Goal: Transaction & Acquisition: Purchase product/service

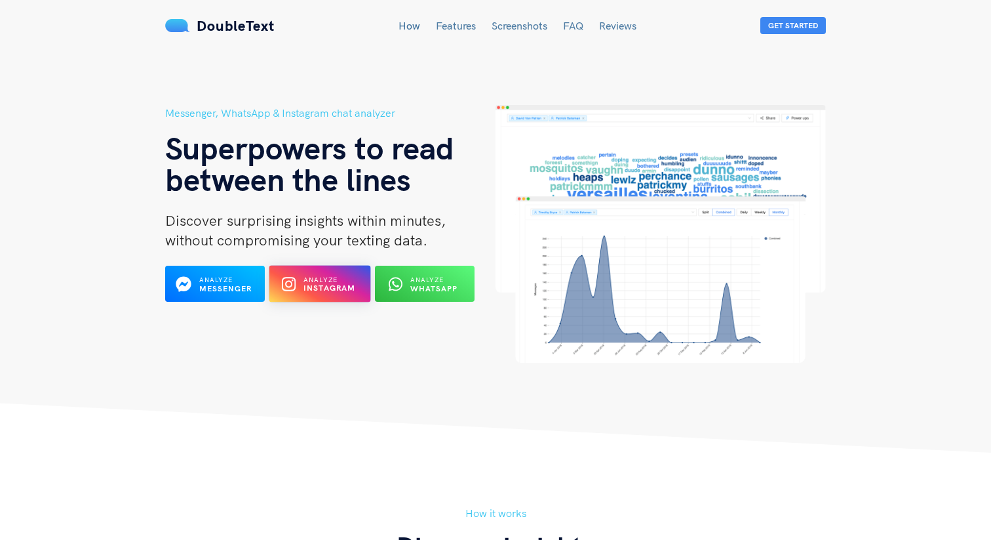
click at [319, 283] on b "Instagram" at bounding box center [330, 288] width 52 height 10
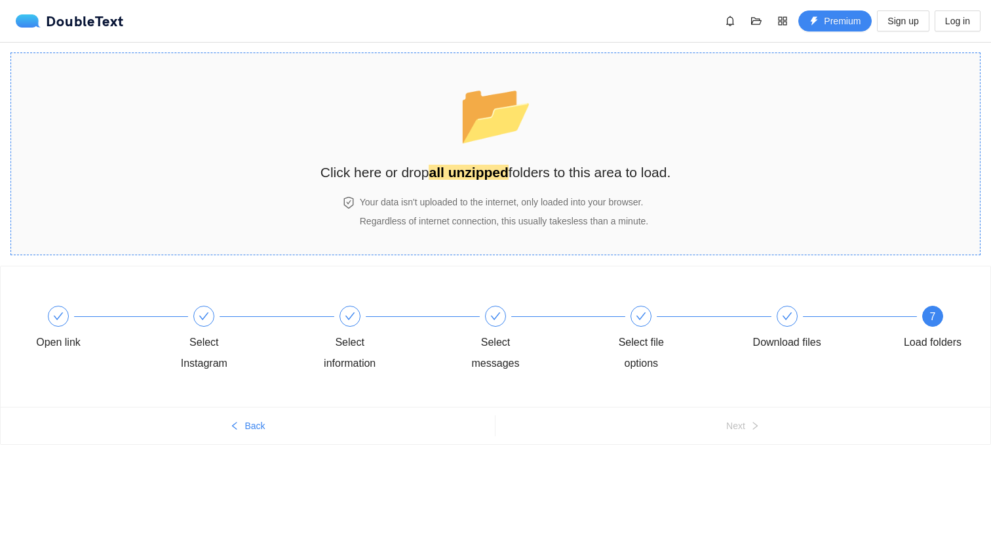
click at [431, 166] on strong "all unzipped" at bounding box center [468, 172] width 79 height 15
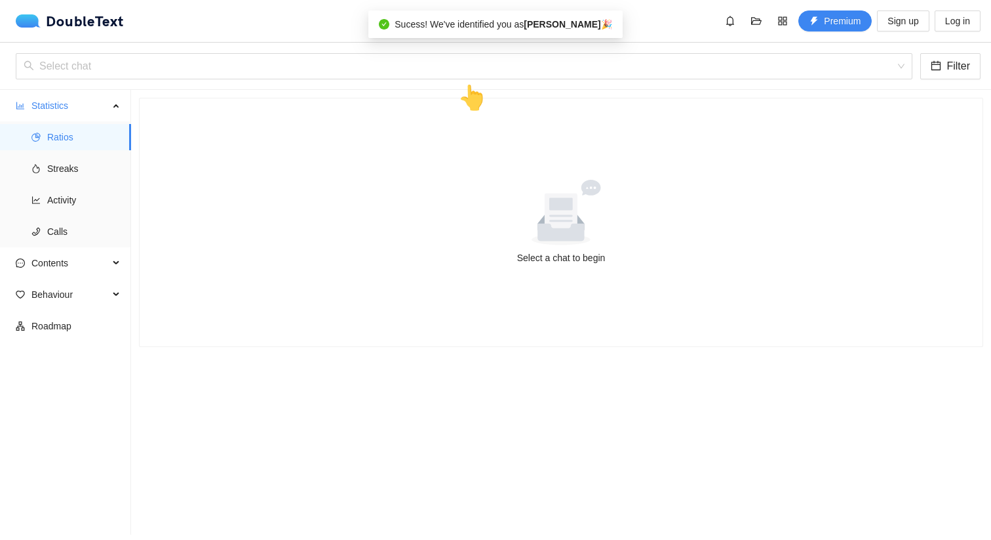
click at [258, 216] on div at bounding box center [561, 213] width 812 height 66
click at [613, 260] on div "Select a chat to begin" at bounding box center [561, 257] width 812 height 14
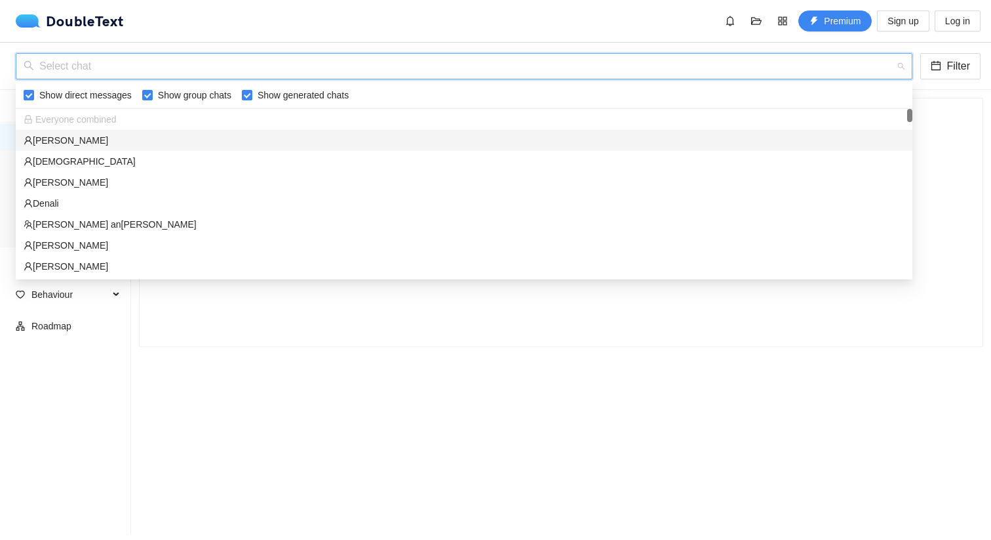
click at [448, 74] on input "search" at bounding box center [460, 66] width 872 height 25
click at [199, 145] on div "[PERSON_NAME]" at bounding box center [464, 140] width 881 height 14
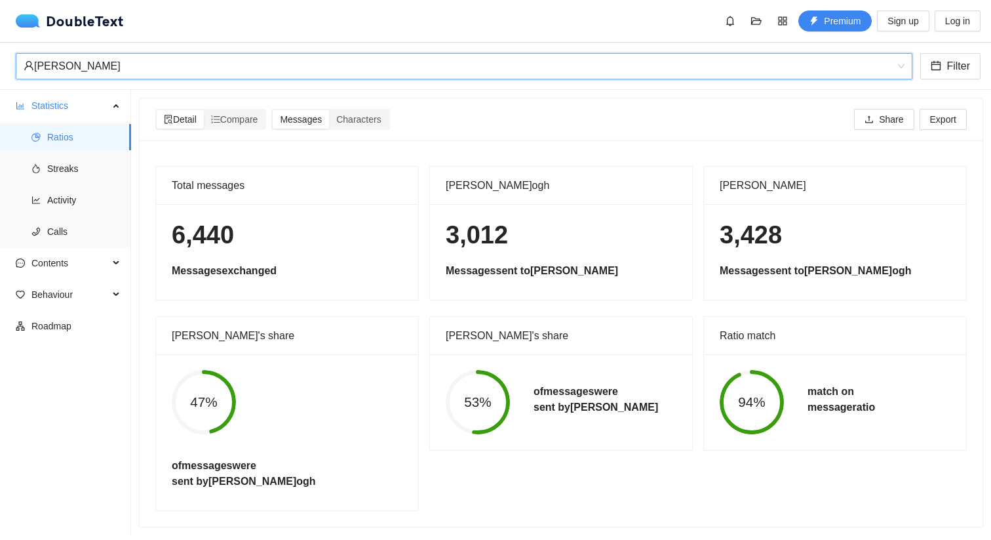
click at [216, 67] on div "[PERSON_NAME]" at bounding box center [458, 66] width 869 height 25
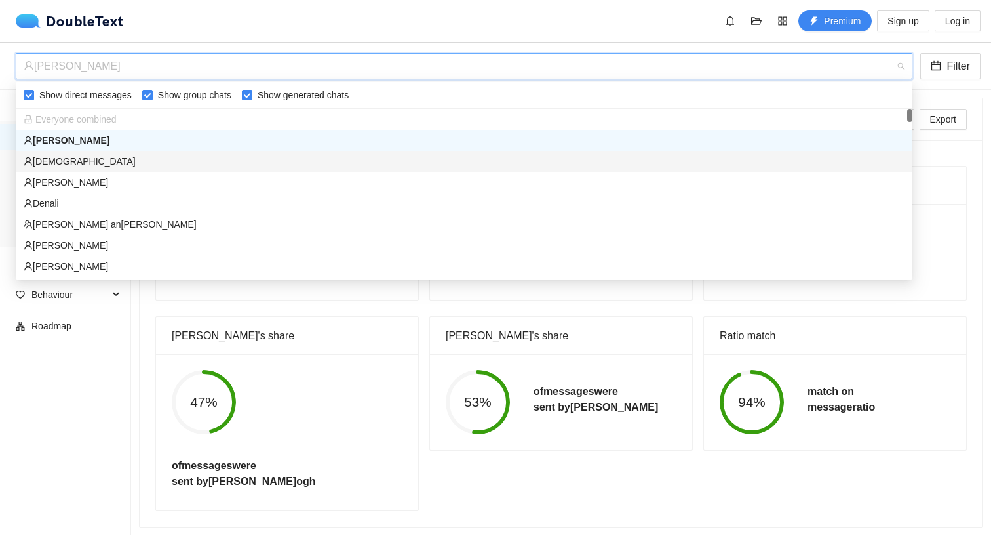
click at [194, 153] on div "[DEMOGRAPHIC_DATA]" at bounding box center [464, 161] width 897 height 21
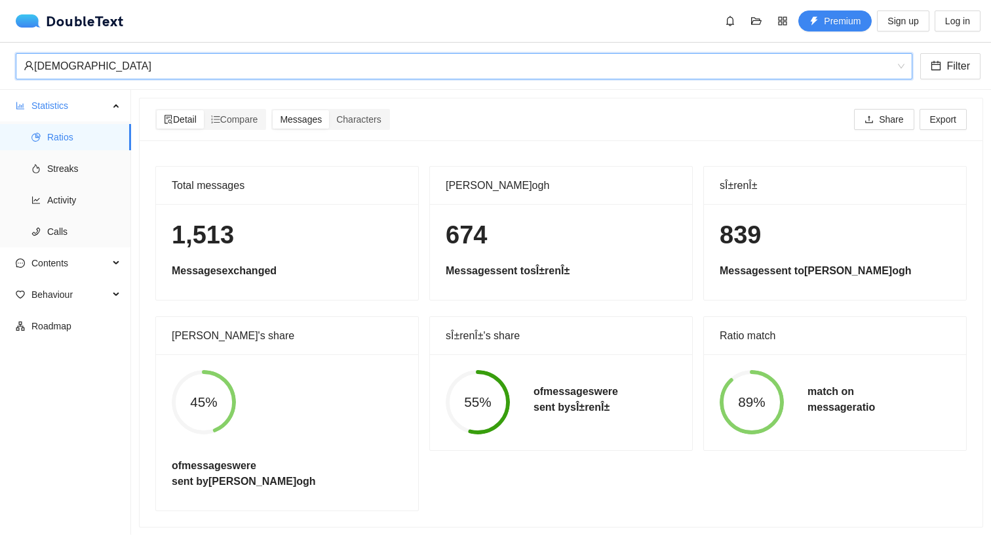
click at [182, 60] on div "[DEMOGRAPHIC_DATA]" at bounding box center [458, 66] width 869 height 25
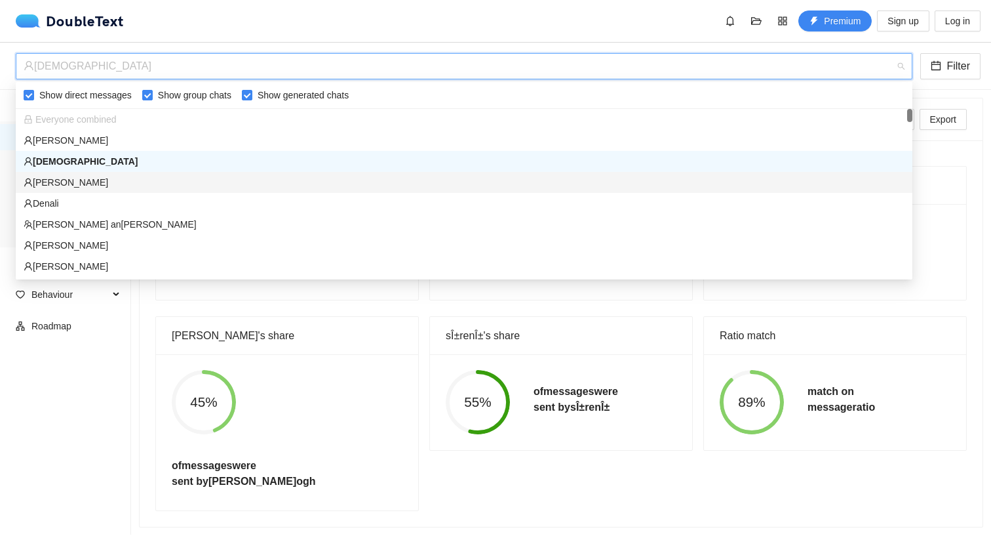
click at [170, 176] on div "[PERSON_NAME]" at bounding box center [464, 182] width 881 height 14
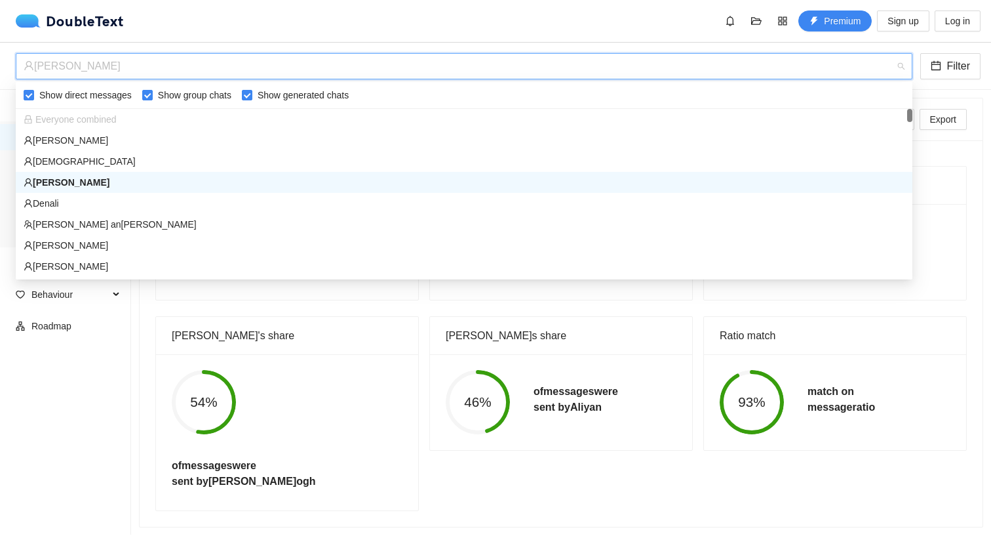
click at [216, 71] on div "[PERSON_NAME]" at bounding box center [458, 66] width 869 height 25
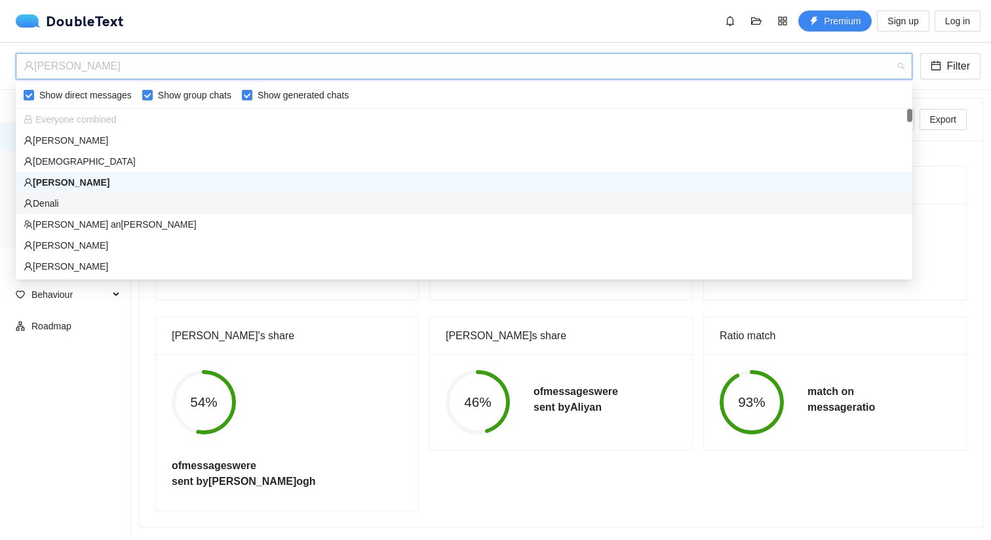
click at [189, 201] on div "Denali" at bounding box center [464, 203] width 881 height 14
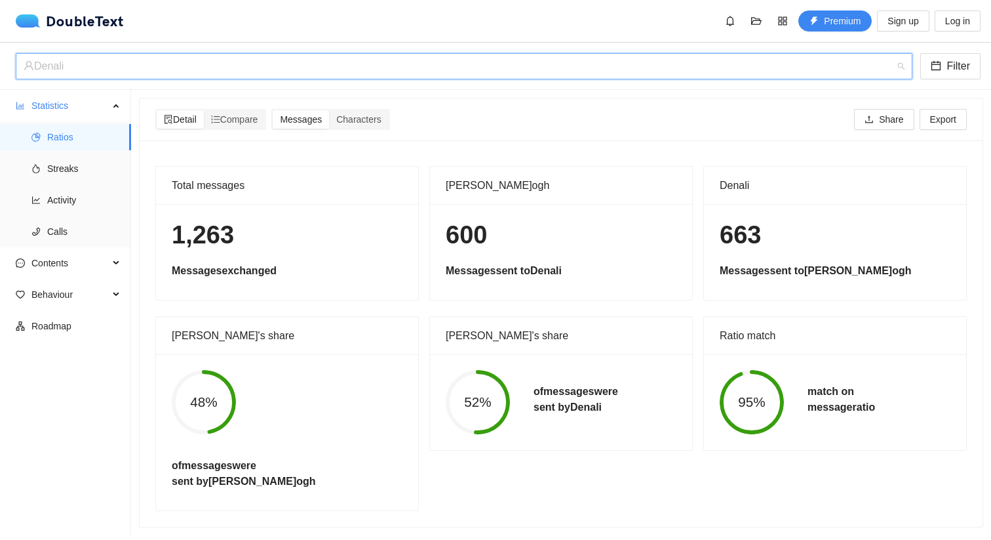
click at [189, 66] on div "Denali" at bounding box center [458, 66] width 869 height 25
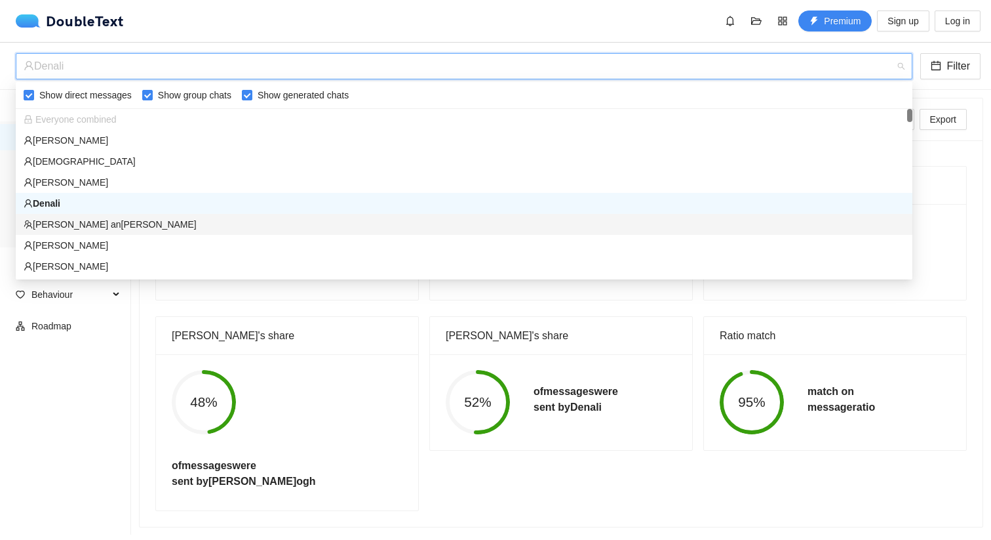
click at [194, 226] on div "[PERSON_NAME] and [PERSON_NAME]" at bounding box center [464, 224] width 881 height 14
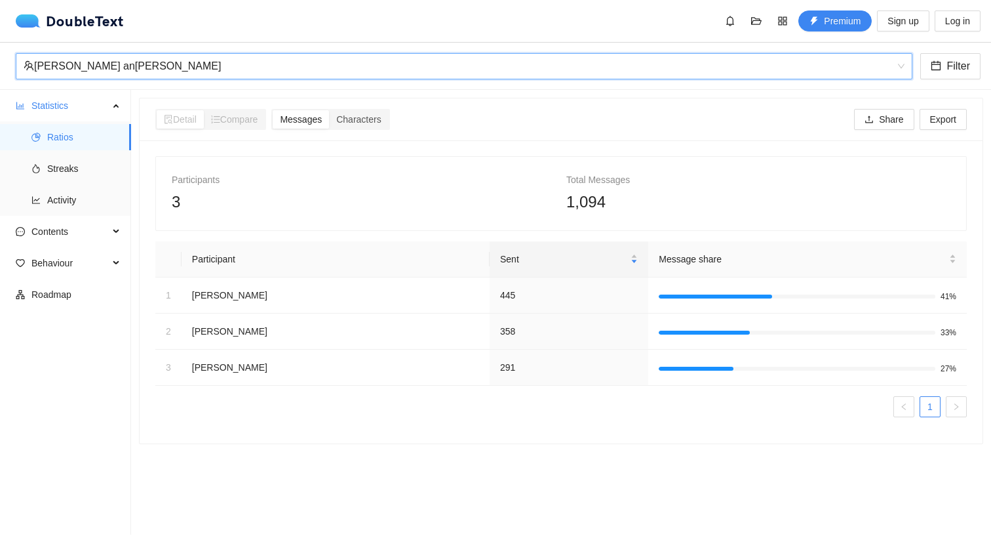
click at [176, 73] on div "[PERSON_NAME] and [PERSON_NAME]" at bounding box center [458, 66] width 869 height 25
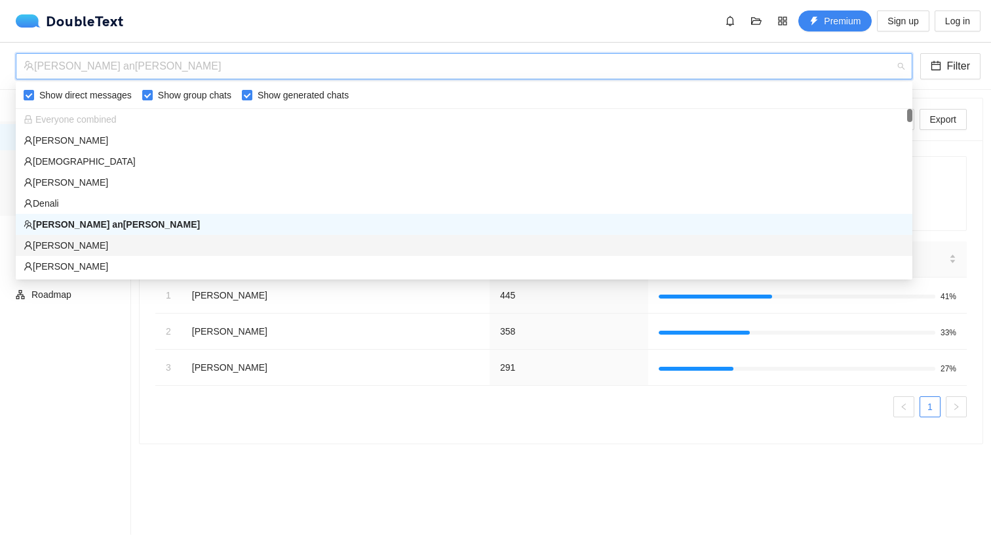
click at [176, 245] on div "[PERSON_NAME]" at bounding box center [464, 245] width 881 height 14
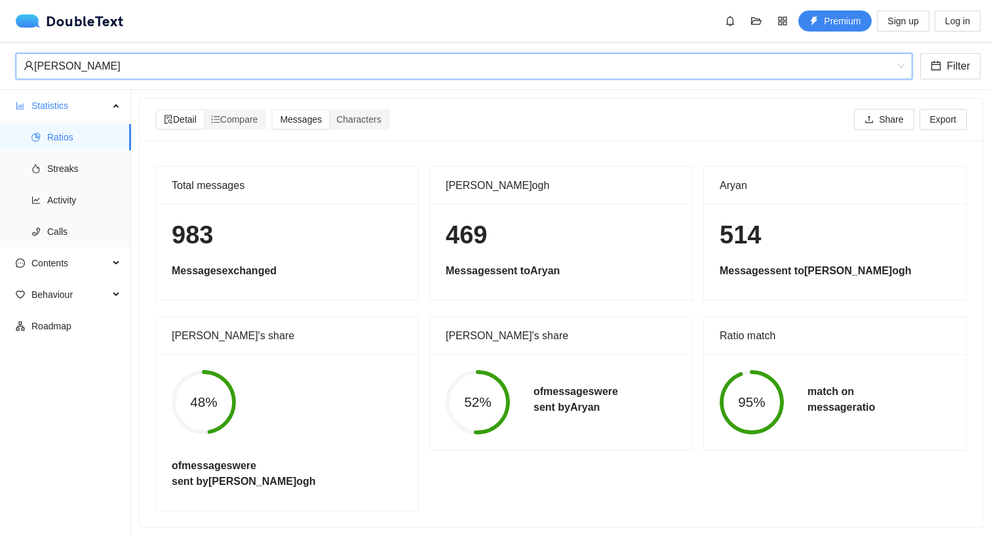
click at [188, 76] on div "[PERSON_NAME]" at bounding box center [458, 66] width 869 height 25
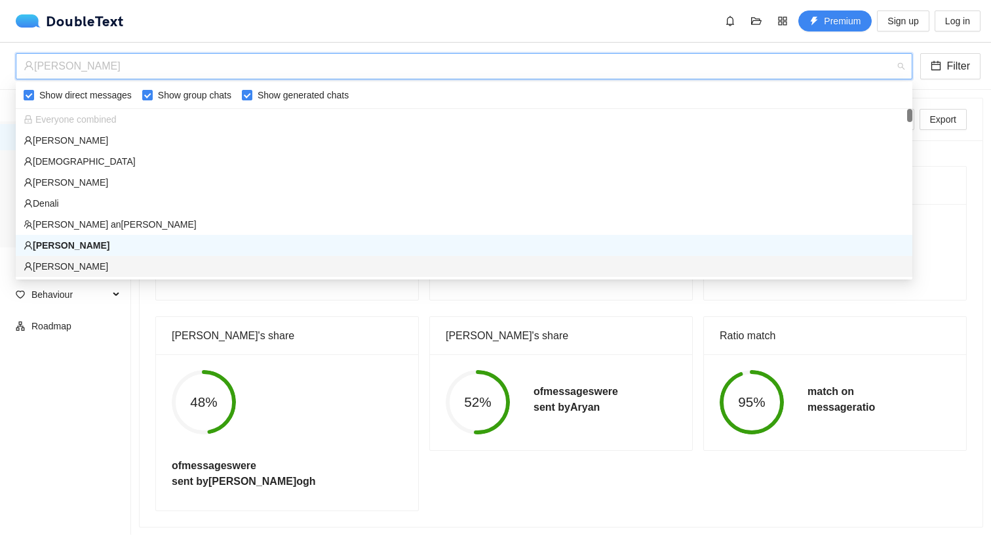
click at [189, 262] on div "[PERSON_NAME]" at bounding box center [464, 266] width 881 height 14
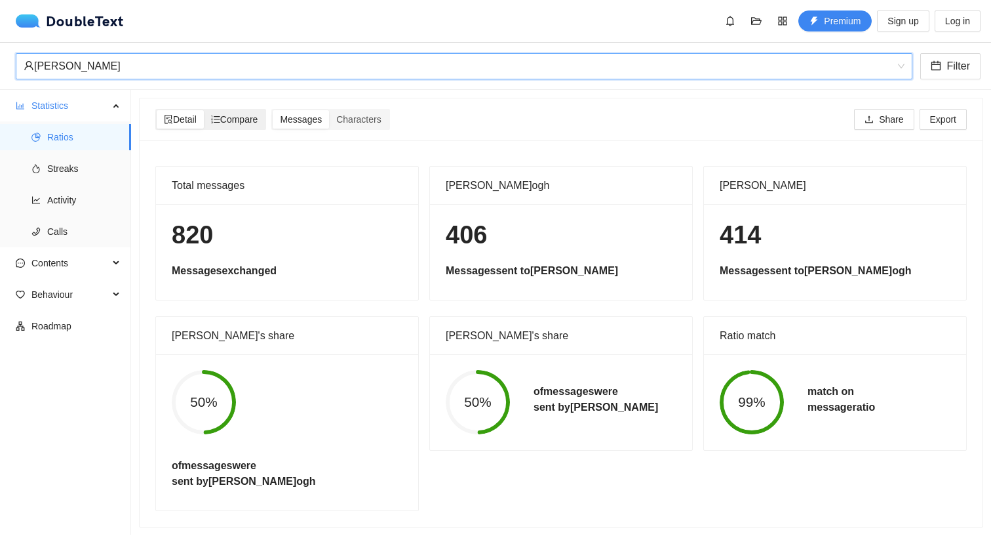
click at [237, 114] on span "Compare" at bounding box center [234, 119] width 47 height 10
click at [204, 110] on input "Compare" at bounding box center [204, 110] width 0 height 0
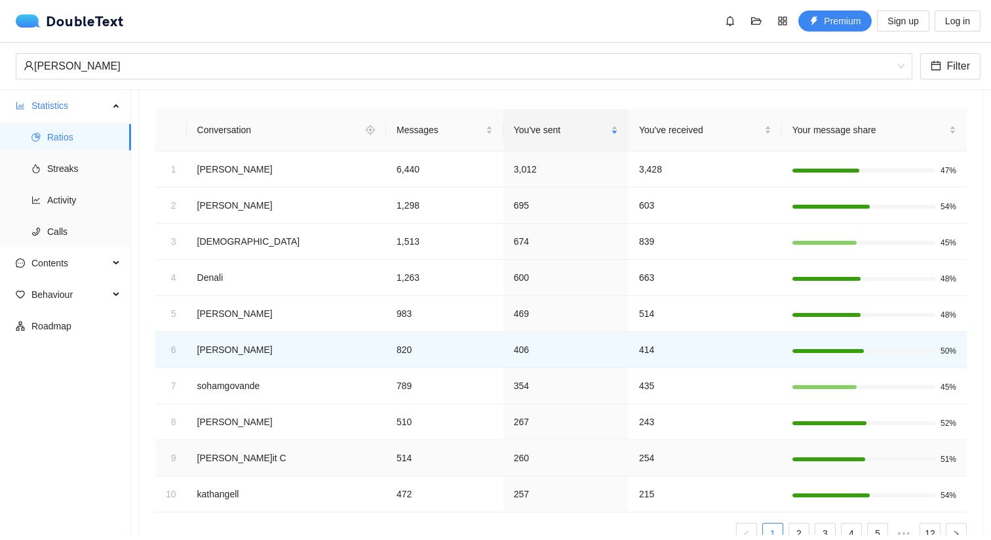
scroll to position [73, 0]
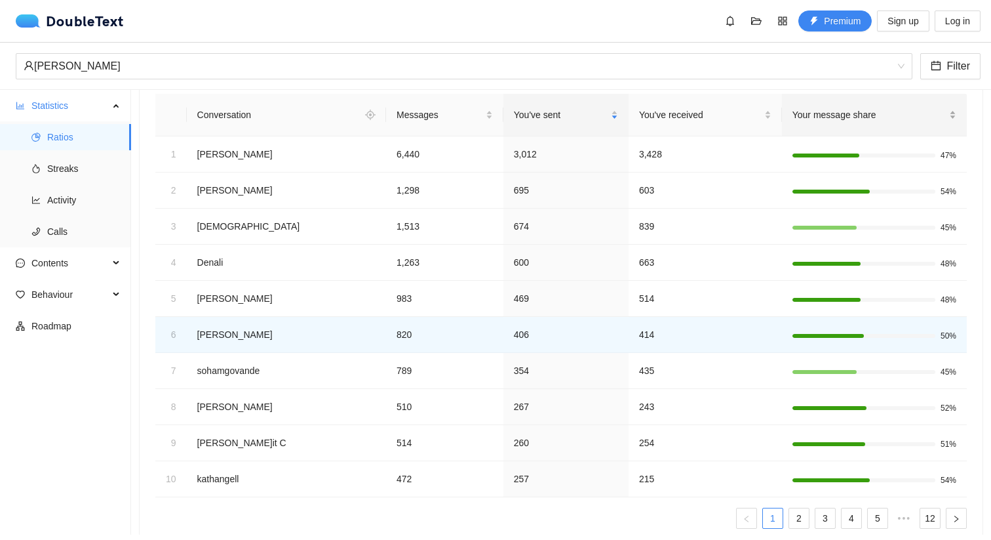
click at [864, 108] on div "Your message share" at bounding box center [875, 115] width 164 height 14
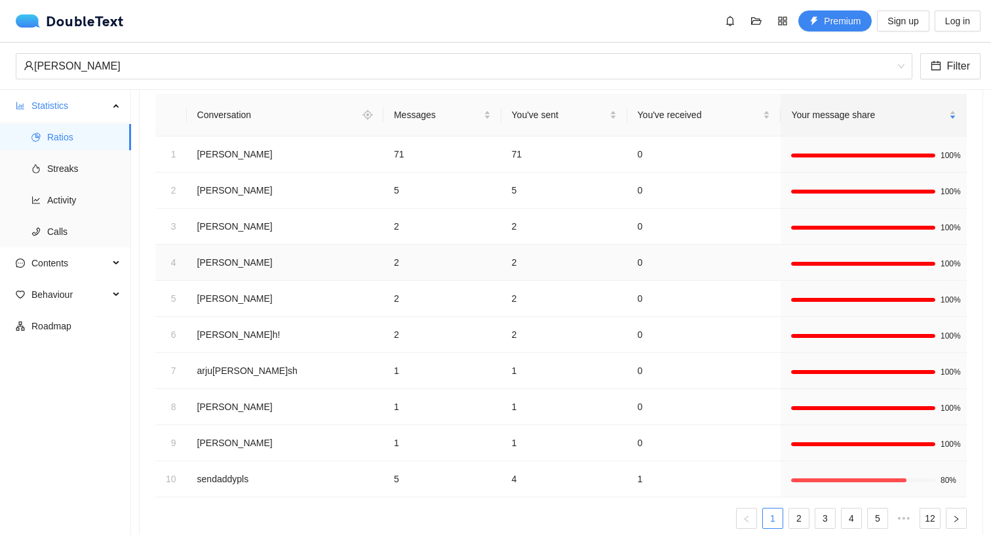
scroll to position [102, 0]
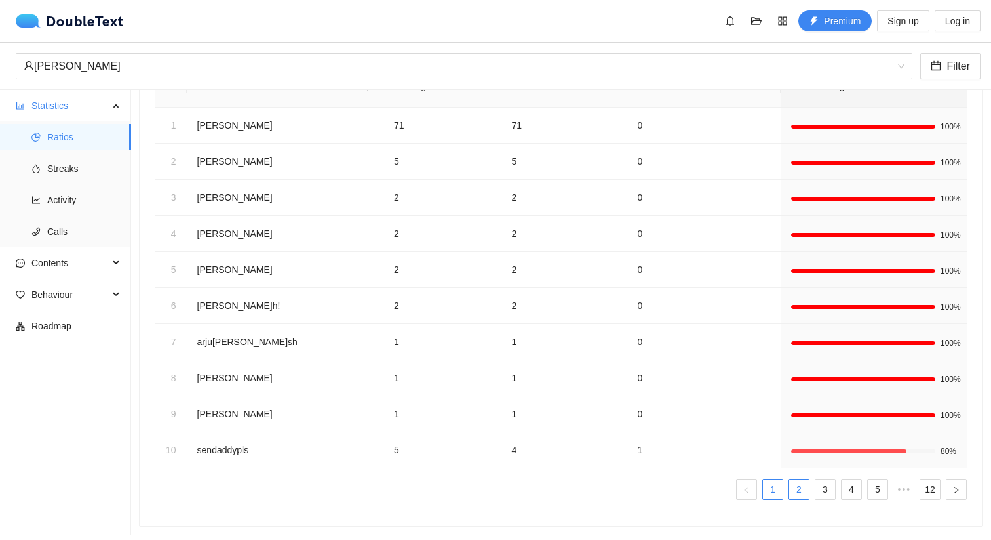
click at [804, 494] on link "2" at bounding box center [799, 489] width 20 height 20
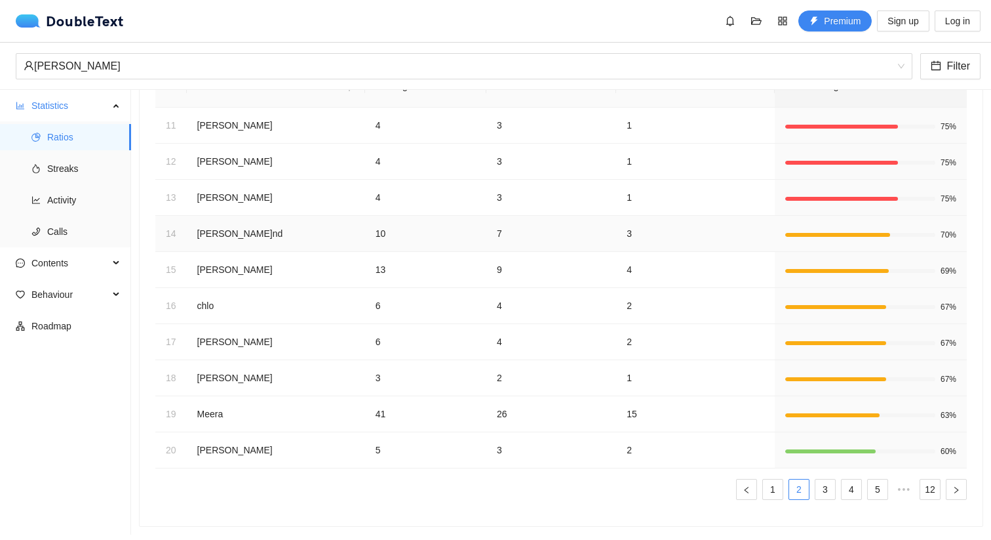
click at [814, 242] on td "70%" at bounding box center [871, 234] width 192 height 36
click at [246, 236] on td "[PERSON_NAME]and" at bounding box center [276, 234] width 178 height 36
copy td "[PERSON_NAME]and"
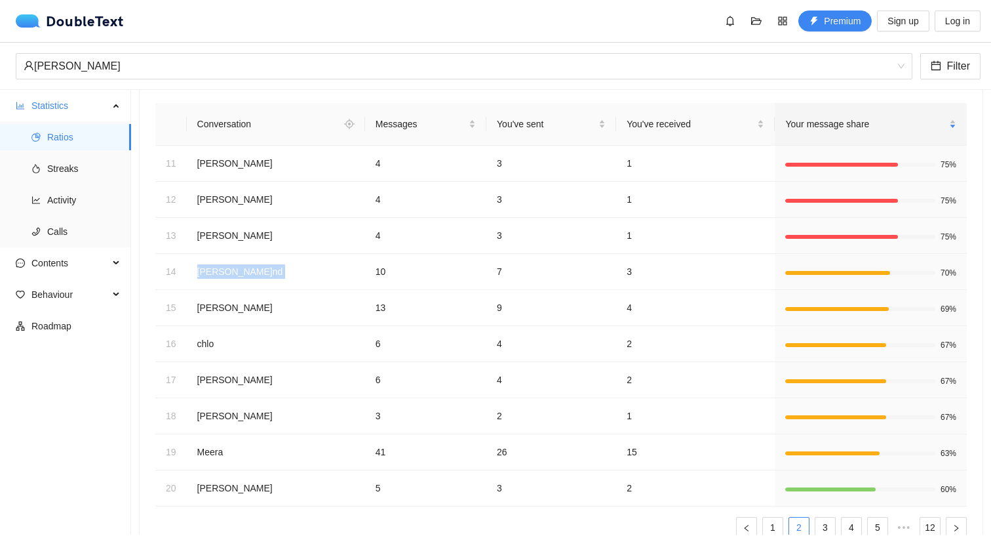
scroll to position [81, 0]
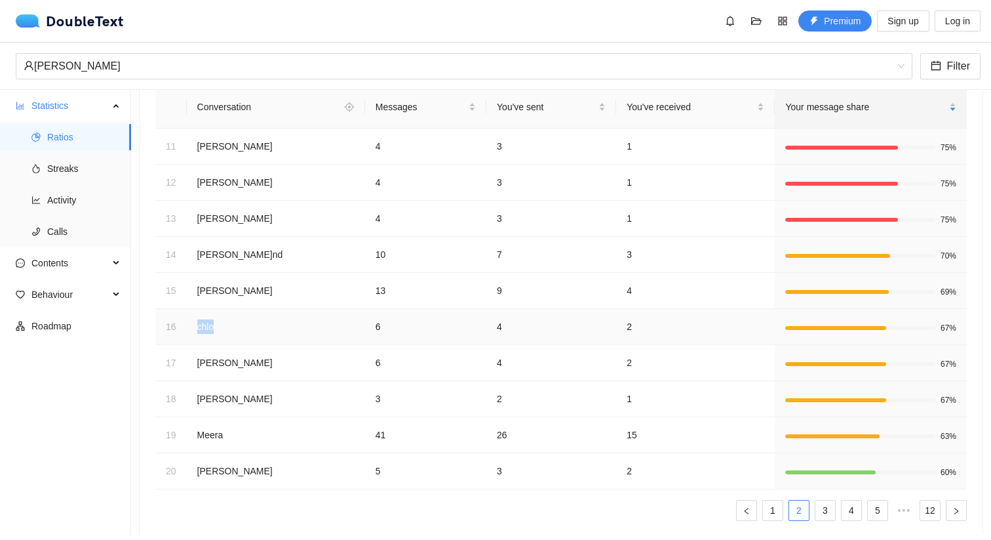
drag, startPoint x: 228, startPoint y: 331, endPoint x: 239, endPoint y: 343, distance: 16.2
click at [239, 342] on td "chlo" at bounding box center [276, 327] width 178 height 36
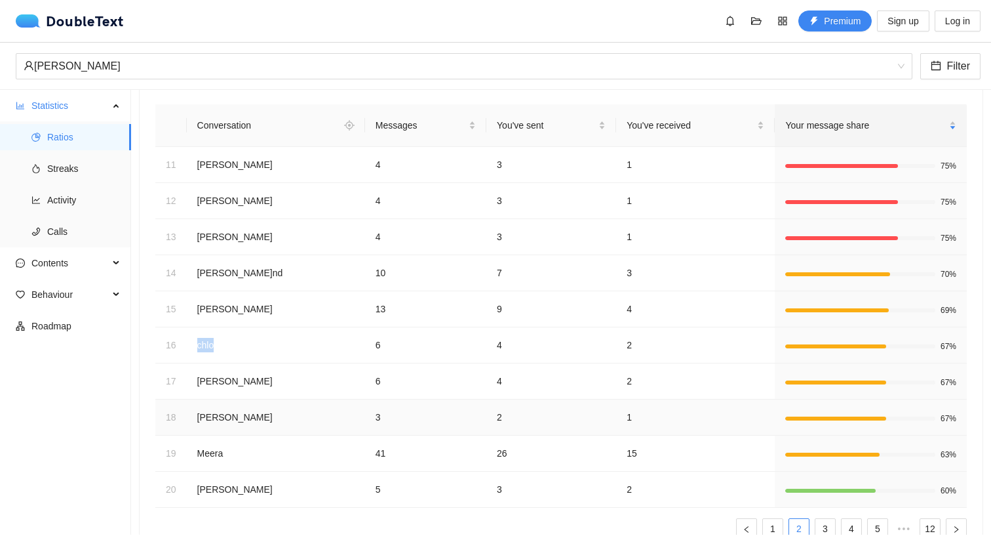
scroll to position [102, 0]
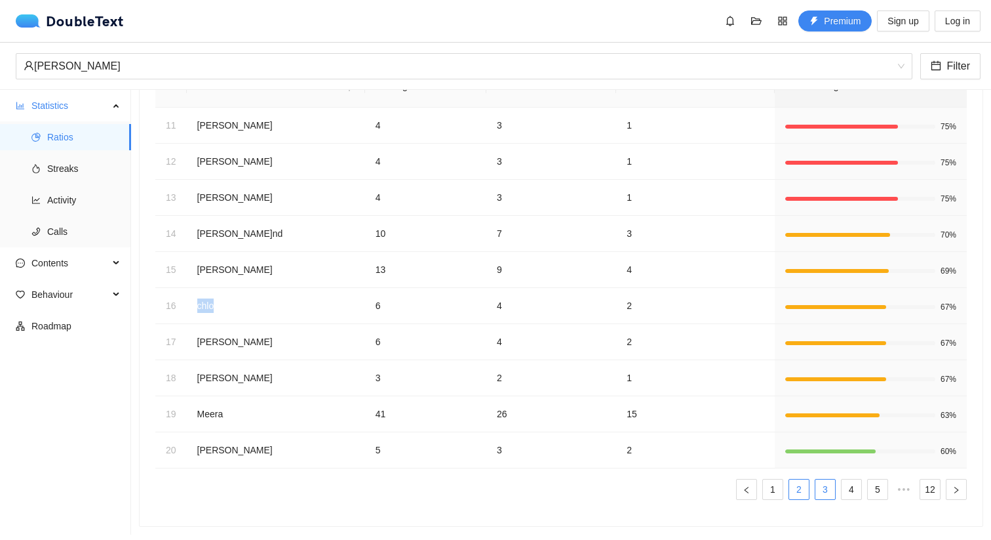
click at [826, 489] on link "3" at bounding box center [825, 489] width 20 height 20
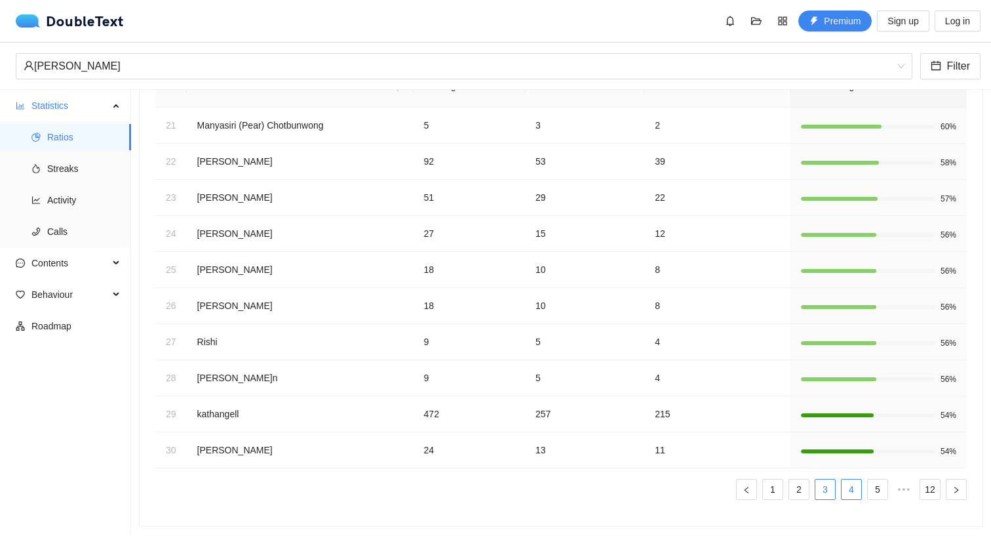
click at [844, 486] on link "4" at bounding box center [852, 489] width 20 height 20
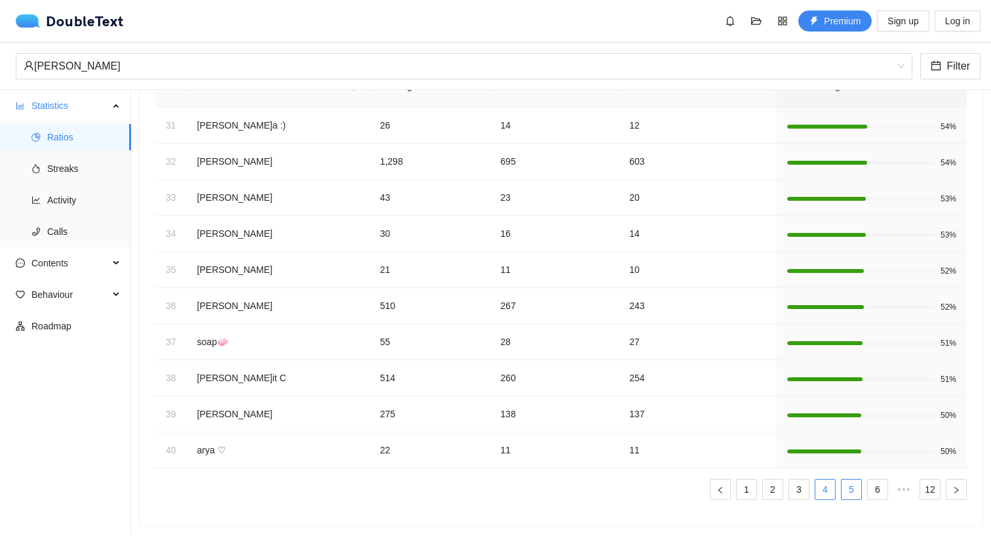
click at [852, 491] on link "5" at bounding box center [852, 489] width 20 height 20
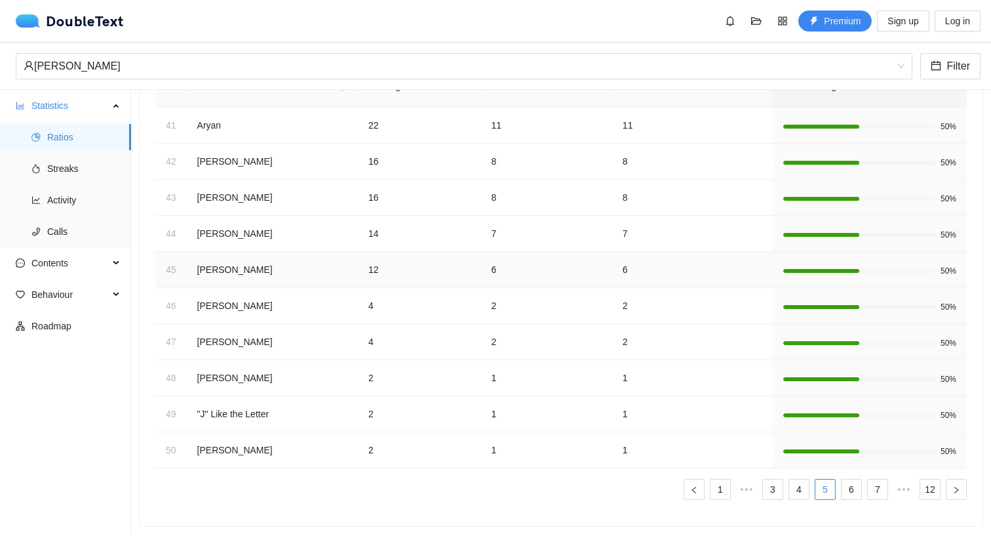
click at [404, 271] on td "12" at bounding box center [419, 270] width 123 height 36
click at [236, 266] on td "[PERSON_NAME]" at bounding box center [272, 270] width 171 height 36
copy td "[PERSON_NAME]"
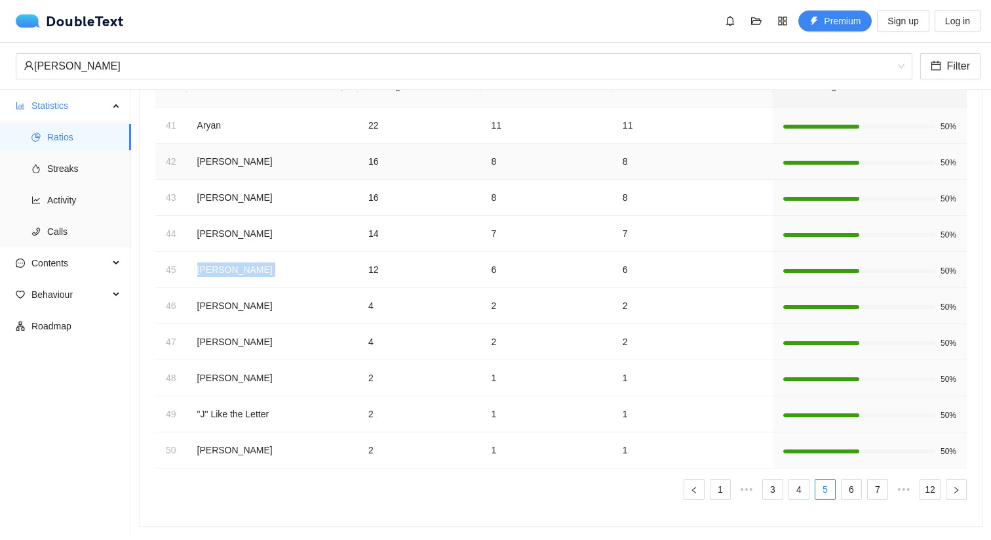
scroll to position [0, 0]
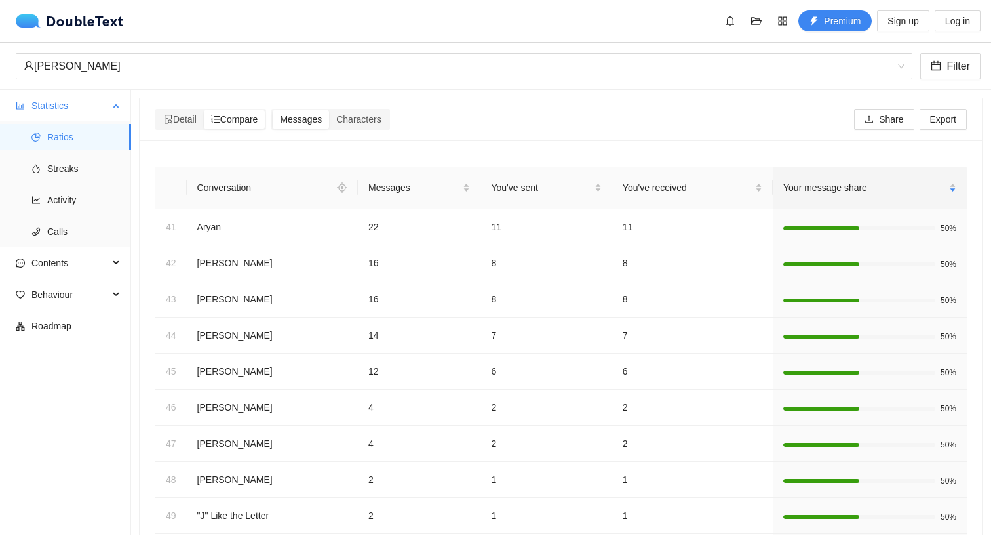
click at [49, 135] on span "Ratios" at bounding box center [83, 137] width 73 height 26
click at [71, 163] on span "Streaks" at bounding box center [83, 168] width 73 height 26
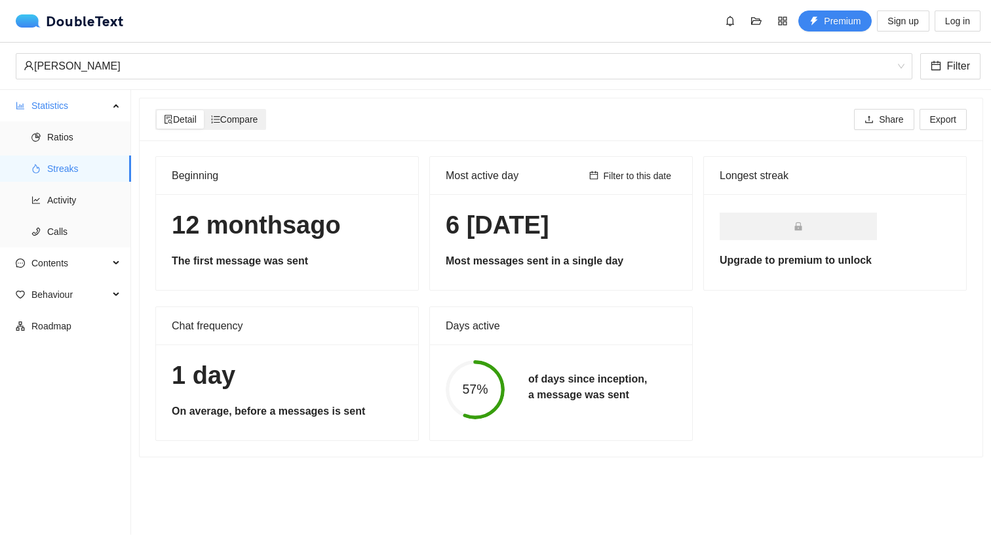
click at [252, 121] on span "Compare" at bounding box center [234, 119] width 47 height 10
click at [204, 110] on input "Compare" at bounding box center [204, 110] width 0 height 0
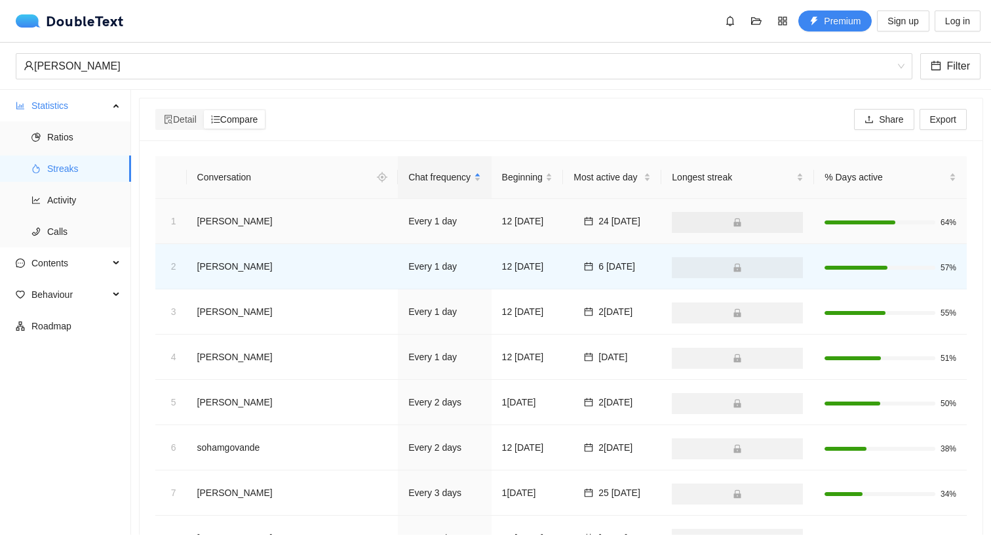
click at [417, 222] on td "Every 1 day" at bounding box center [444, 221] width 93 height 45
click at [507, 184] on div "Beginning" at bounding box center [527, 177] width 51 height 14
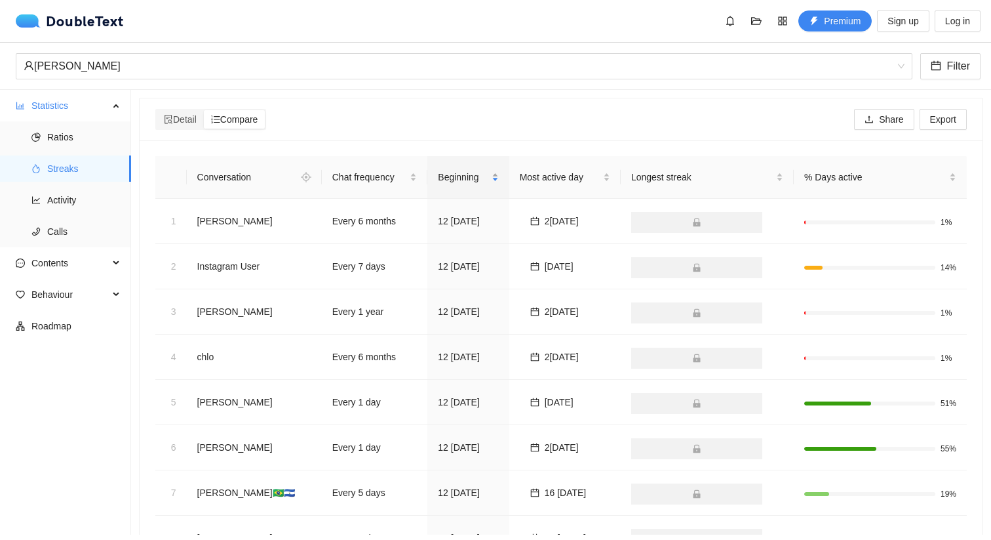
click at [448, 177] on span "Beginning" at bounding box center [463, 177] width 50 height 14
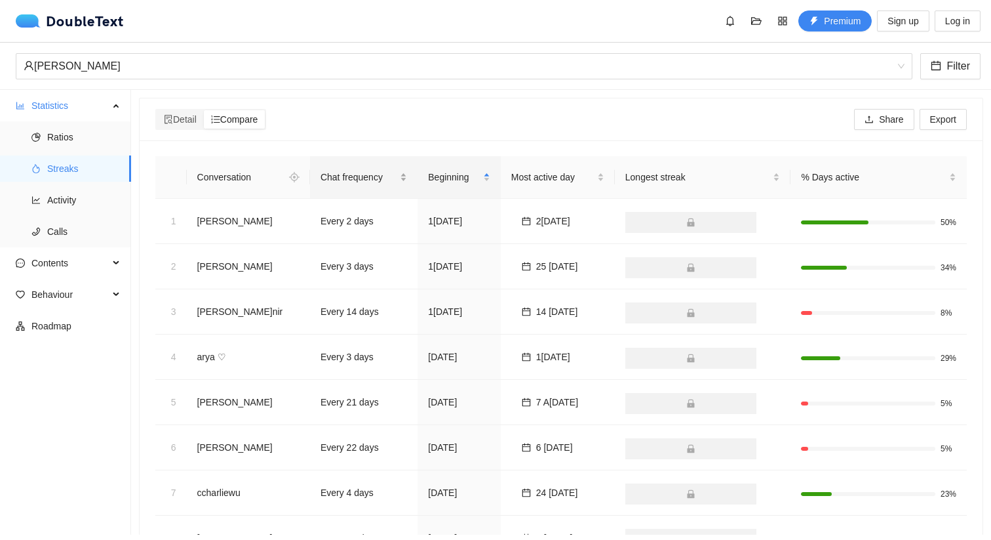
click at [383, 182] on span "Chat frequency" at bounding box center [359, 177] width 77 height 14
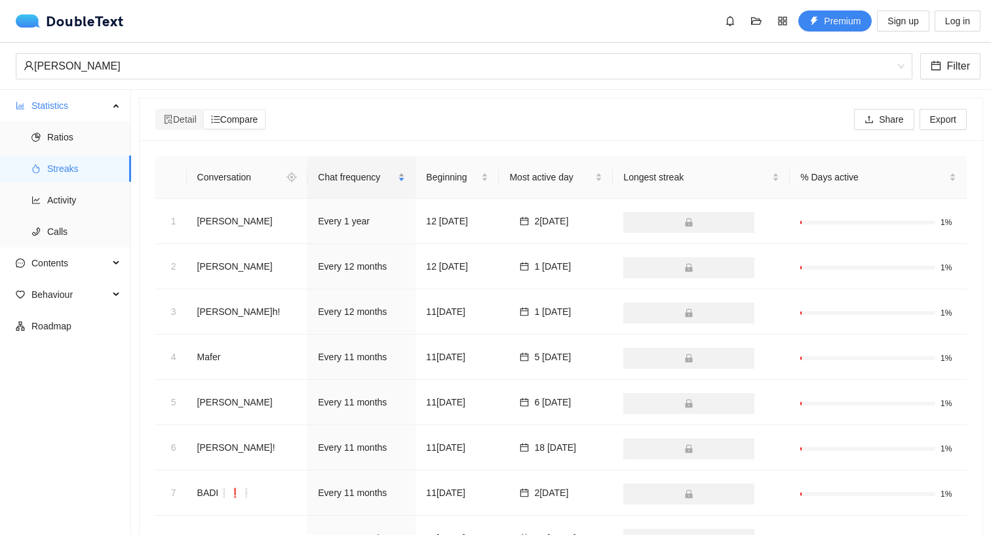
click at [383, 181] on span "Chat frequency" at bounding box center [356, 177] width 77 height 14
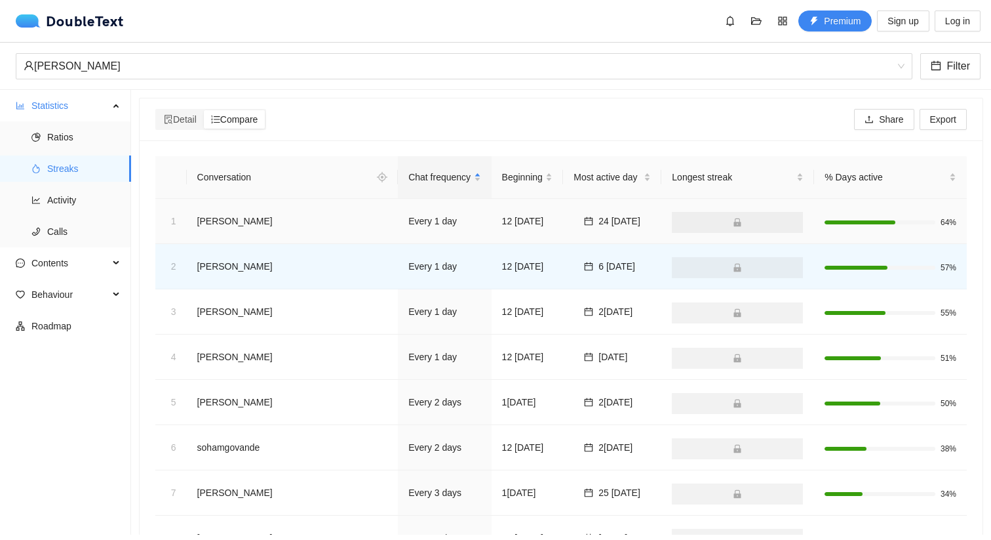
click at [755, 226] on span at bounding box center [737, 222] width 131 height 21
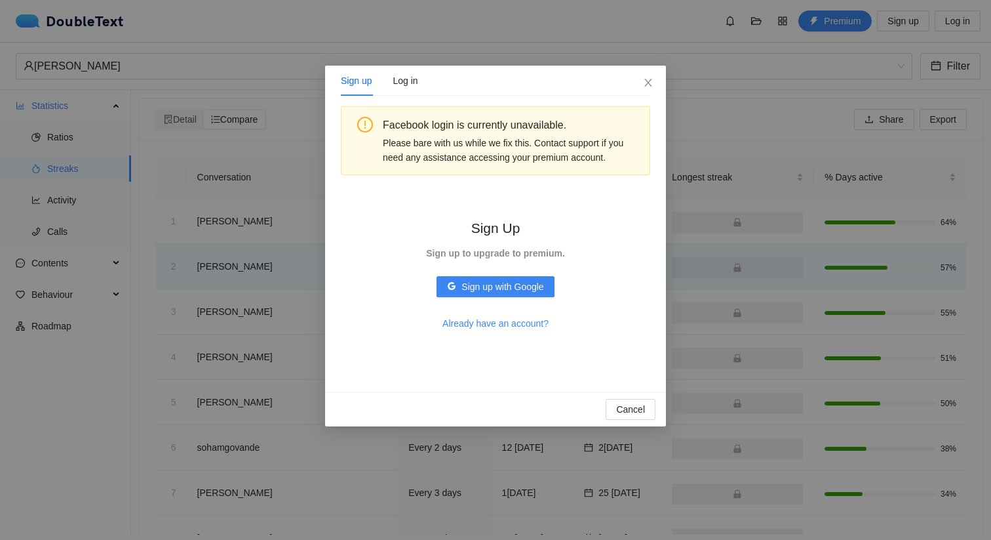
click at [800, 199] on div "Sign up Log in Facebook login is currently unavailable. Please bare with us whi…" at bounding box center [495, 270] width 991 height 540
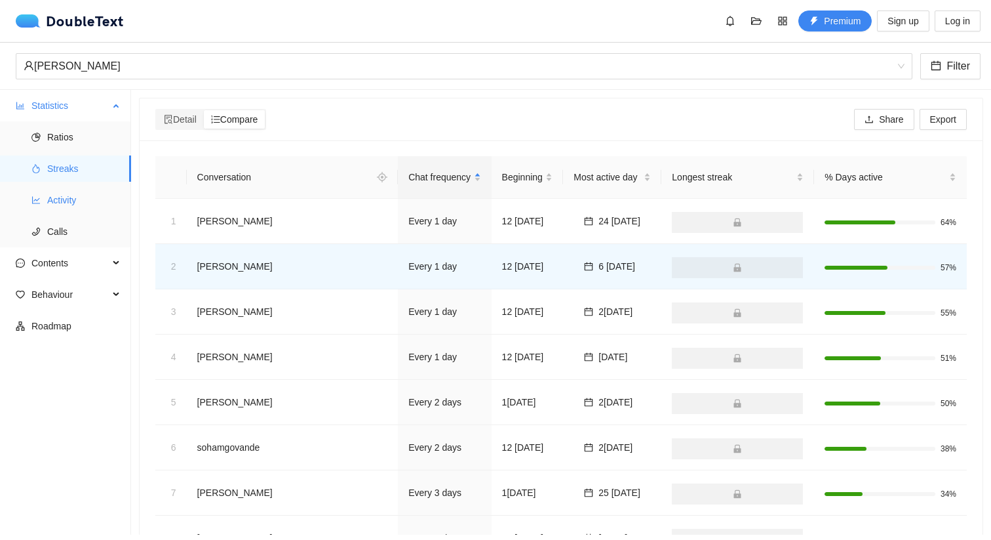
click at [29, 201] on li "Activity" at bounding box center [65, 200] width 131 height 26
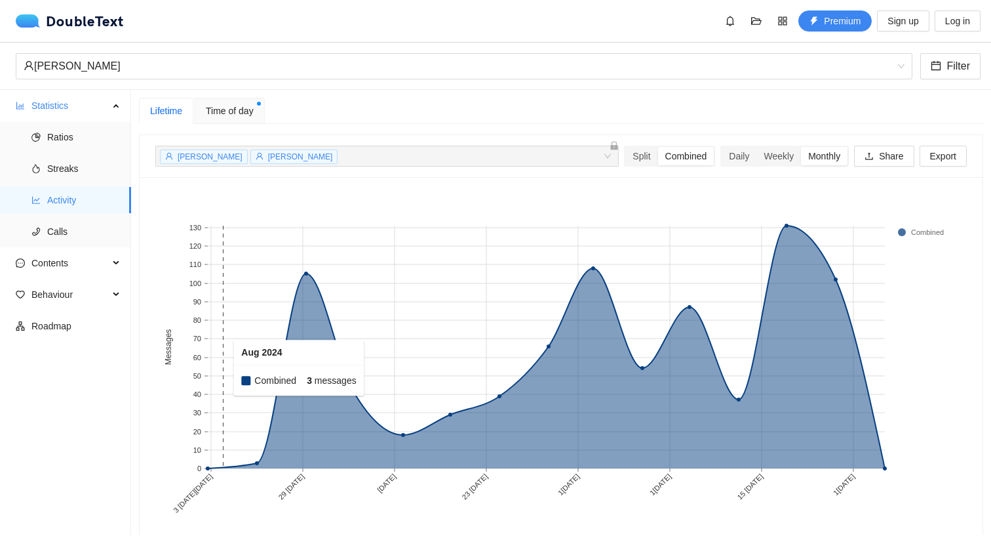
scroll to position [10, 0]
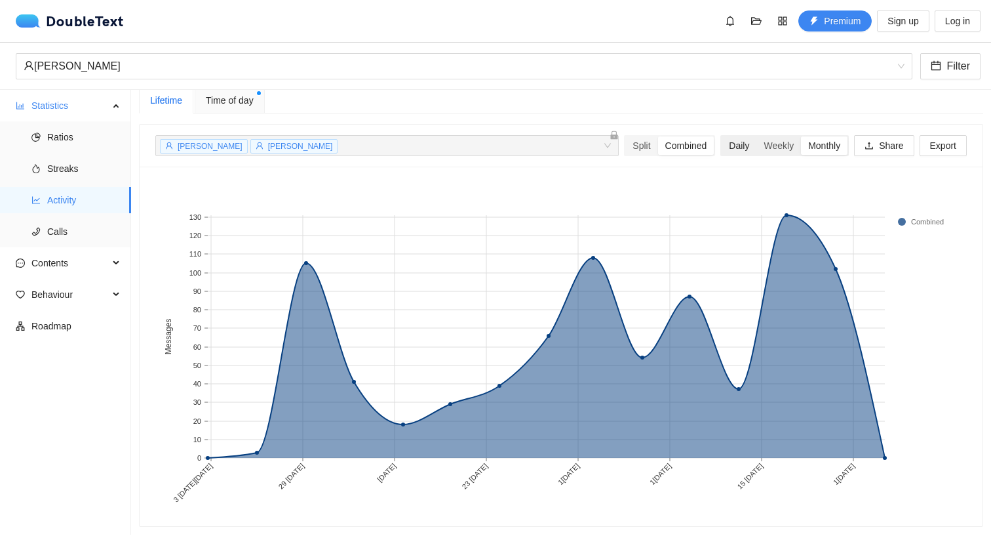
click at [739, 149] on div "Daily" at bounding box center [739, 145] width 35 height 18
click at [722, 136] on input "Daily" at bounding box center [722, 136] width 0 height 0
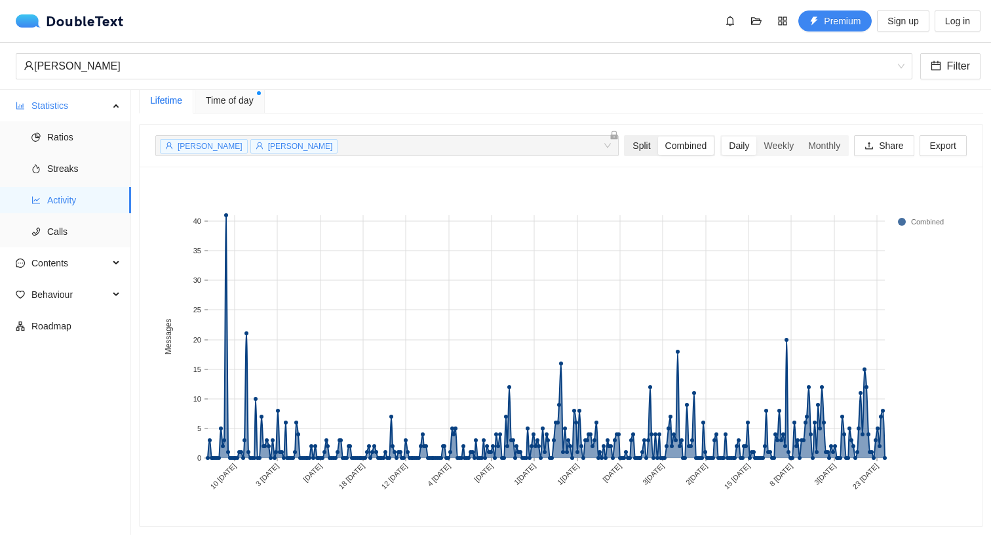
click at [637, 146] on div "Split" at bounding box center [641, 145] width 32 height 18
click at [625, 136] on input "Split" at bounding box center [625, 136] width 0 height 0
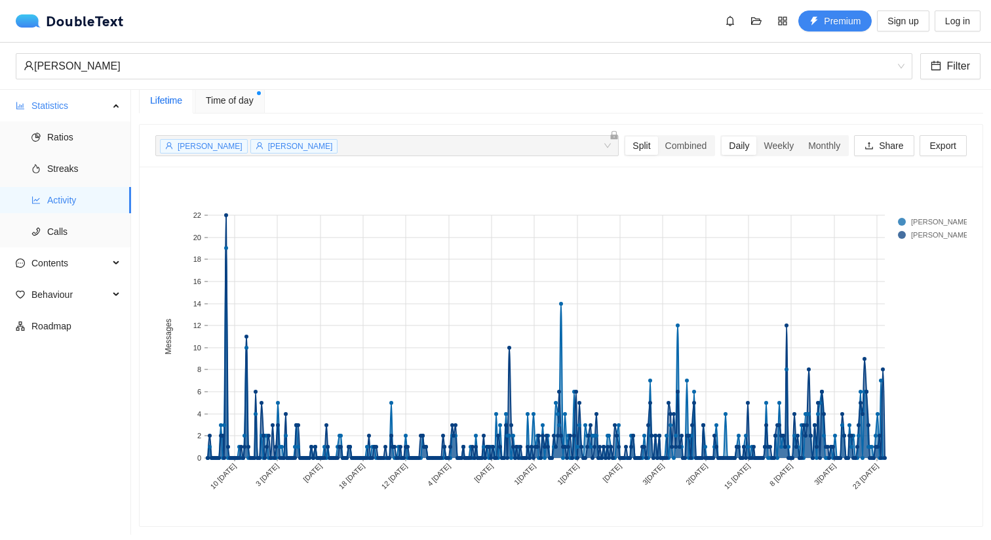
click at [352, 150] on div "Allan Amogh Chaturvedi + 0 ..." at bounding box center [381, 146] width 444 height 16
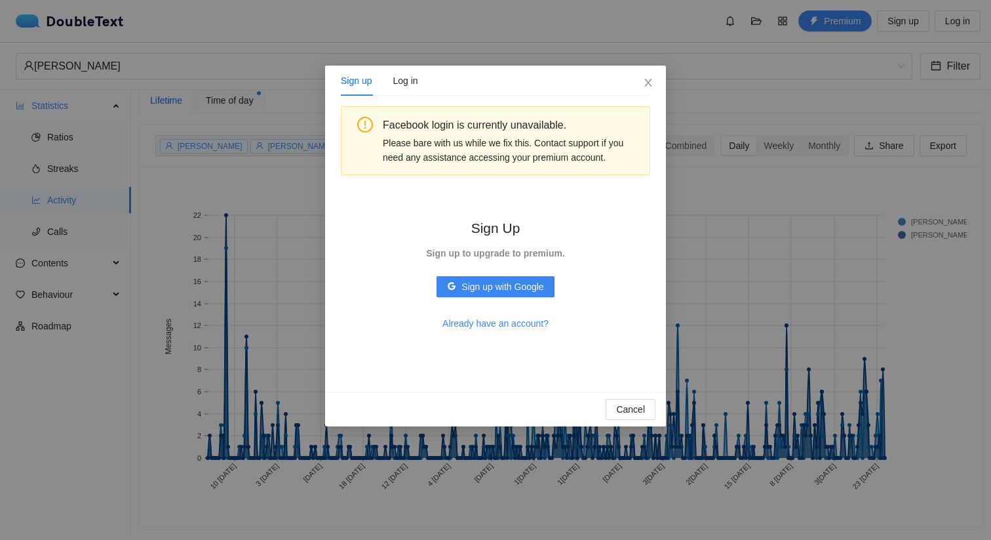
click at [269, 184] on div "Sign up Log in Facebook login is currently unavailable. Please bare with us whi…" at bounding box center [495, 270] width 991 height 540
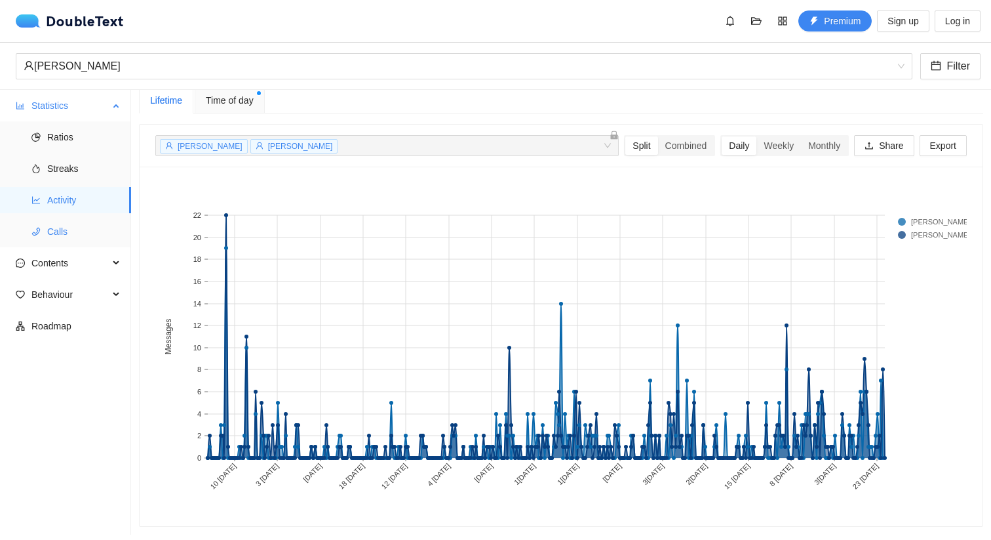
click at [85, 236] on span "Calls" at bounding box center [83, 231] width 73 height 26
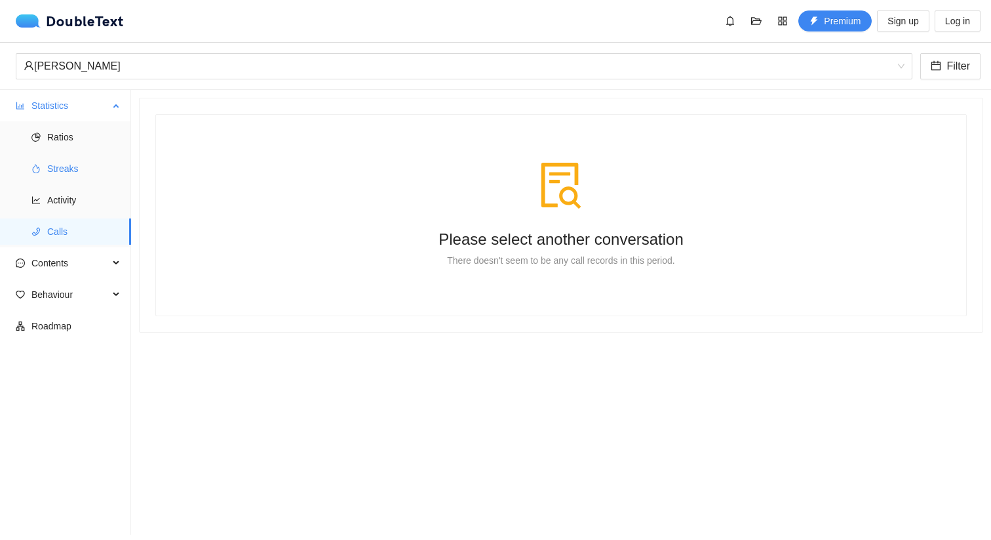
click at [90, 174] on span "Streaks" at bounding box center [83, 168] width 73 height 26
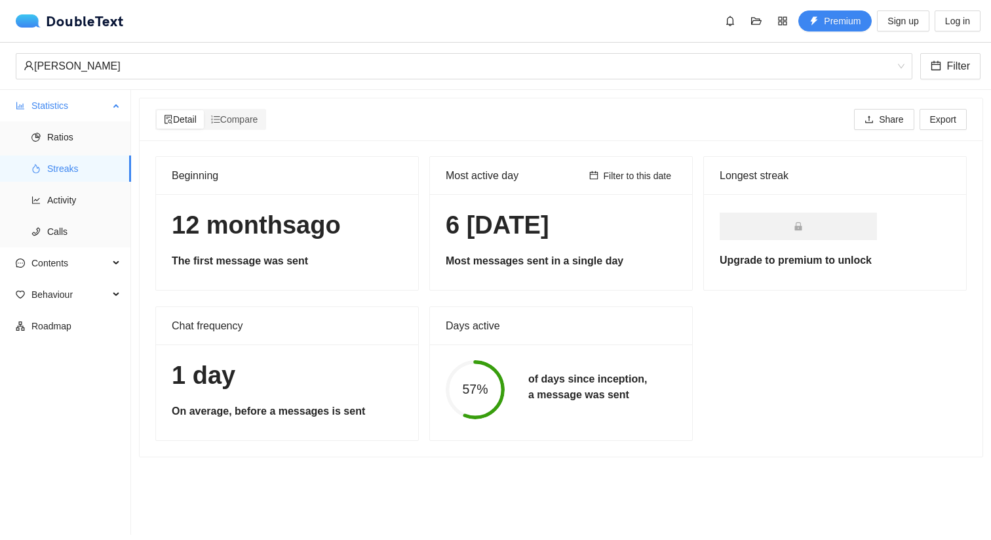
click at [90, 151] on ul "Ratios Streaks Activity Calls" at bounding box center [65, 184] width 130 height 126
click at [90, 137] on span "Ratios" at bounding box center [83, 137] width 73 height 26
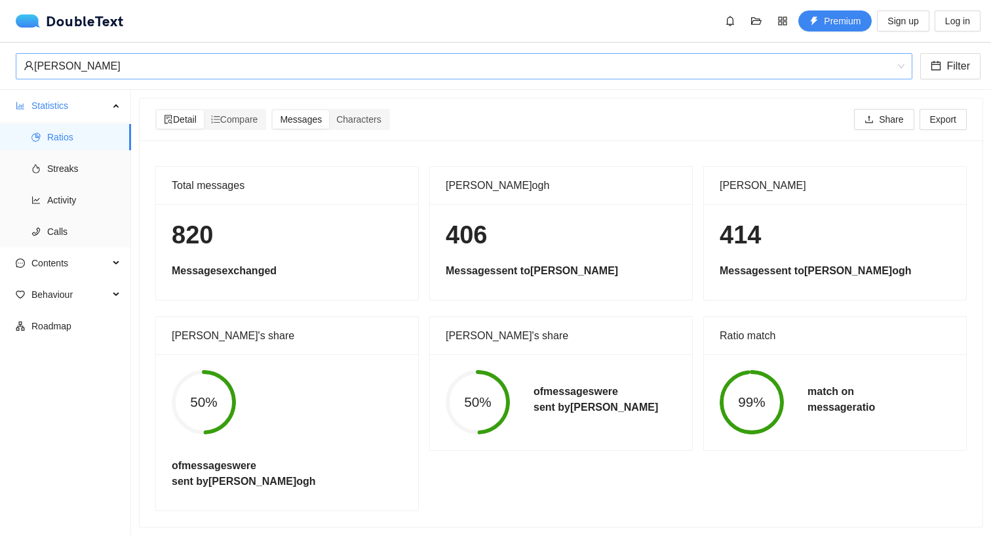
click at [115, 64] on div "[PERSON_NAME]" at bounding box center [458, 66] width 869 height 25
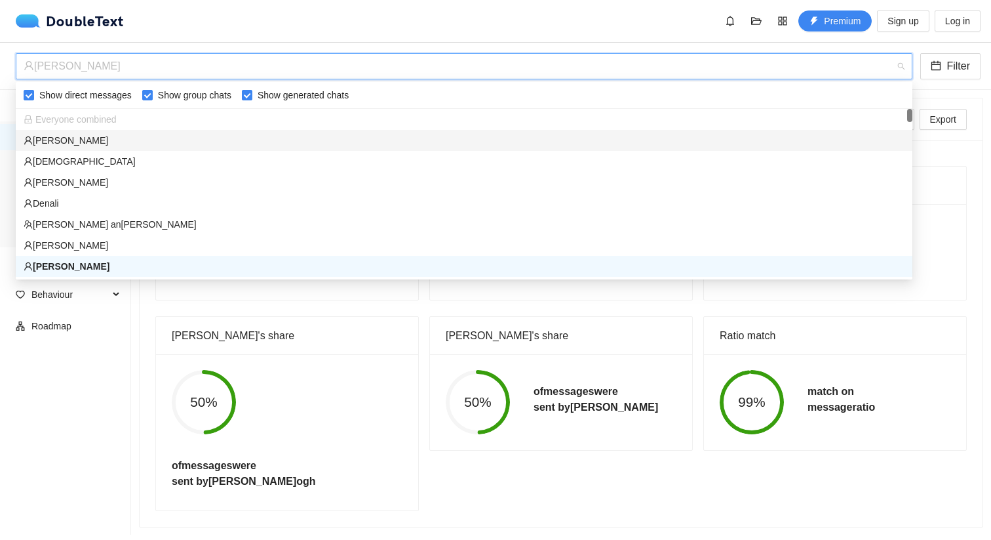
click at [51, 142] on div "[PERSON_NAME]" at bounding box center [464, 140] width 881 height 14
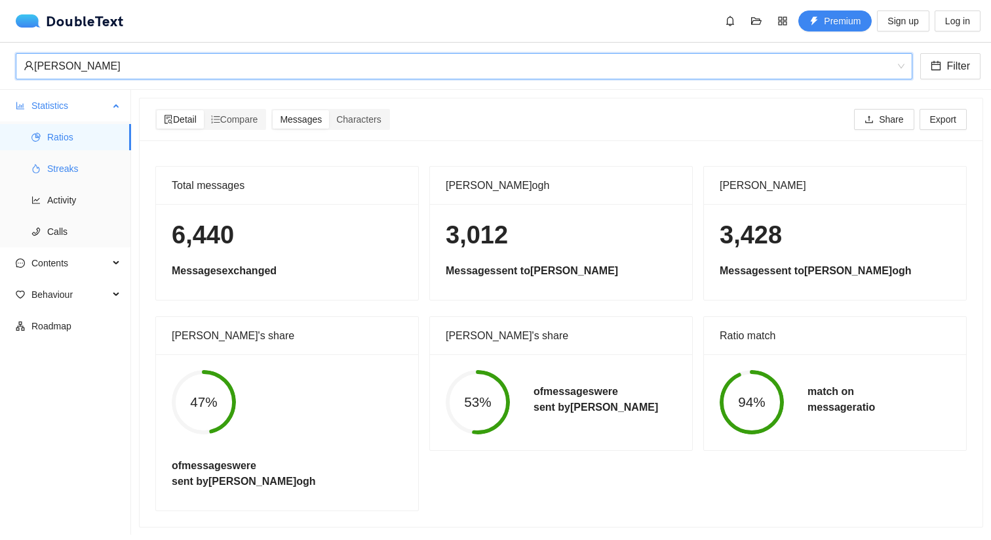
click at [78, 170] on span "Streaks" at bounding box center [83, 168] width 73 height 26
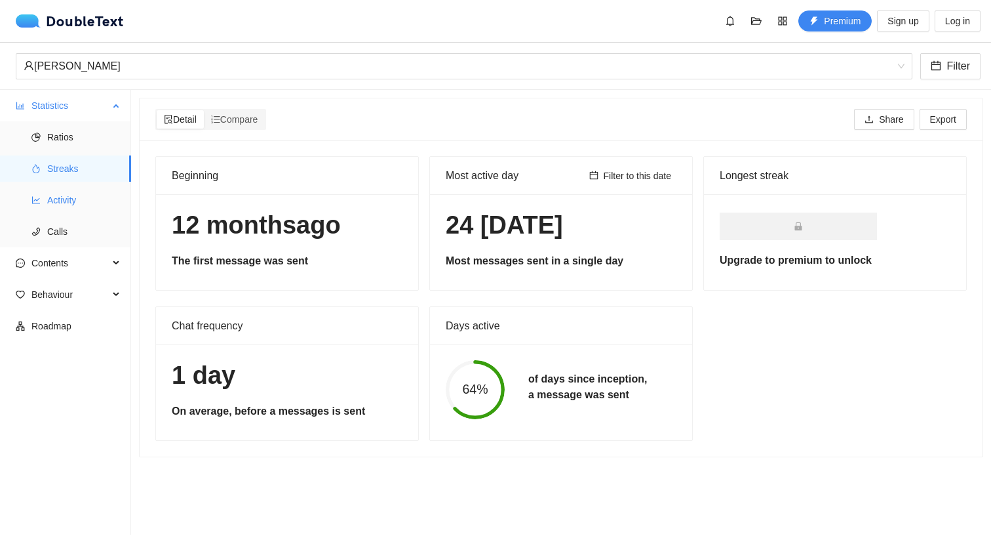
click at [79, 207] on span "Activity" at bounding box center [83, 200] width 73 height 26
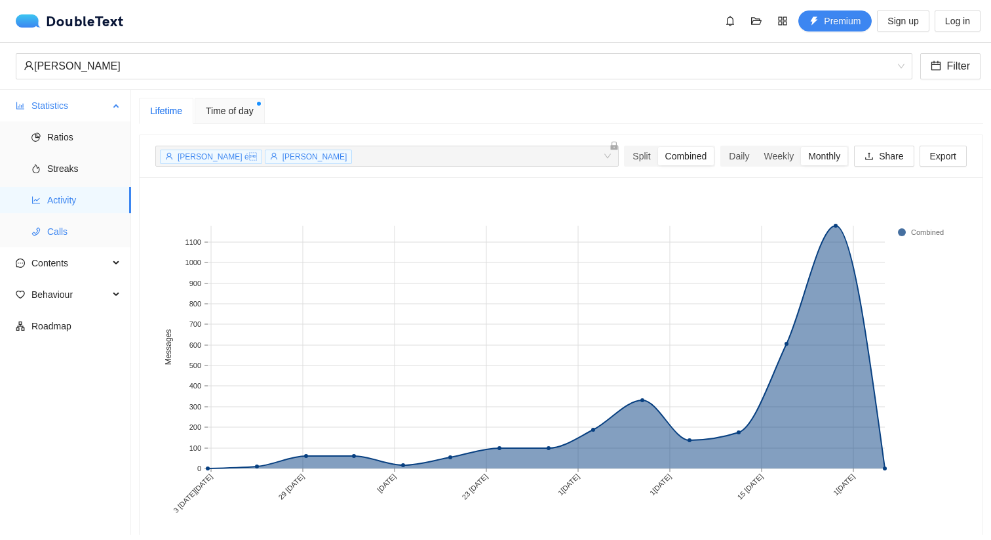
click at [85, 233] on span "Calls" at bounding box center [83, 231] width 73 height 26
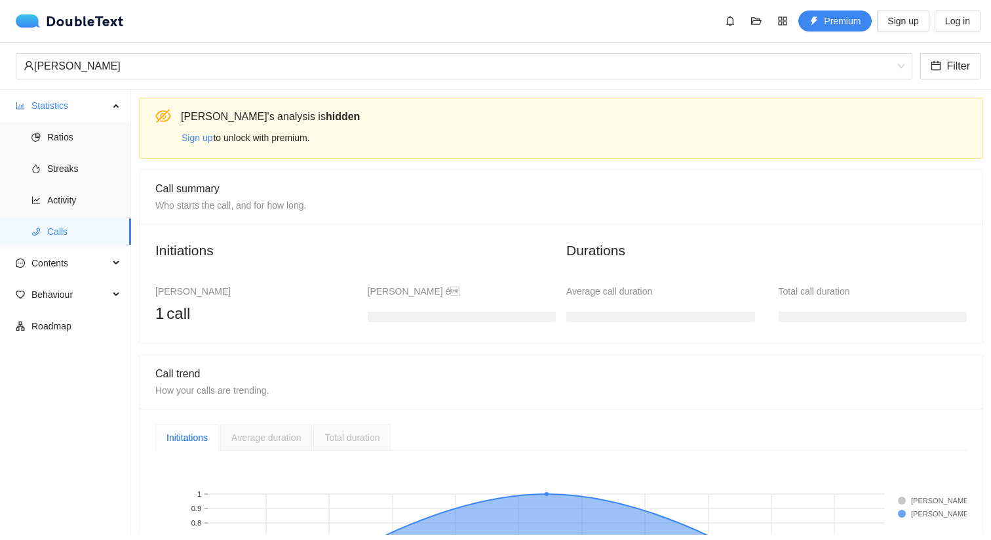
scroll to position [180, 0]
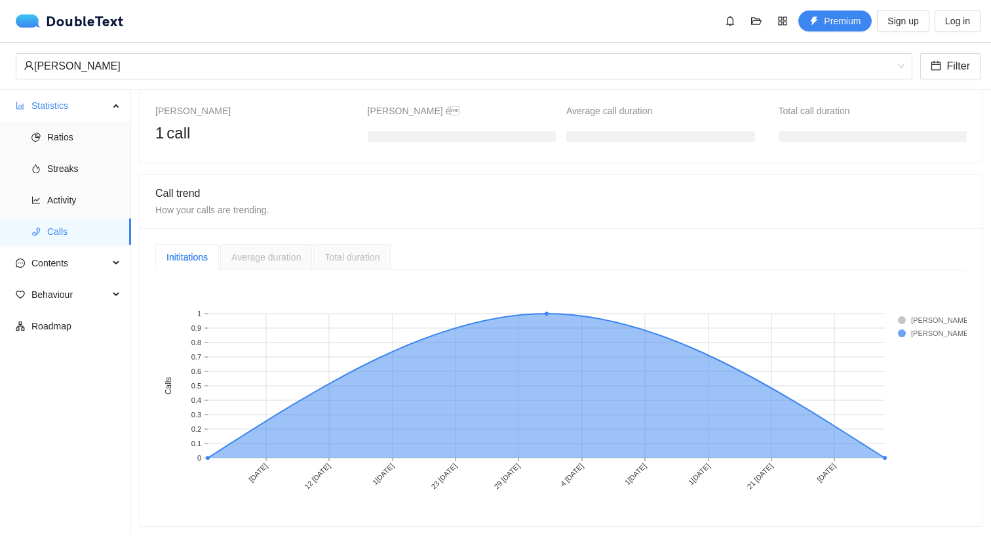
click at [288, 260] on span "Average duration" at bounding box center [265, 257] width 69 height 10
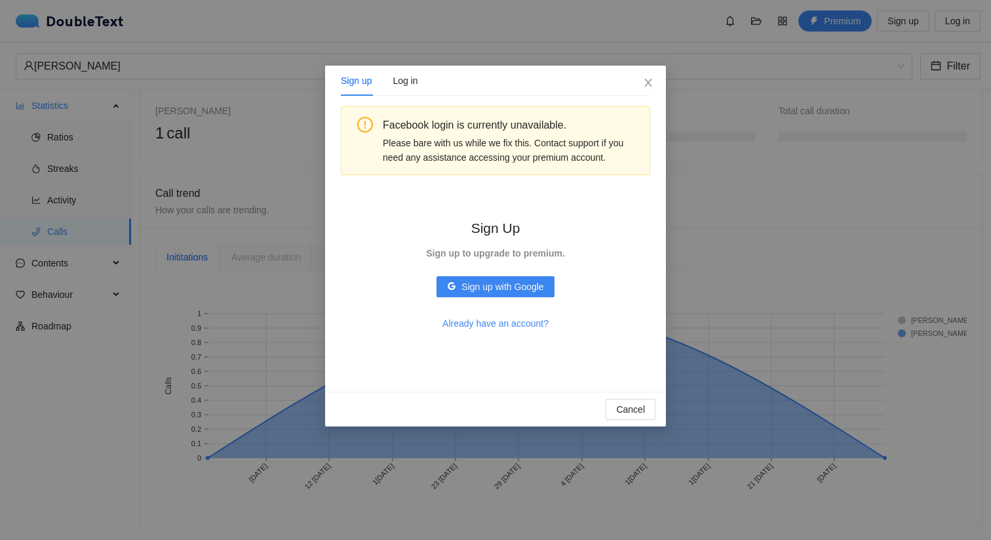
click at [188, 243] on div "Sign up Log in Facebook login is currently unavailable. Please bare with us whi…" at bounding box center [495, 270] width 991 height 540
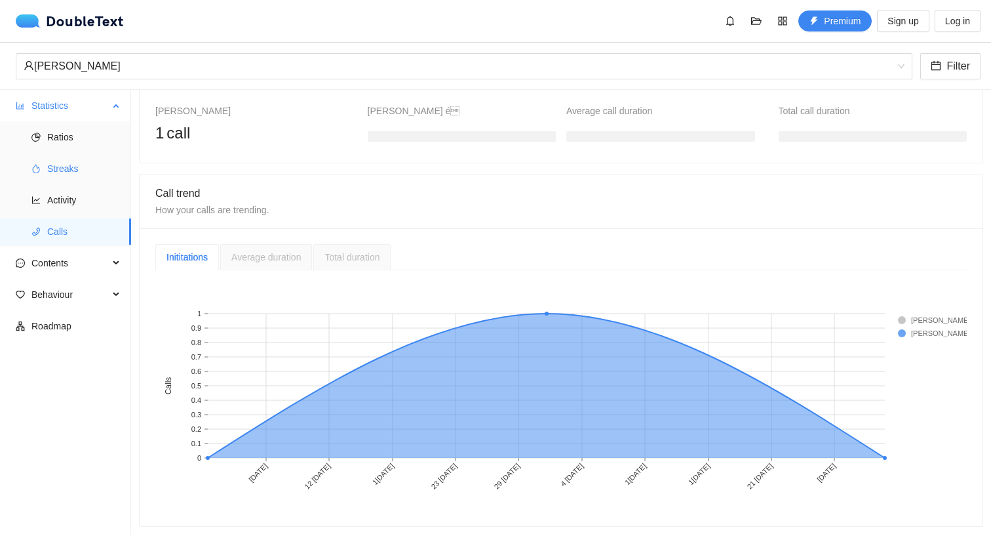
click at [64, 176] on span "Streaks" at bounding box center [83, 168] width 73 height 26
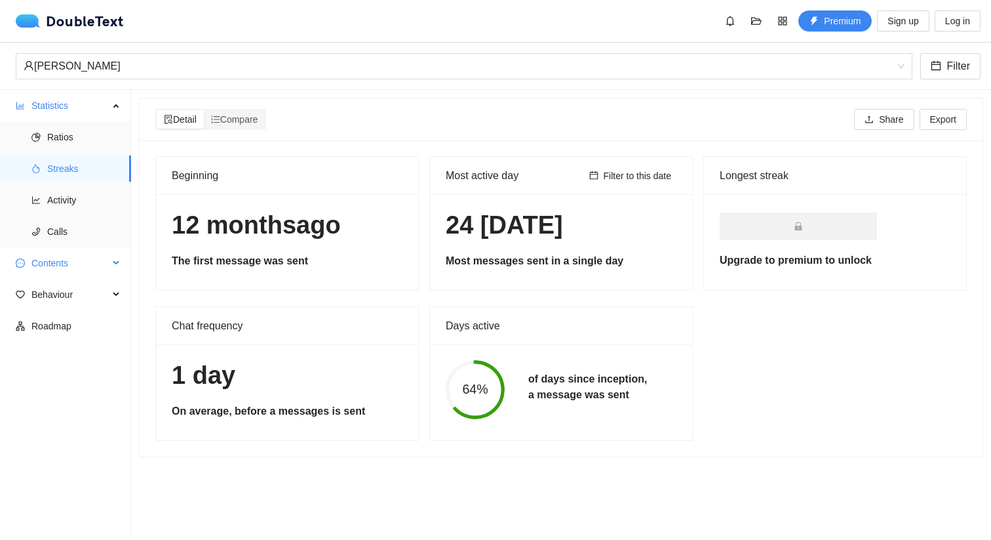
click at [72, 271] on span "Contents" at bounding box center [69, 263] width 77 height 26
click at [75, 294] on span "Word Cloud" at bounding box center [83, 294] width 73 height 26
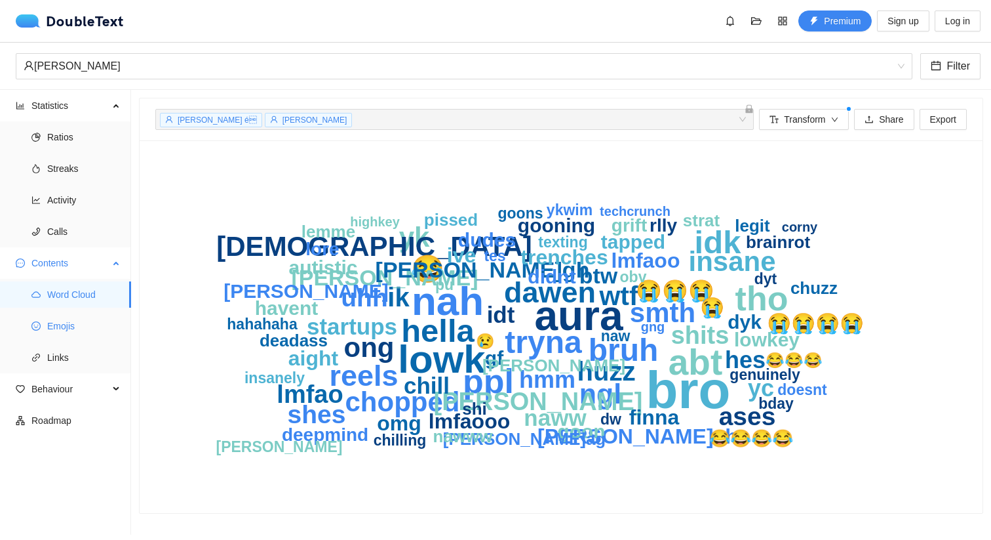
click at [91, 322] on span "Emojis" at bounding box center [83, 326] width 73 height 26
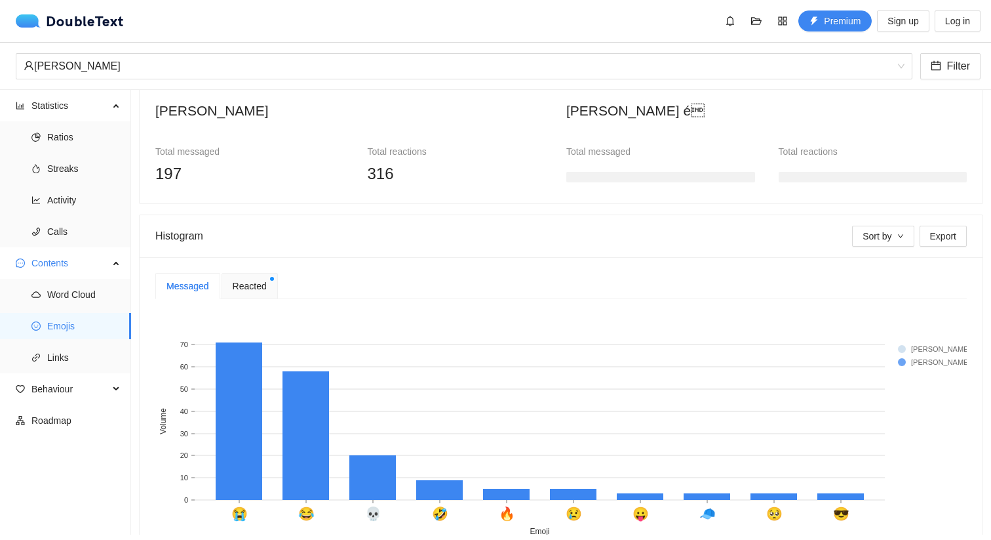
scroll to position [122, 0]
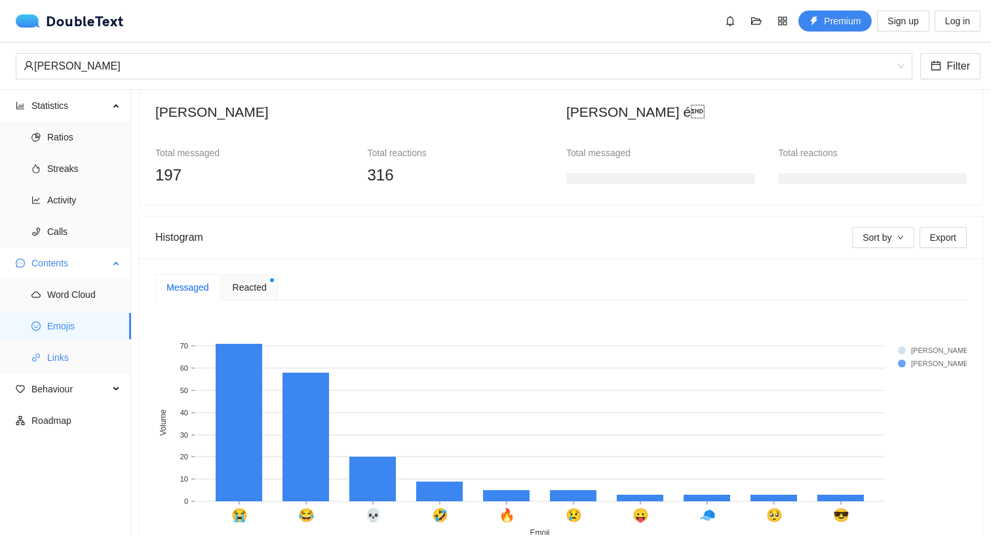
click at [101, 357] on span "Links" at bounding box center [83, 357] width 73 height 26
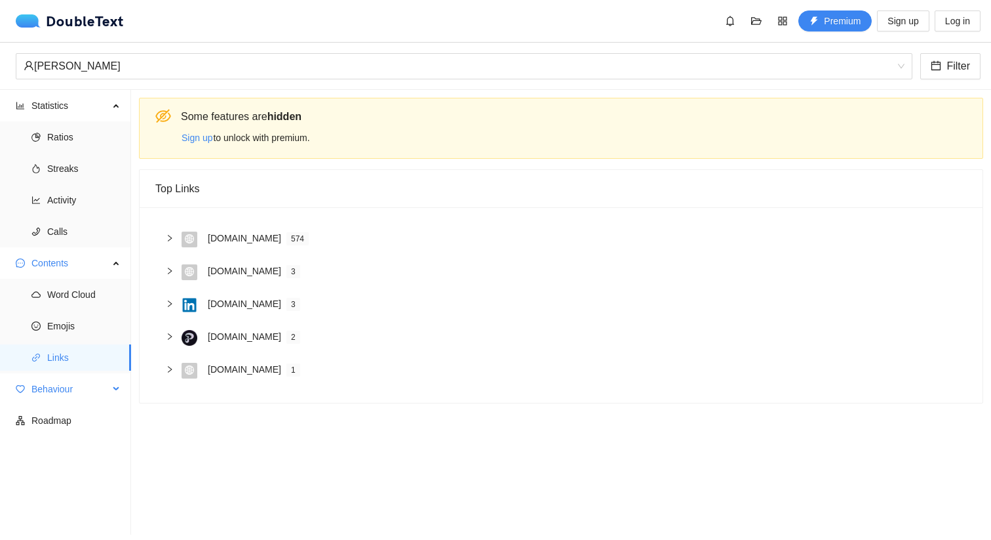
click at [49, 393] on span "Behaviour" at bounding box center [69, 389] width 77 height 26
click at [60, 417] on span "Engagement" at bounding box center [83, 420] width 73 height 26
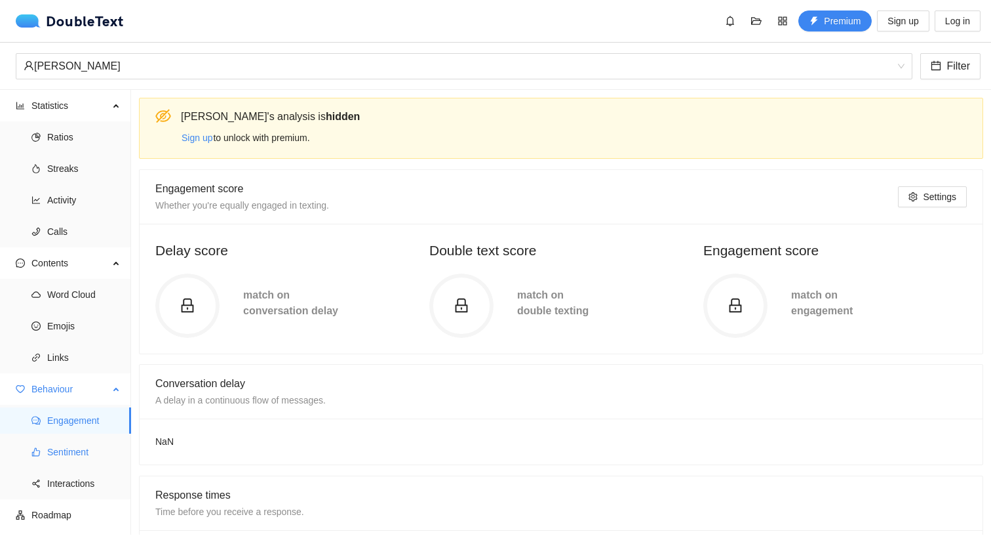
click at [62, 448] on span "Sentiment" at bounding box center [83, 452] width 73 height 26
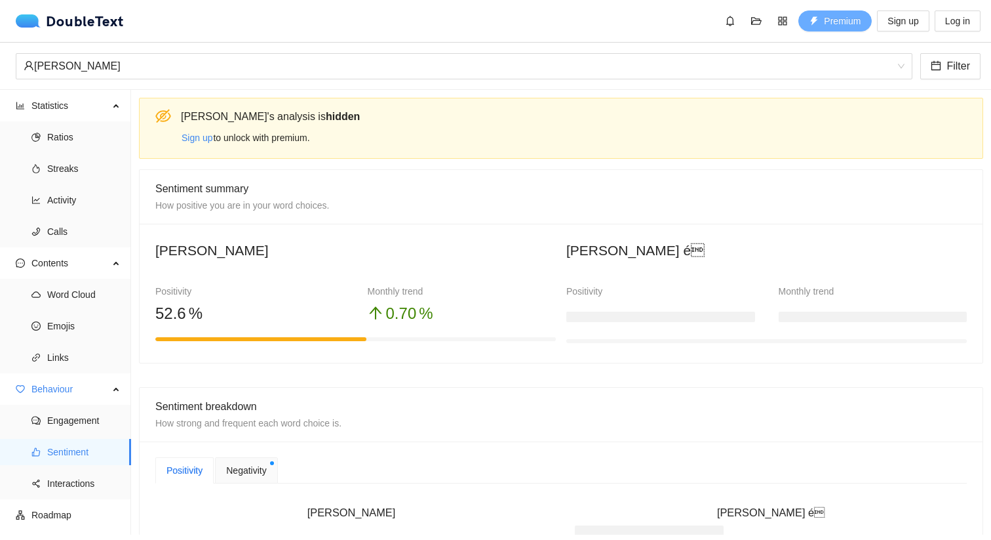
click at [835, 21] on span "Premium" at bounding box center [842, 21] width 37 height 14
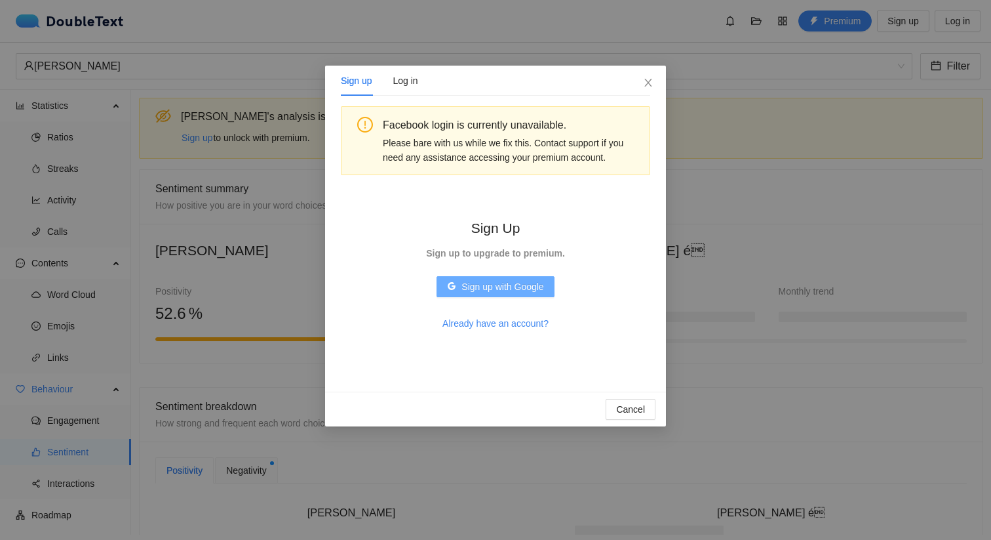
click at [529, 285] on span "Sign up with Google" at bounding box center [502, 286] width 82 height 14
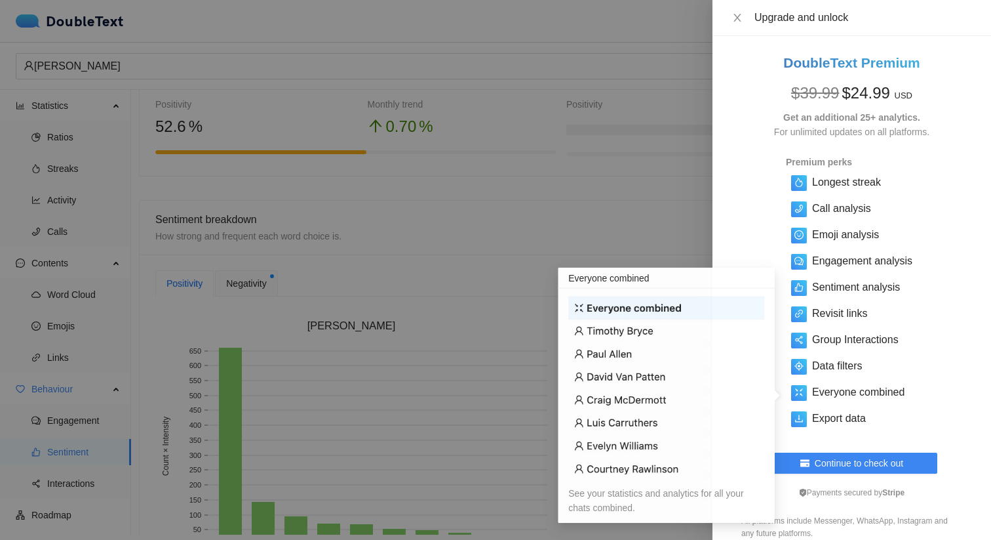
scroll to position [16, 0]
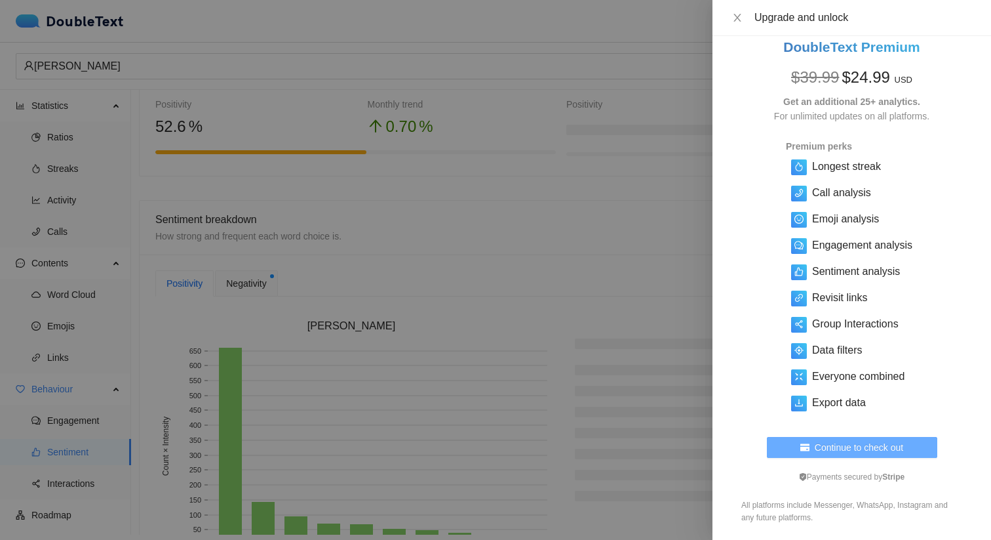
click at [868, 449] on span "Continue to check out" at bounding box center [859, 447] width 88 height 14
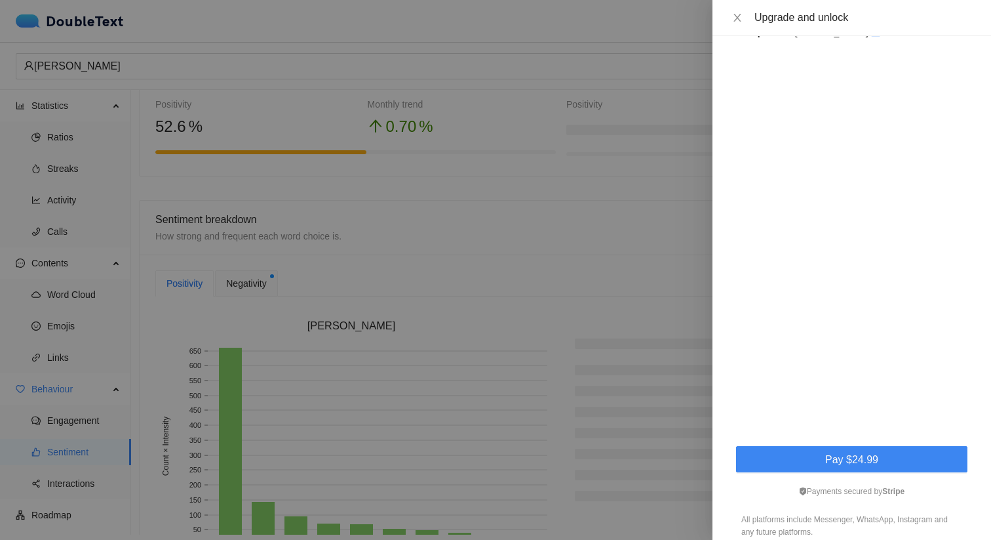
scroll to position [463, 0]
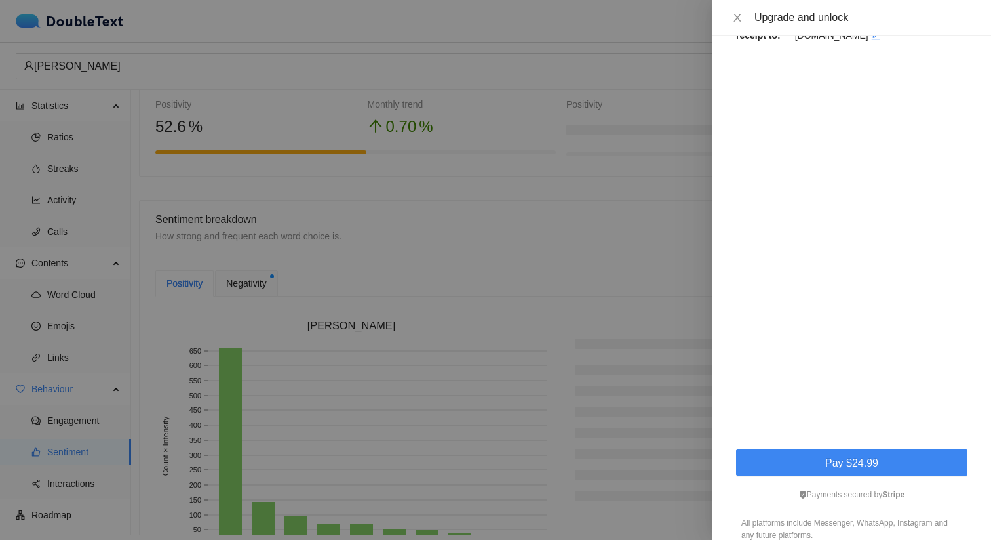
click at [734, 402] on iframe at bounding box center [851, 241] width 235 height 389
click at [766, 449] on button "Pay $24.99" at bounding box center [851, 462] width 231 height 26
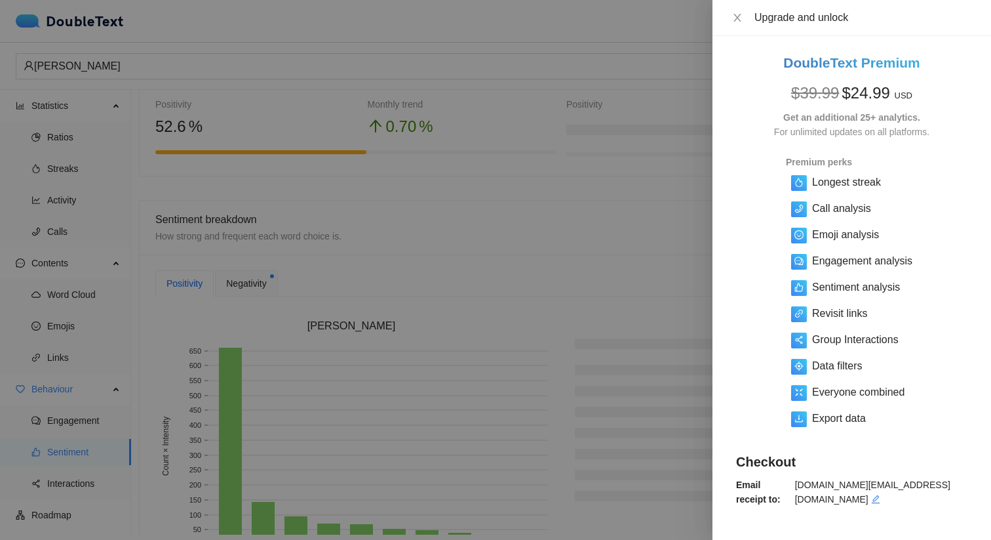
scroll to position [115, 0]
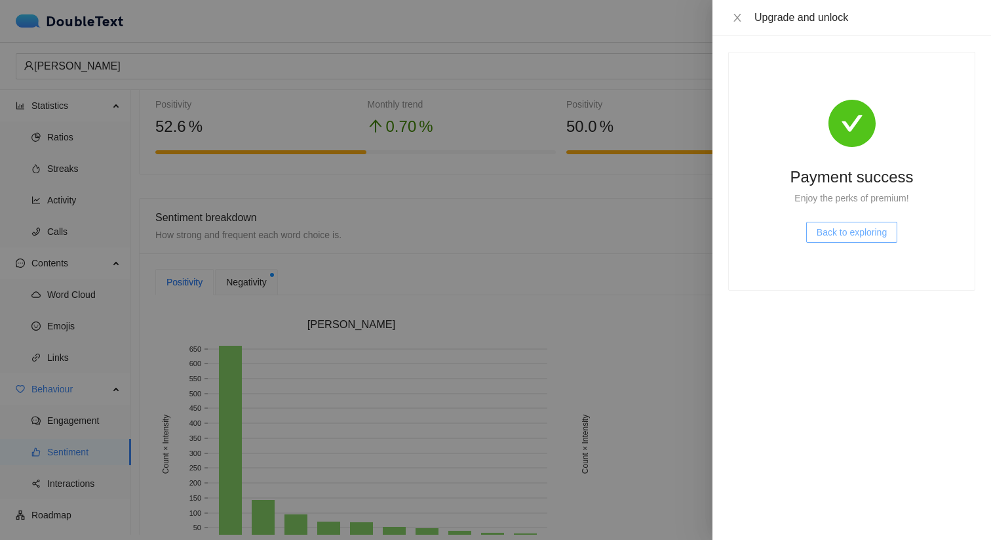
click at [859, 229] on span "Back to exploring" at bounding box center [852, 232] width 70 height 14
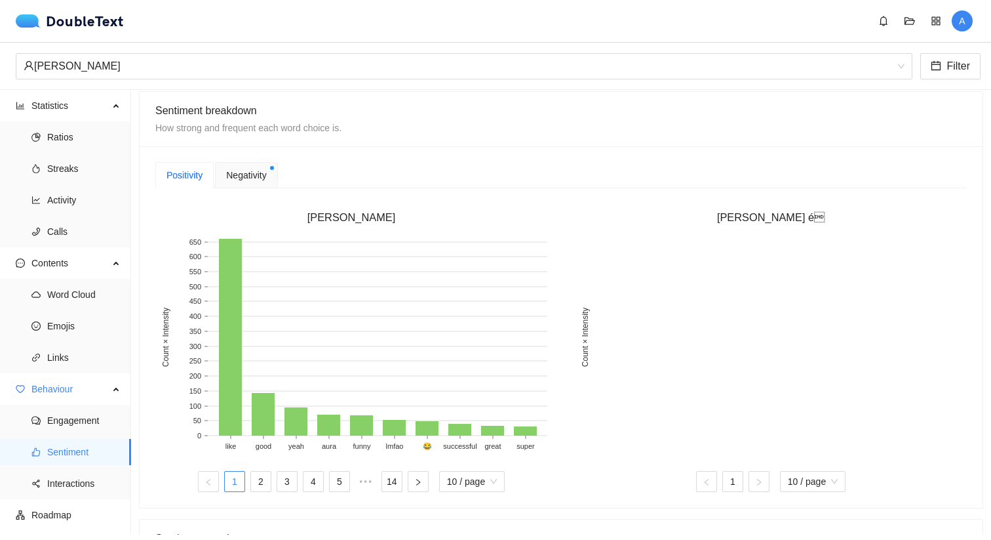
scroll to position [274, 0]
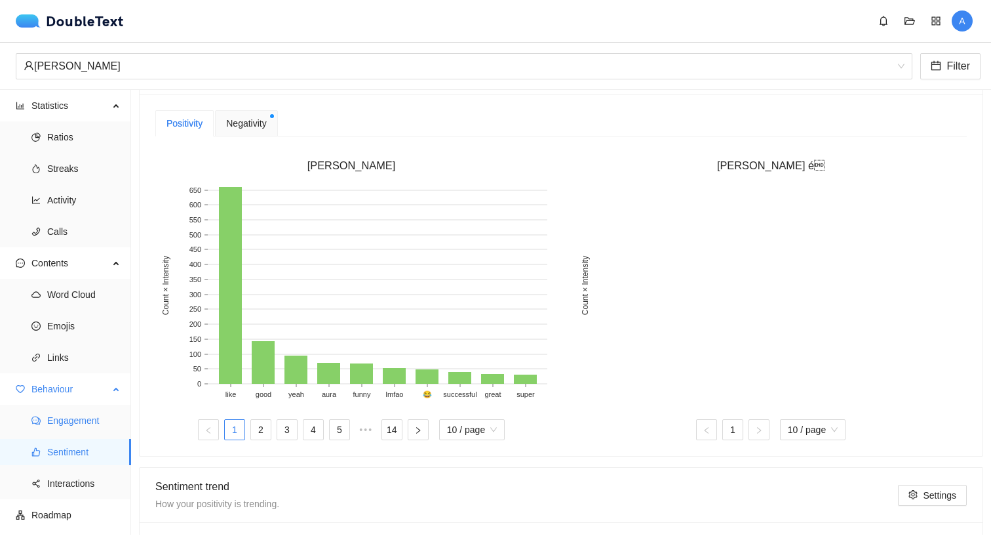
click at [89, 422] on span "Engagement" at bounding box center [83, 420] width 73 height 26
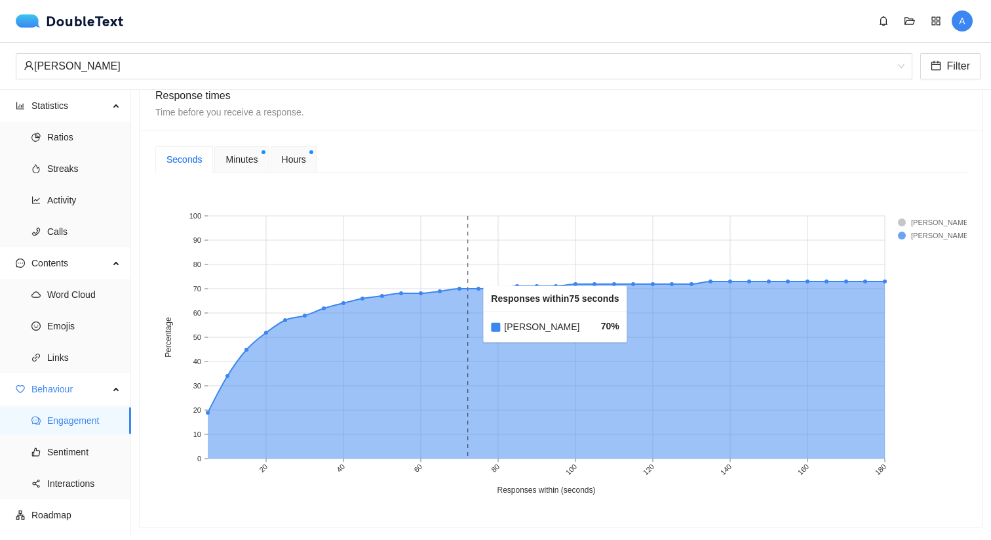
scroll to position [350, 0]
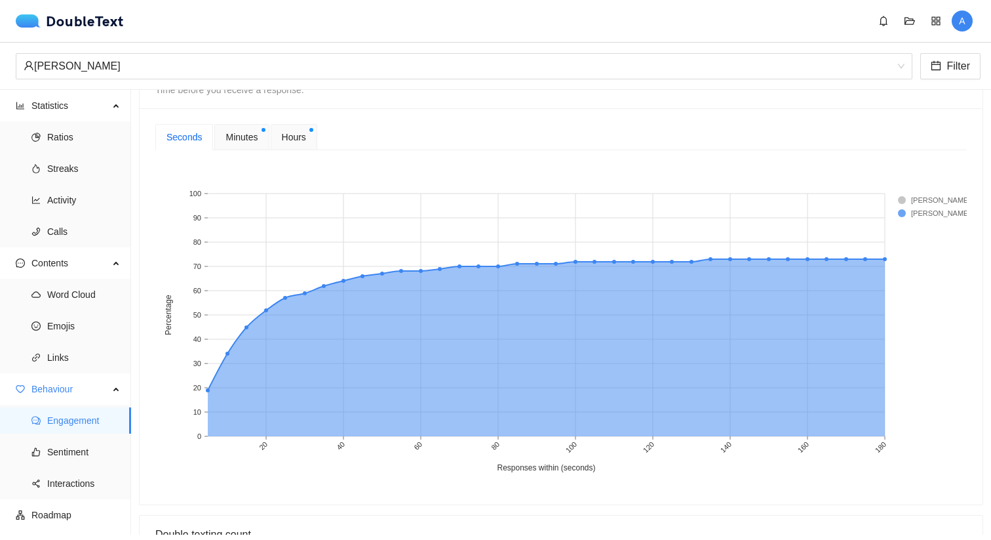
click at [226, 146] on div "Minutes" at bounding box center [241, 137] width 54 height 26
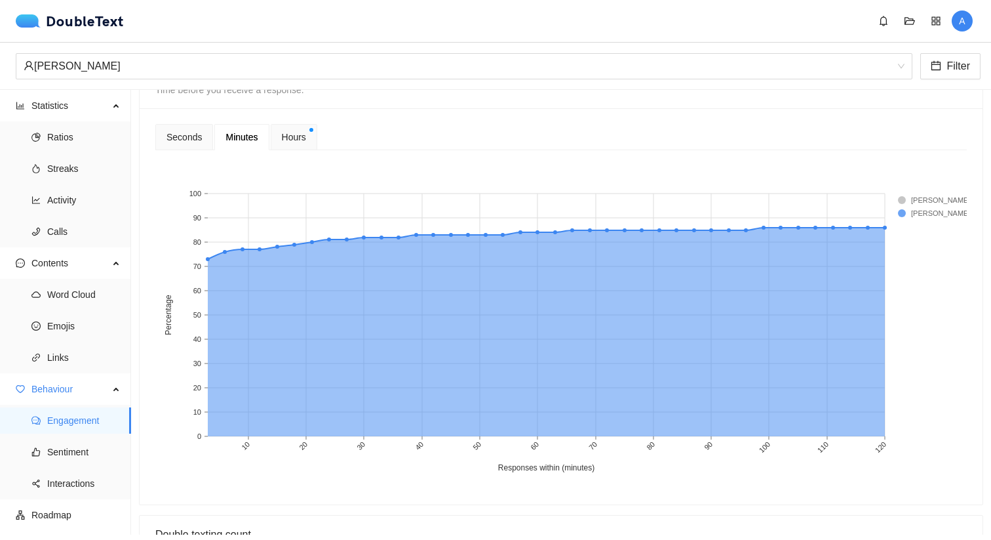
click at [292, 136] on span "Hours" at bounding box center [294, 137] width 24 height 14
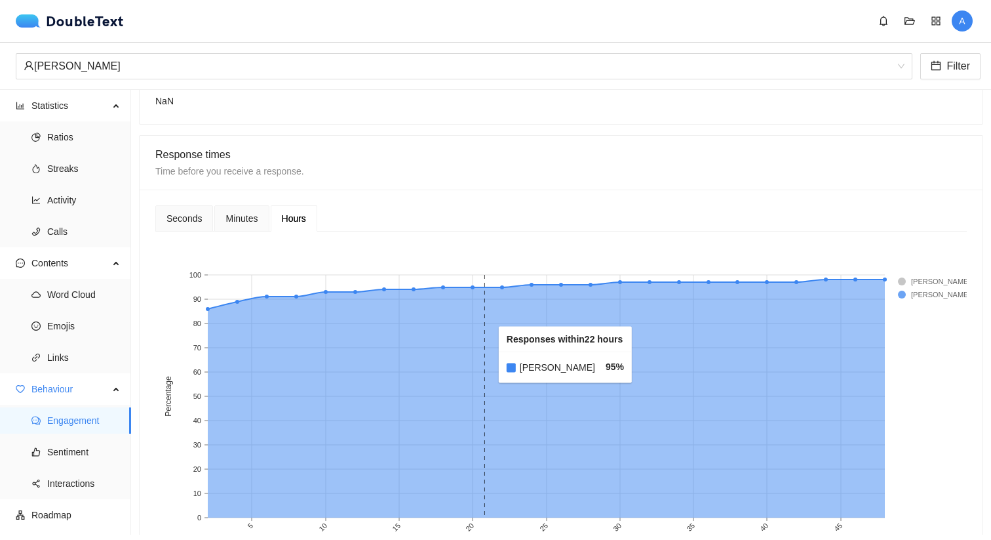
scroll to position [266, 0]
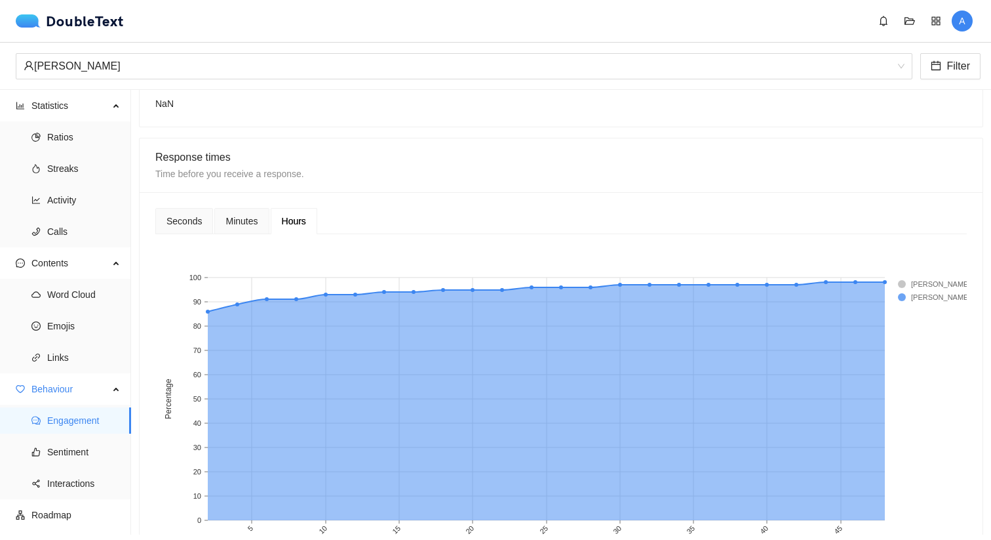
click at [901, 281] on rect at bounding box center [924, 283] width 52 height 13
click at [188, 222] on div "Seconds" at bounding box center [184, 221] width 35 height 14
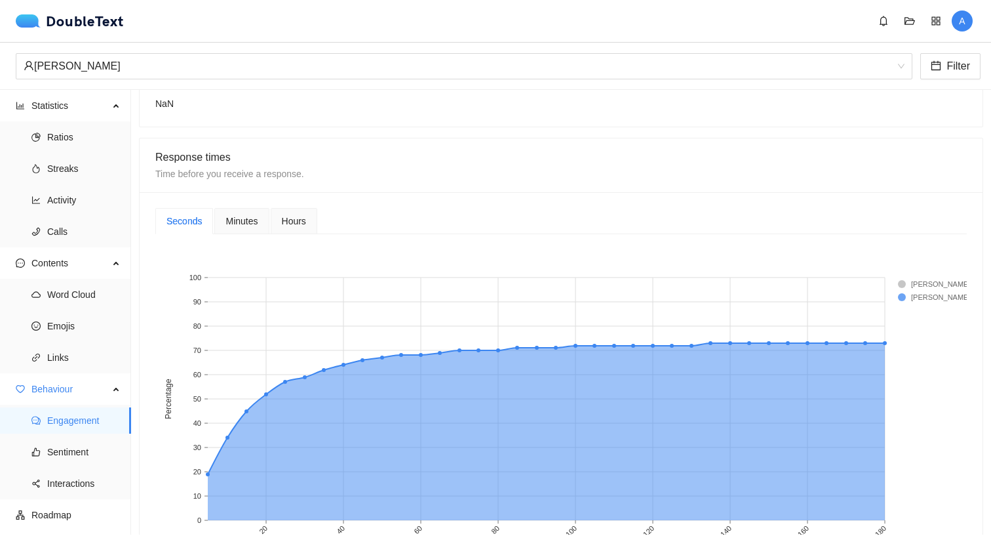
click at [208, 175] on span "Time before you receive a response." at bounding box center [229, 173] width 149 height 10
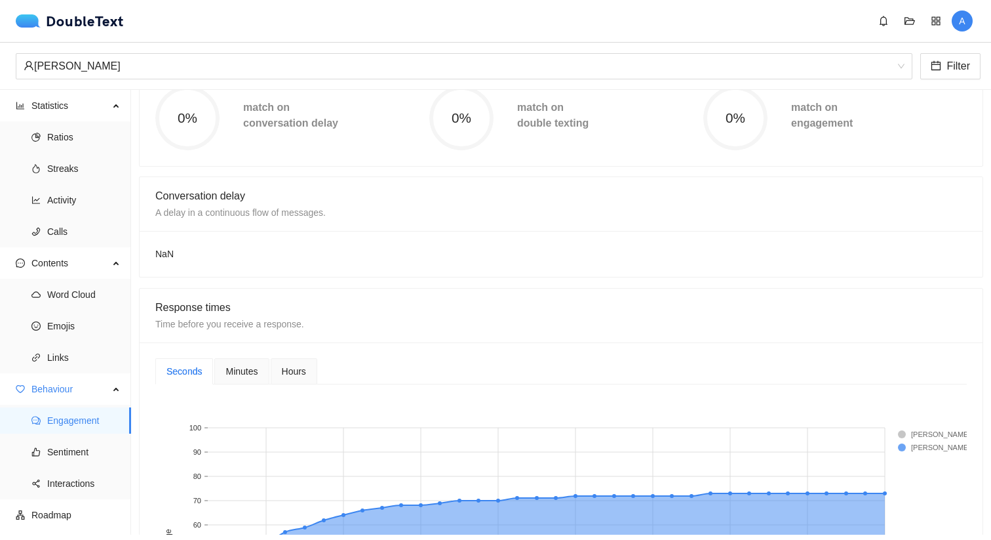
scroll to position [0, 0]
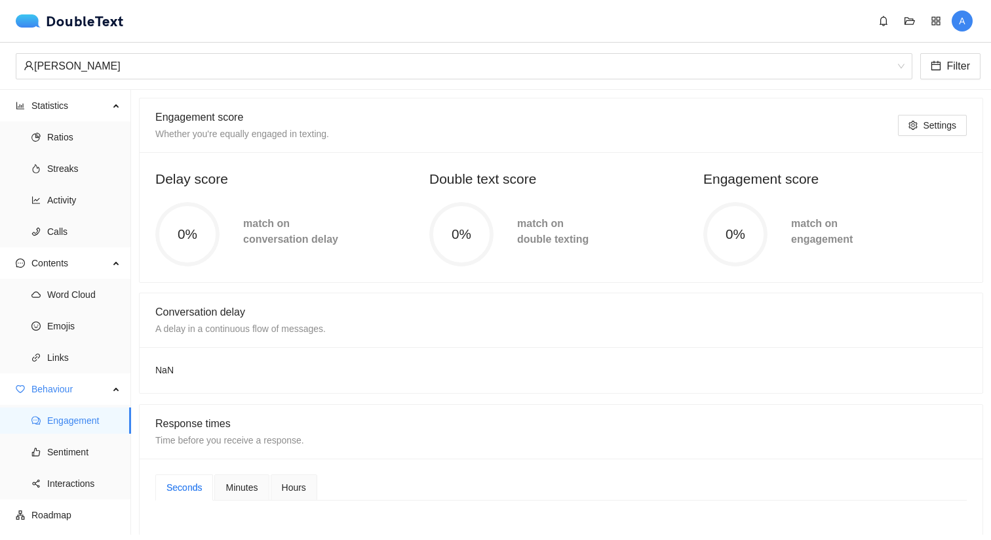
click at [208, 248] on circle at bounding box center [187, 234] width 60 height 60
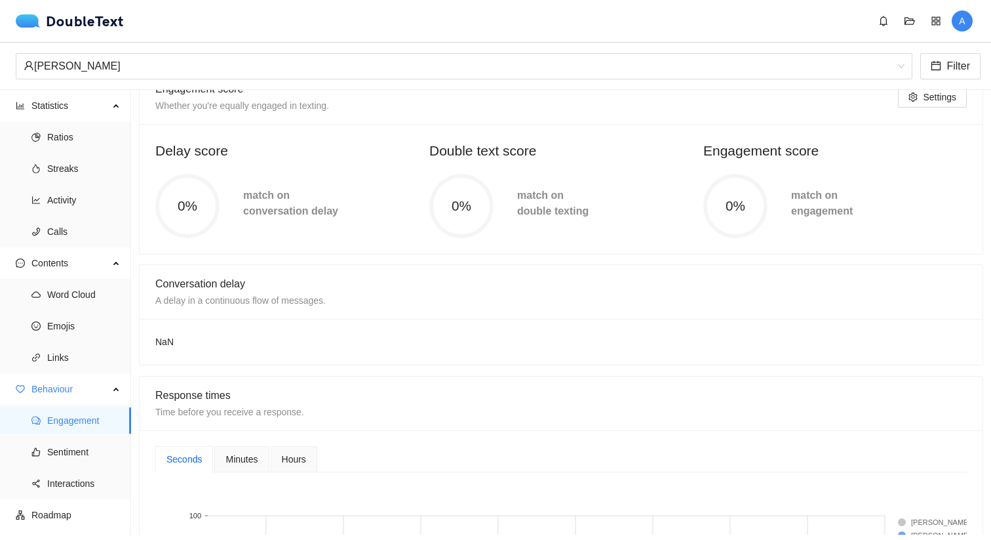
click at [239, 450] on div "Minutes" at bounding box center [241, 459] width 54 height 26
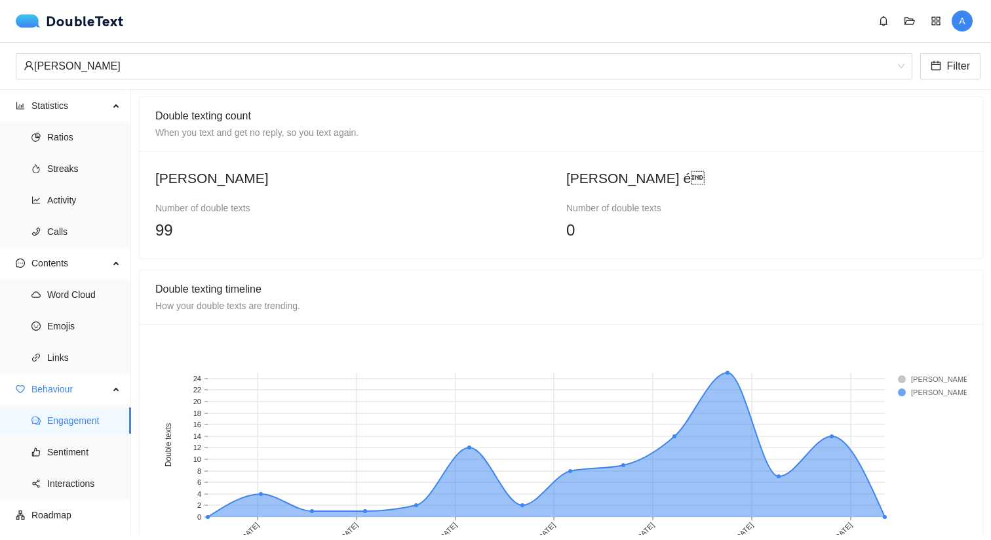
scroll to position [827, 0]
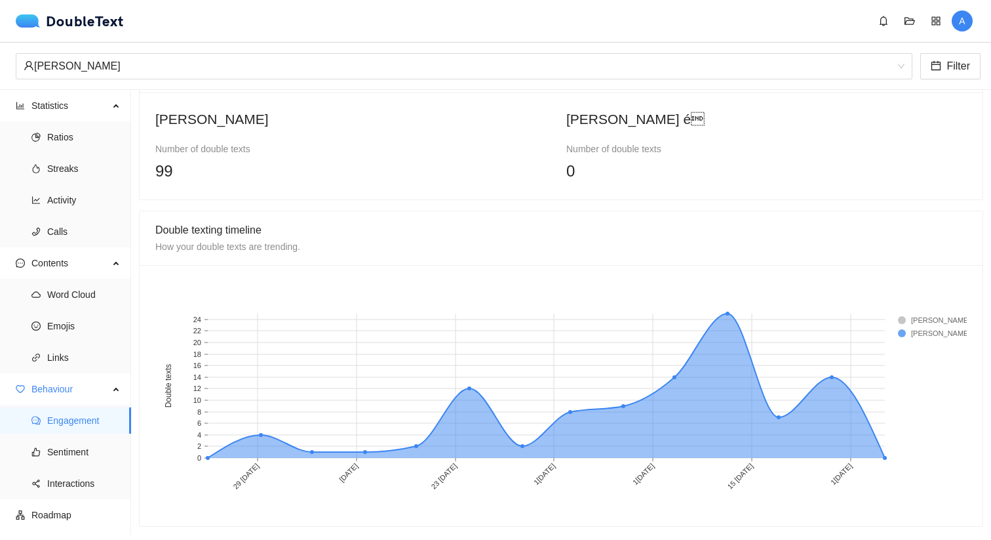
click at [232, 167] on div "99" at bounding box center [355, 171] width 401 height 25
click at [557, 172] on div "Amogh Chaturvedi Number of double texts 99" at bounding box center [355, 145] width 411 height 75
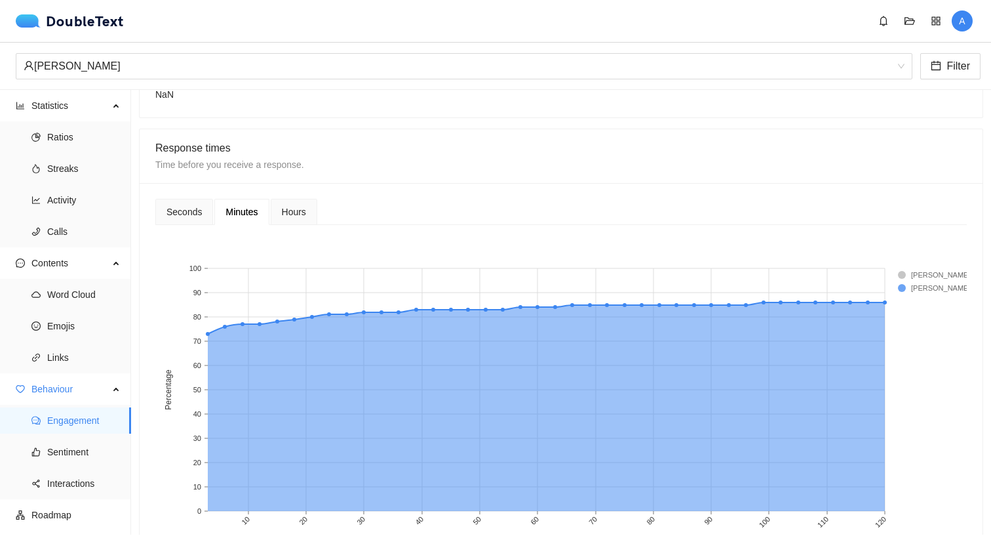
scroll to position [273, 0]
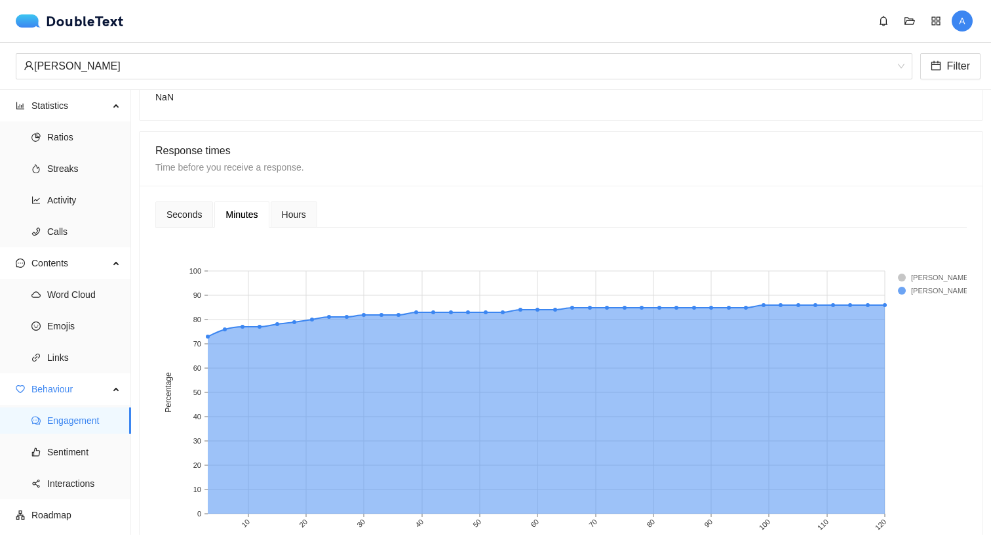
click at [306, 217] on span "Hours" at bounding box center [294, 214] width 24 height 9
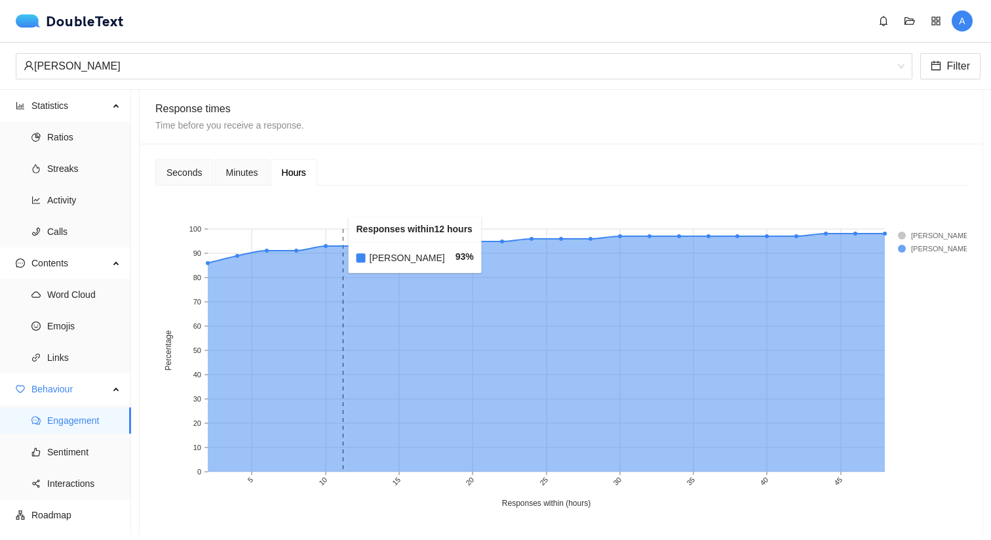
scroll to position [316, 0]
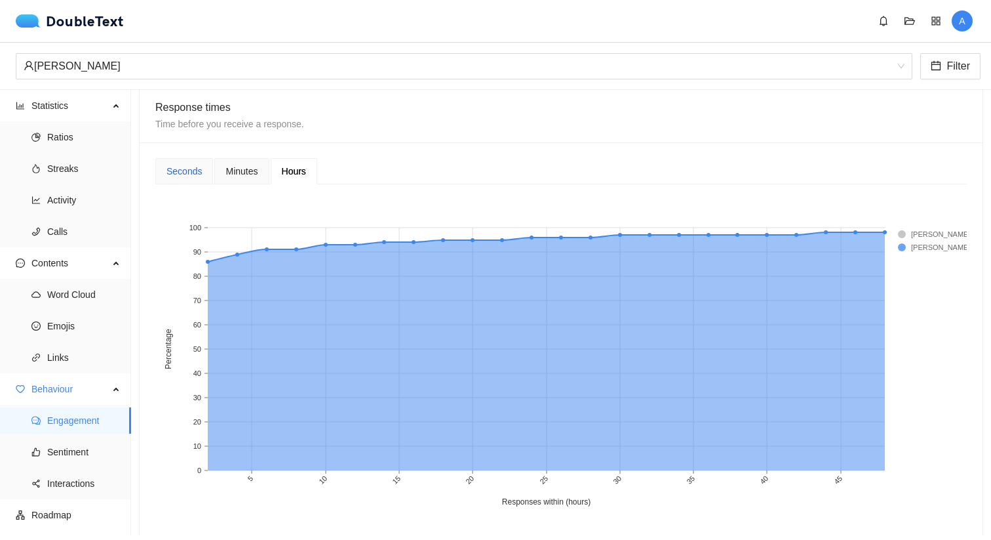
click at [187, 169] on div "Seconds" at bounding box center [184, 171] width 35 height 14
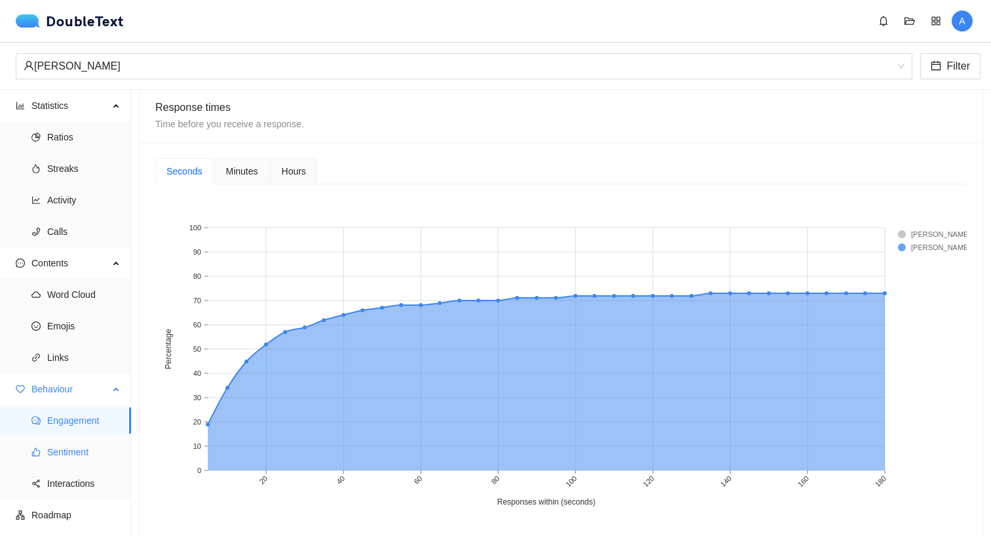
click at [81, 449] on span "Sentiment" at bounding box center [83, 452] width 73 height 26
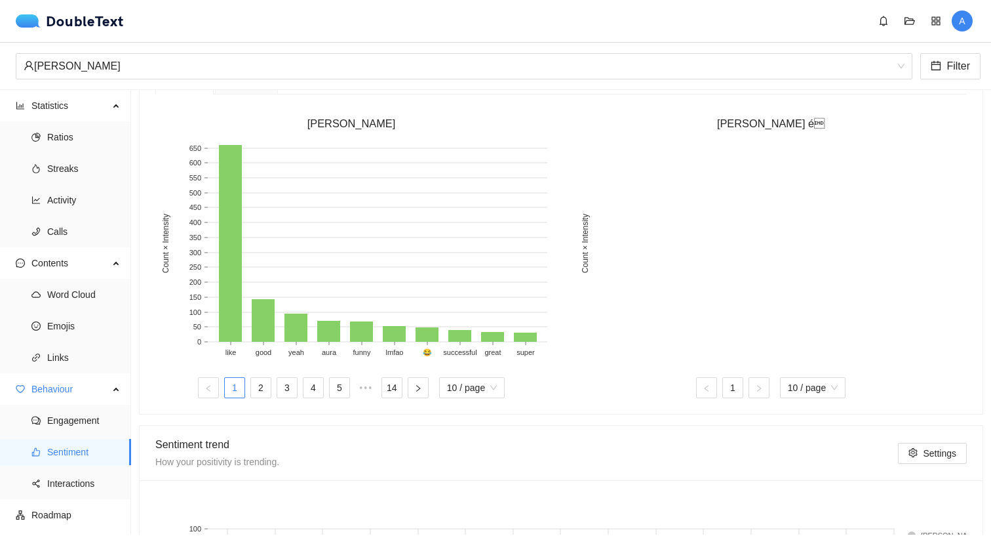
click at [686, 258] on rect at bounding box center [771, 246] width 392 height 229
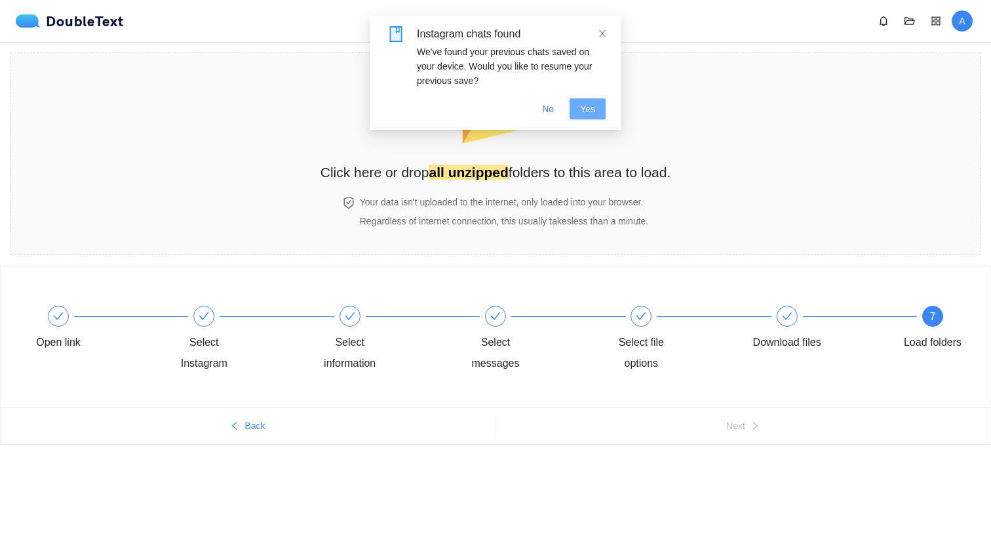
click at [589, 109] on span "Yes" at bounding box center [587, 109] width 15 height 14
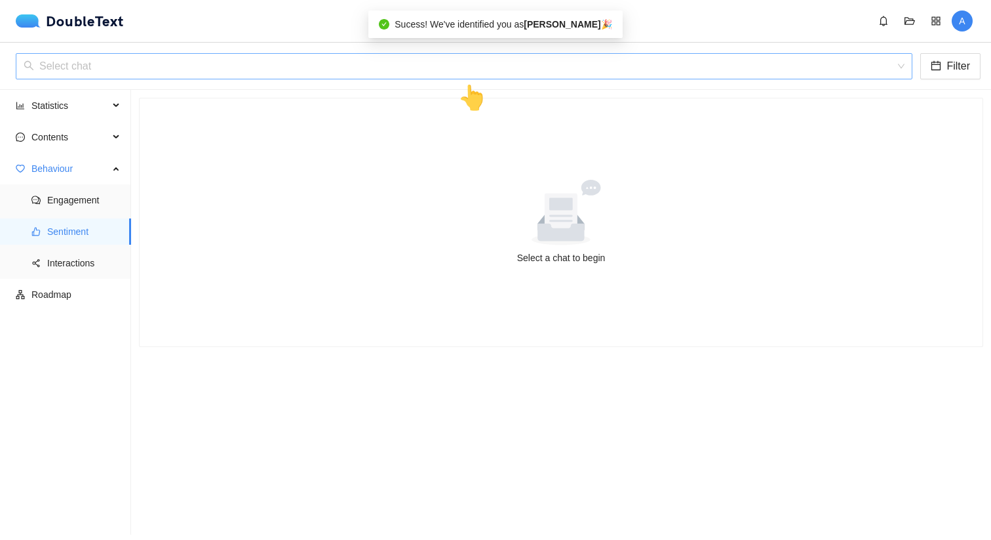
click at [389, 72] on input "search" at bounding box center [460, 66] width 872 height 25
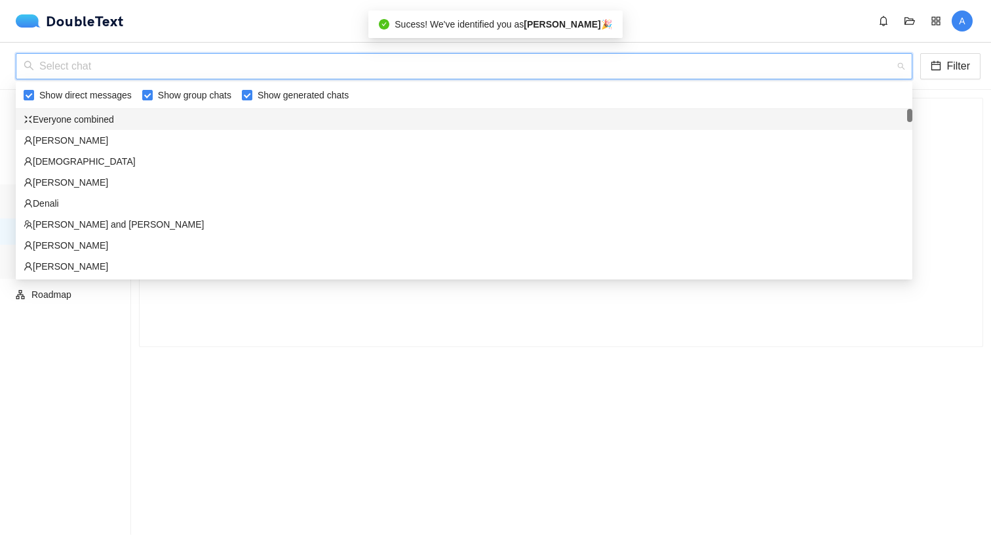
click at [214, 117] on div "Everyone combined" at bounding box center [464, 119] width 881 height 14
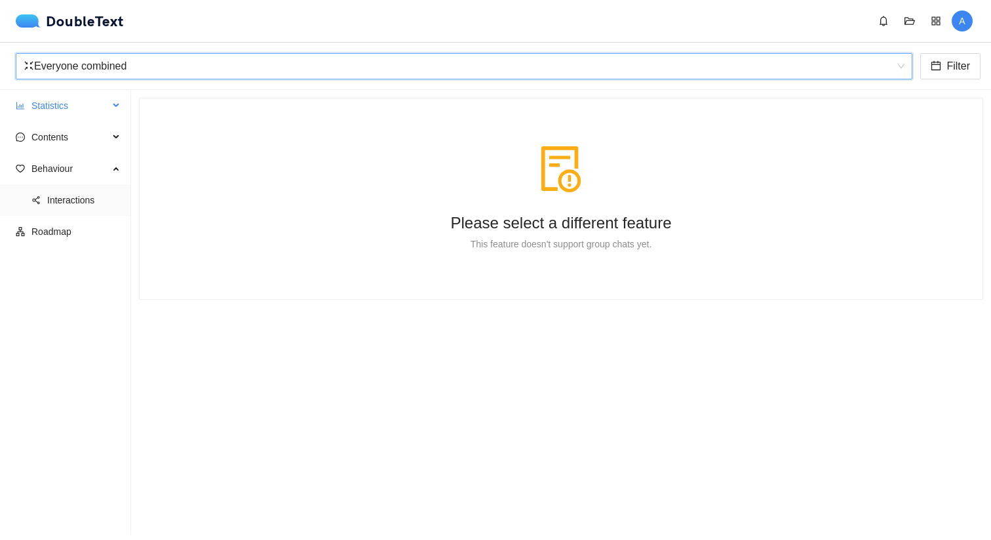
click at [55, 108] on span "Statistics" at bounding box center [69, 105] width 77 height 26
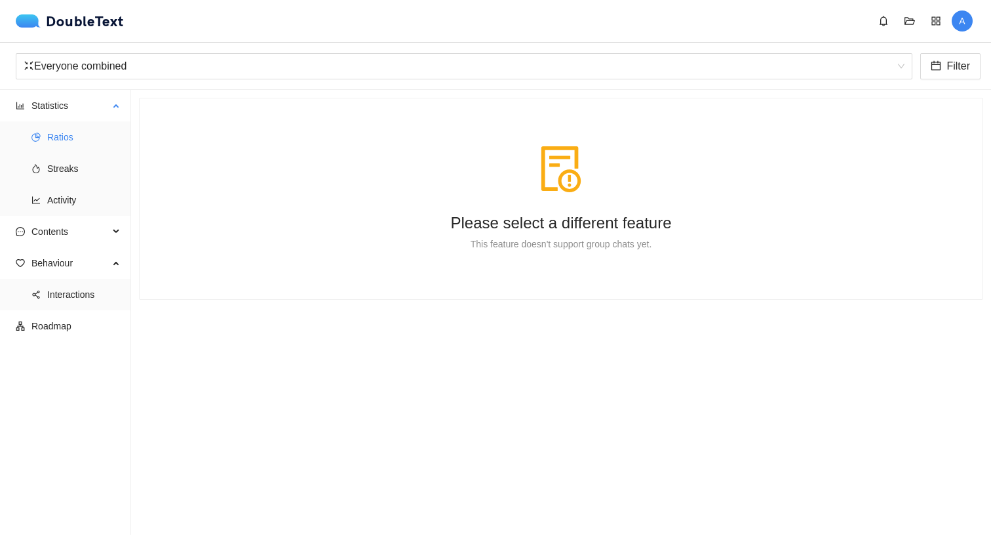
click at [56, 129] on span "Ratios" at bounding box center [83, 137] width 73 height 26
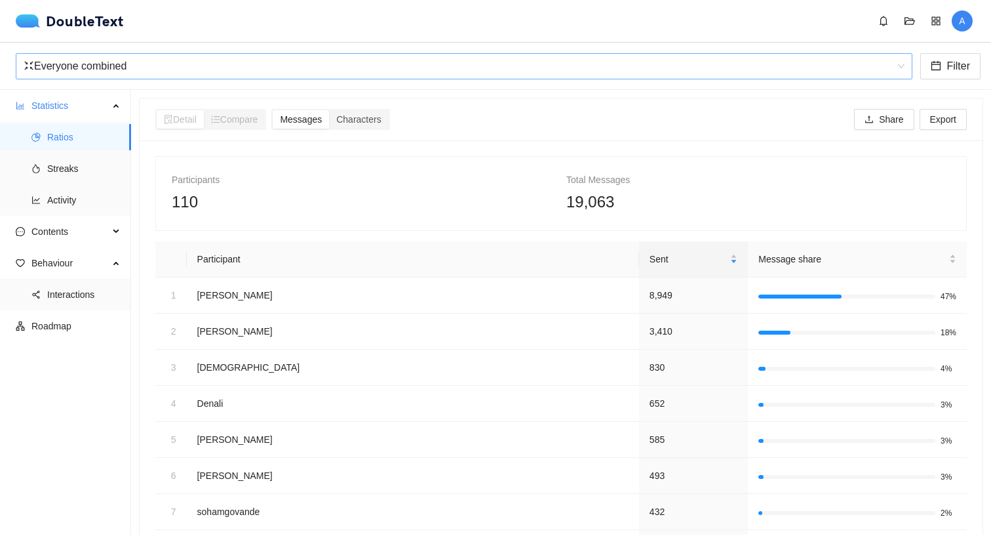
click at [91, 53] on div "Everyone combined" at bounding box center [464, 66] width 897 height 26
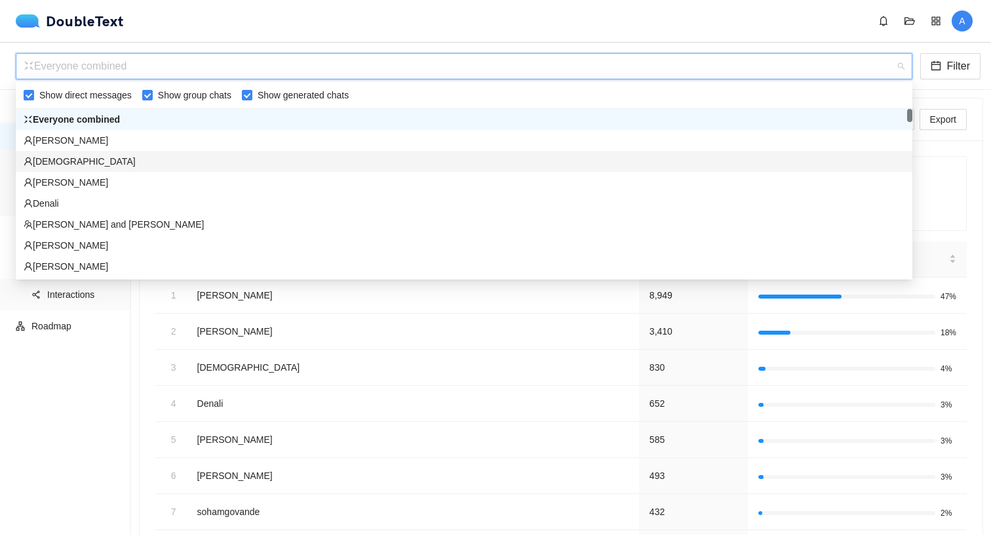
click at [84, 149] on div "[PERSON_NAME]" at bounding box center [464, 140] width 897 height 21
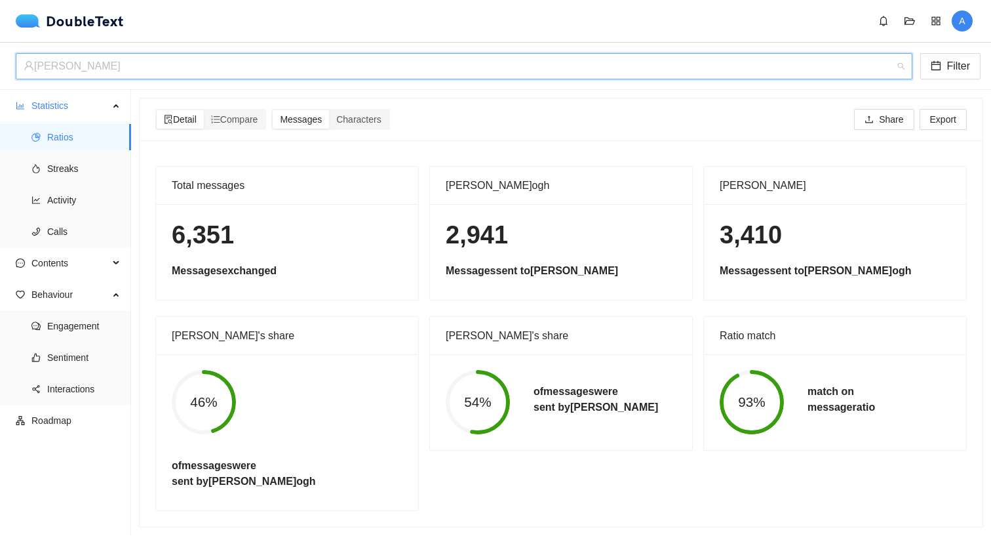
click at [115, 75] on div "[PERSON_NAME]" at bounding box center [458, 66] width 869 height 25
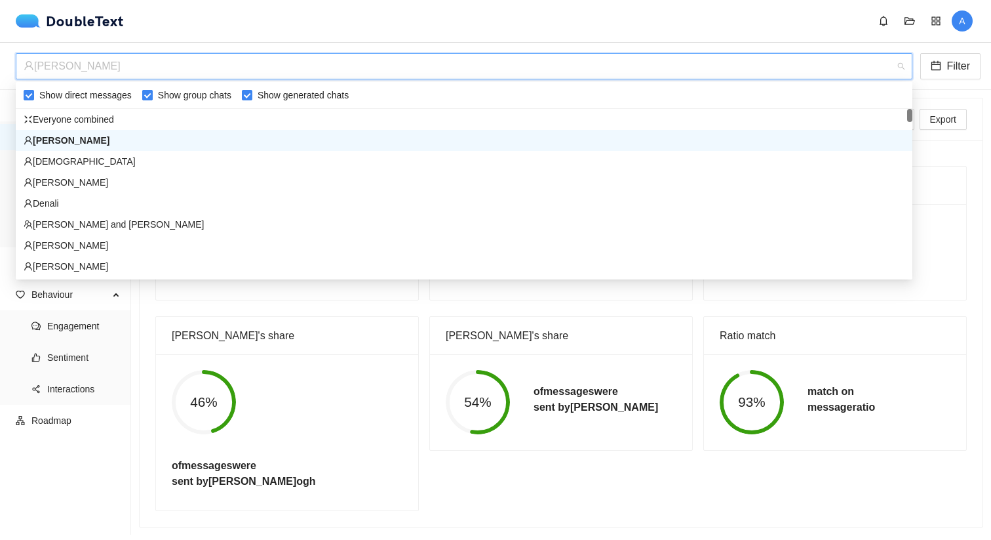
click at [164, 97] on span "Show group chats" at bounding box center [195, 95] width 84 height 14
click at [153, 97] on input "Show group chats" at bounding box center [147, 95] width 10 height 10
checkbox input "false"
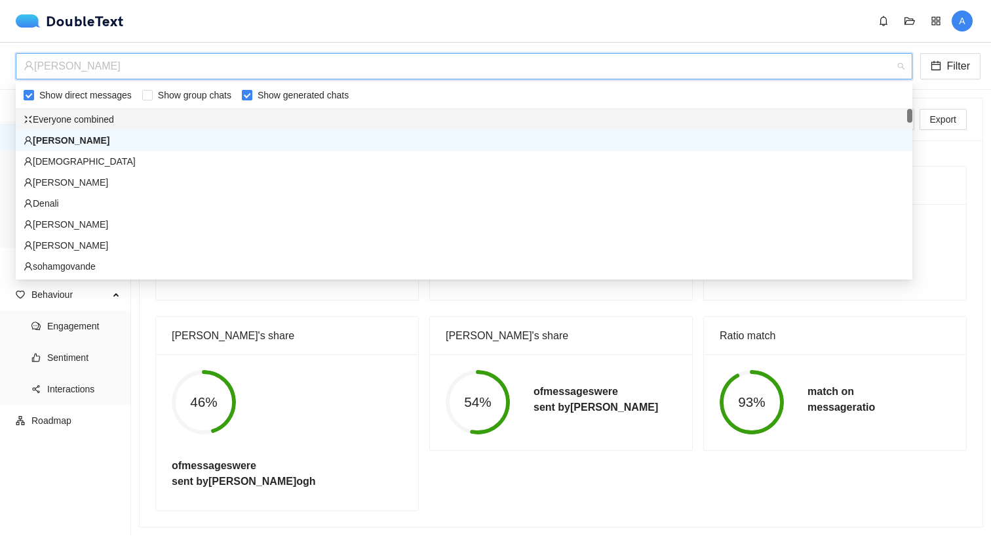
click at [265, 96] on span "Show generated chats" at bounding box center [303, 95] width 102 height 14
click at [252, 96] on input "Show generated chats" at bounding box center [247, 95] width 10 height 10
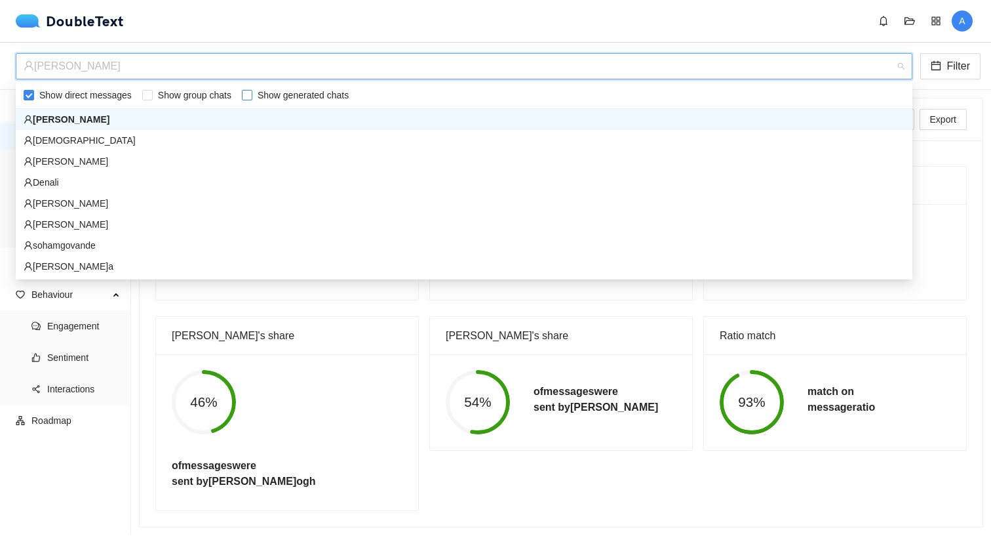
click at [265, 96] on span "Show generated chats" at bounding box center [303, 95] width 102 height 14
click at [252, 96] on input "Show generated chats" at bounding box center [247, 95] width 10 height 10
checkbox input "true"
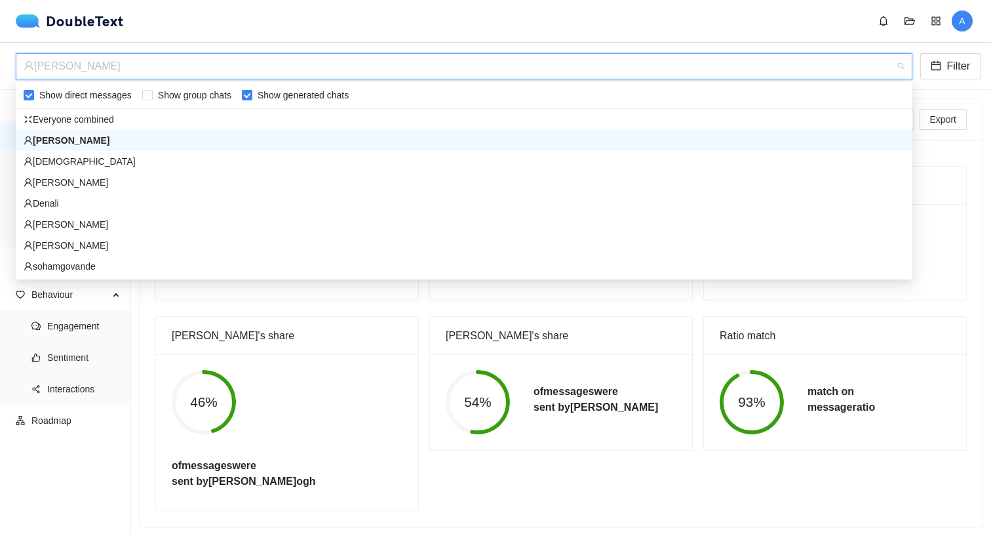
click at [258, 142] on div "[PERSON_NAME]" at bounding box center [464, 140] width 881 height 14
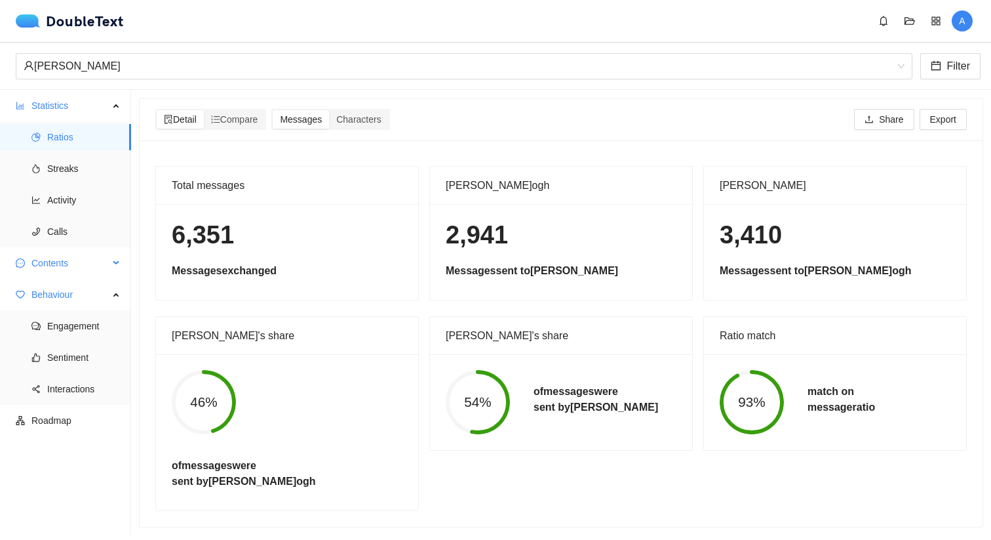
click at [62, 265] on span "Contents" at bounding box center [69, 263] width 77 height 26
click at [67, 288] on span "Word Cloud" at bounding box center [83, 294] width 73 height 26
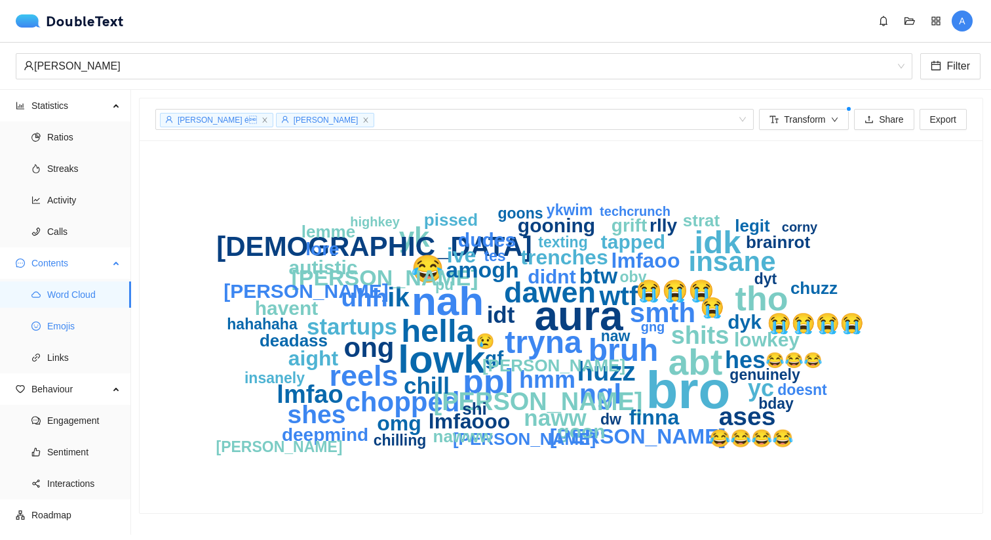
click at [80, 317] on span "Emojis" at bounding box center [83, 326] width 73 height 26
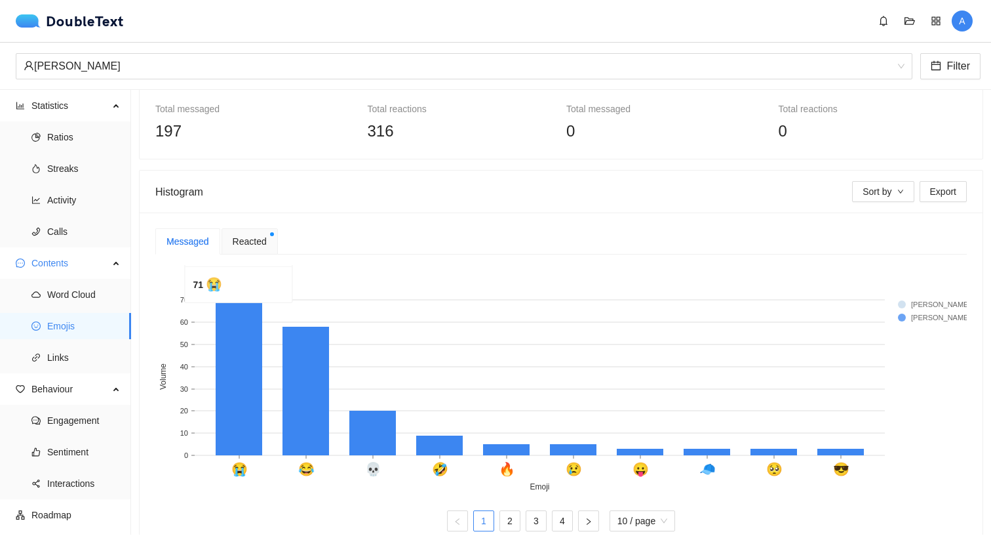
scroll to position [115, 0]
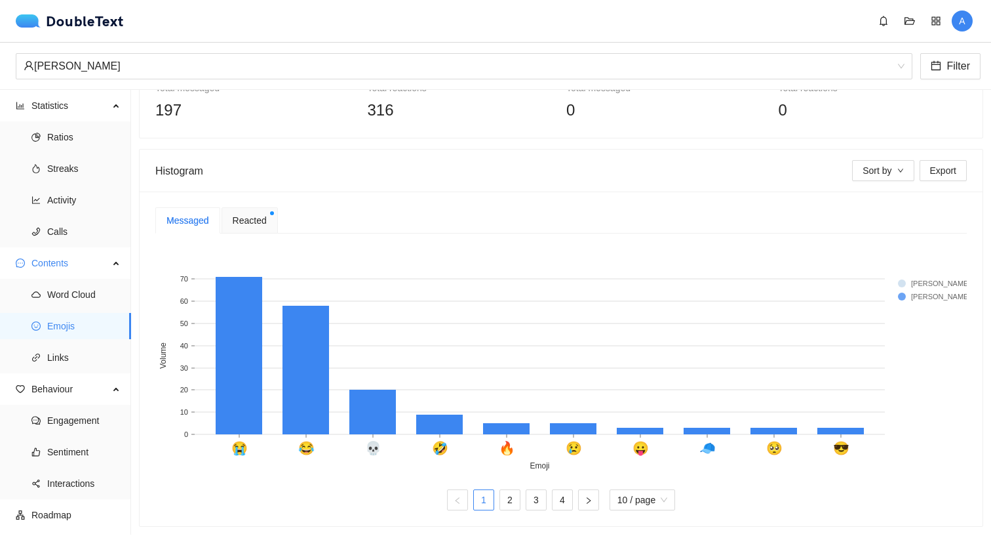
click at [255, 227] on span "Reacted" at bounding box center [250, 220] width 34 height 14
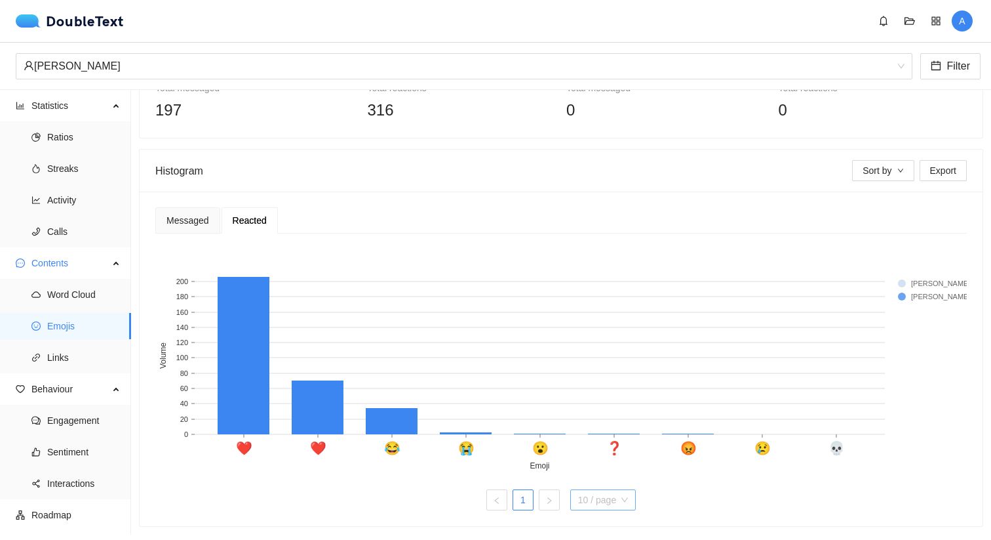
click at [595, 499] on span "10 / page" at bounding box center [603, 500] width 50 height 20
click at [595, 475] on div "20 / page" at bounding box center [604, 474] width 52 height 14
click at [71, 364] on span "Links" at bounding box center [83, 357] width 73 height 26
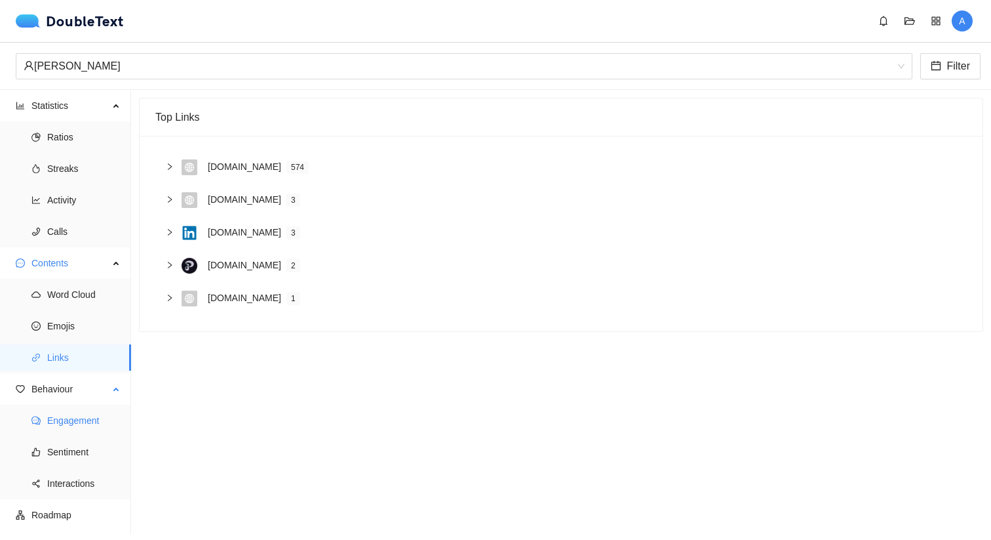
click at [81, 416] on span "Engagement" at bounding box center [83, 420] width 73 height 26
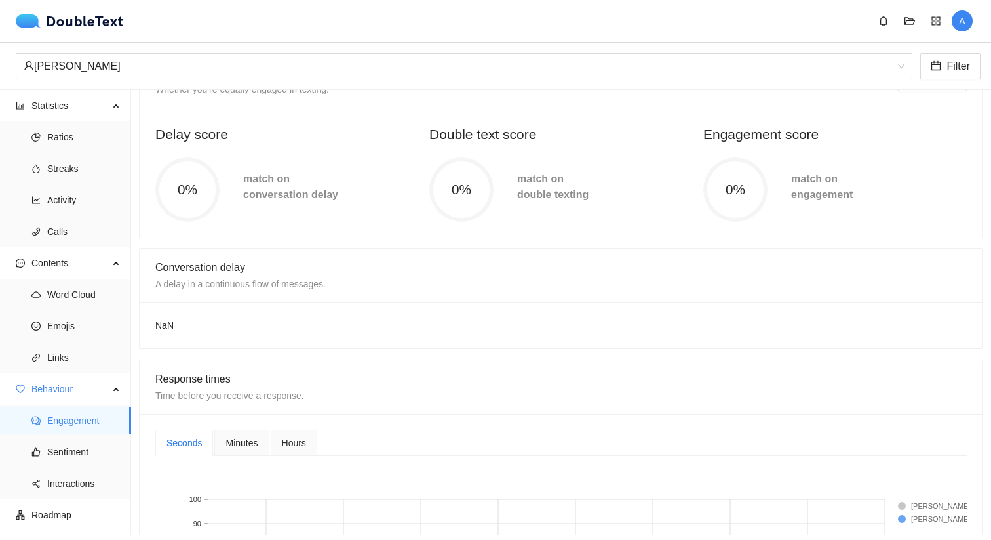
scroll to position [73, 0]
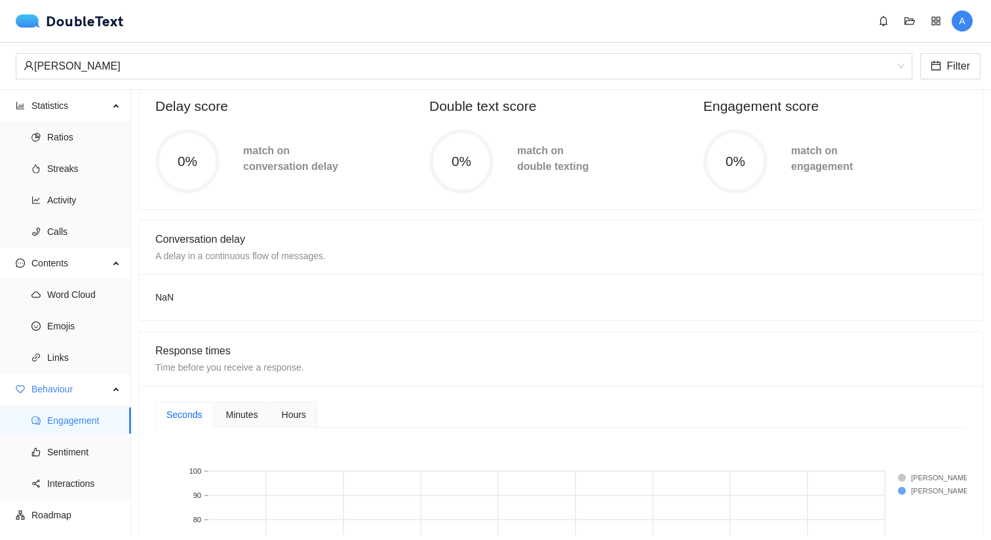
click at [248, 167] on span "match on conversation delay" at bounding box center [290, 158] width 95 height 27
click at [223, 286] on div "NaN" at bounding box center [561, 297] width 843 height 46
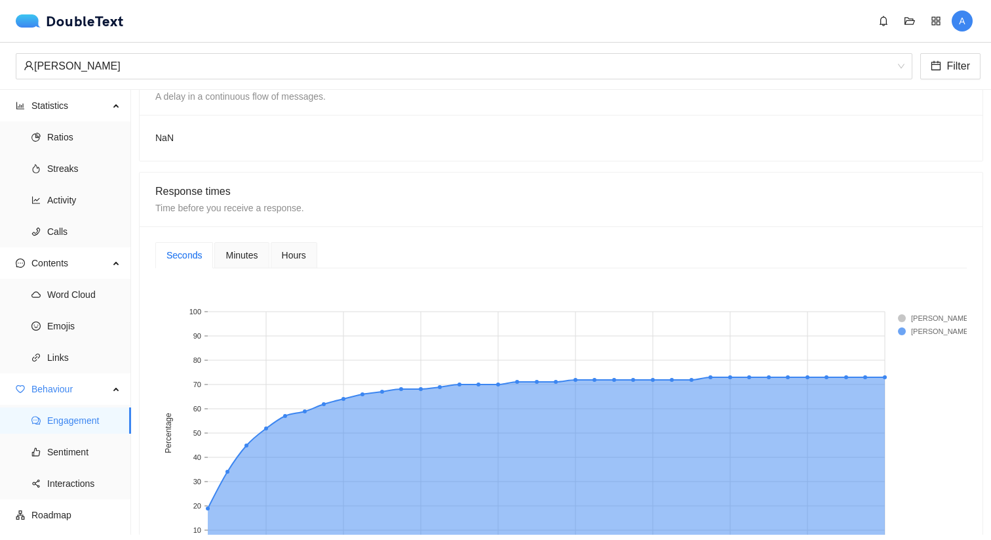
scroll to position [254, 0]
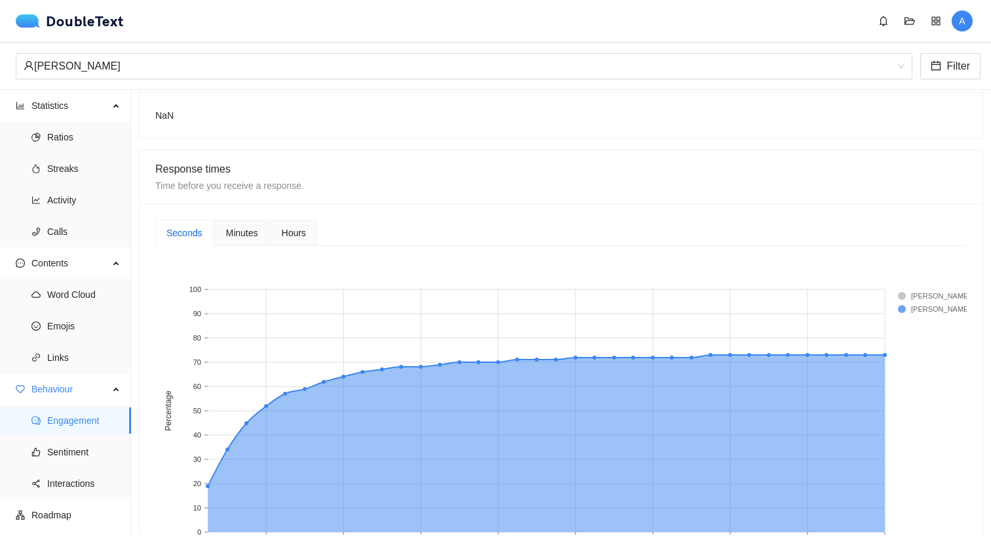
click at [242, 231] on span "Minutes" at bounding box center [242, 232] width 32 height 9
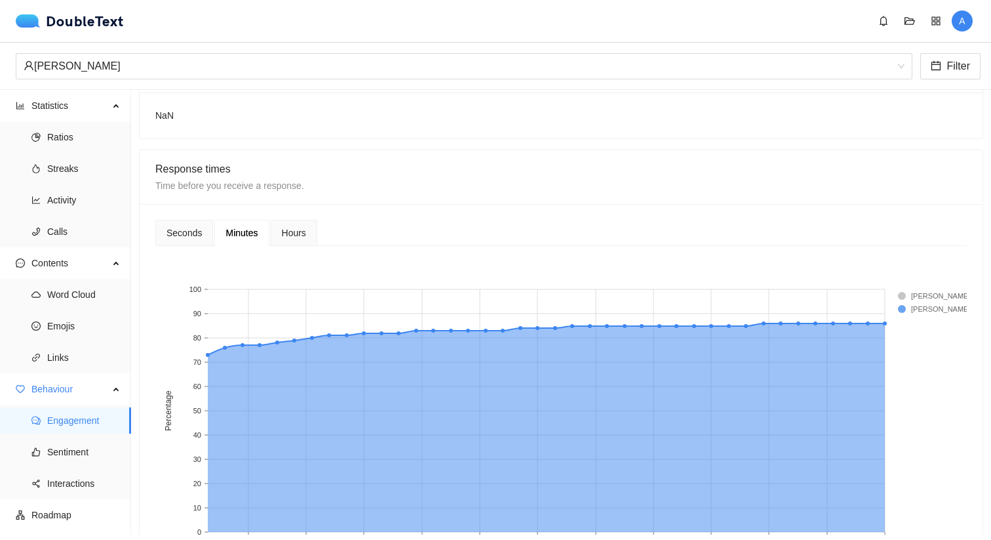
click at [288, 227] on div "Hours" at bounding box center [294, 233] width 24 height 14
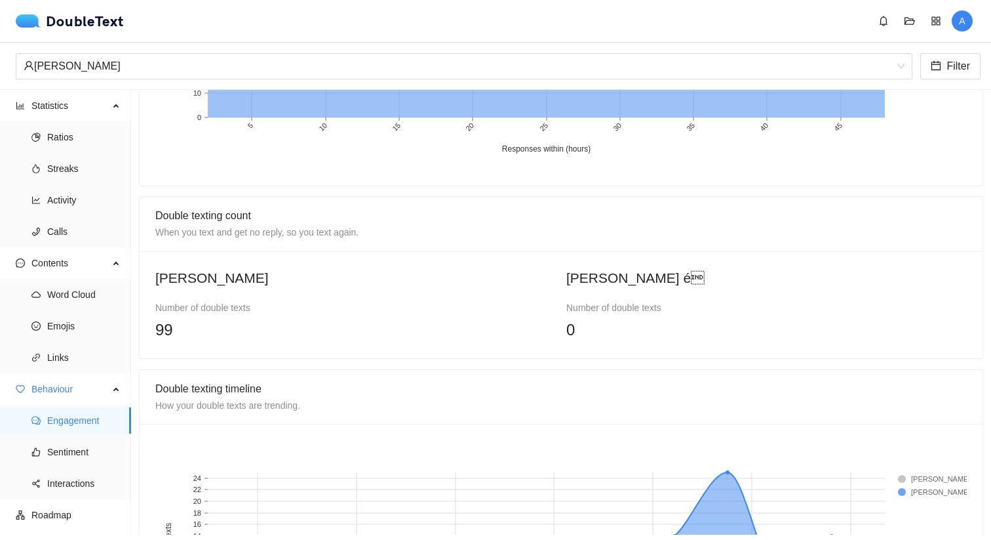
scroll to position [827, 0]
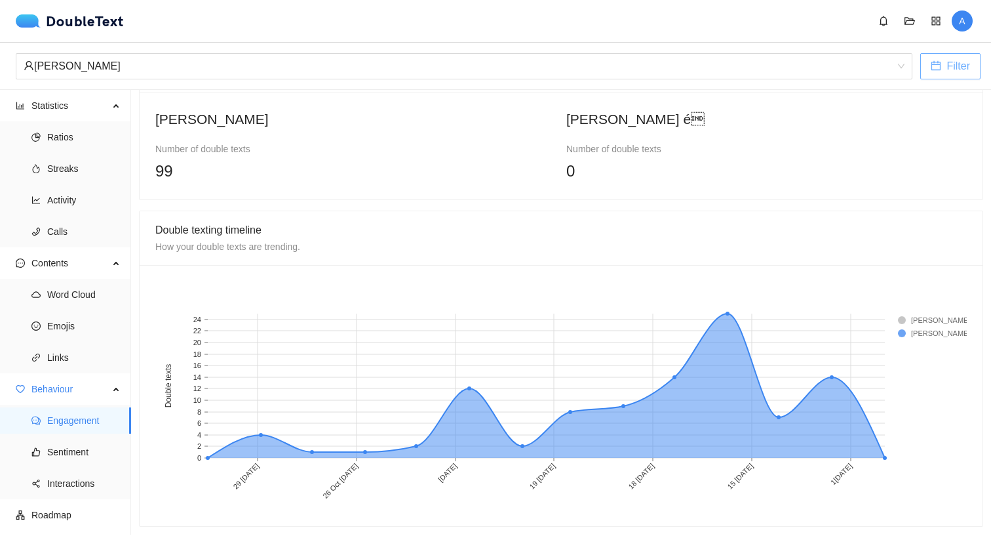
click at [954, 64] on span "Filter" at bounding box center [959, 66] width 24 height 16
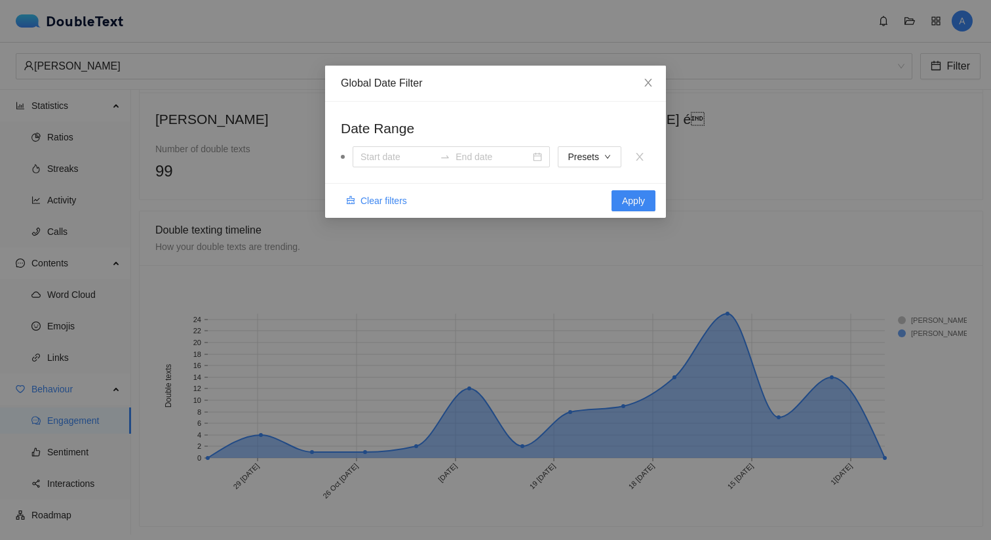
click at [589, 254] on div "Global Date Filter Date Range Presets Clear filters Apply" at bounding box center [495, 270] width 991 height 540
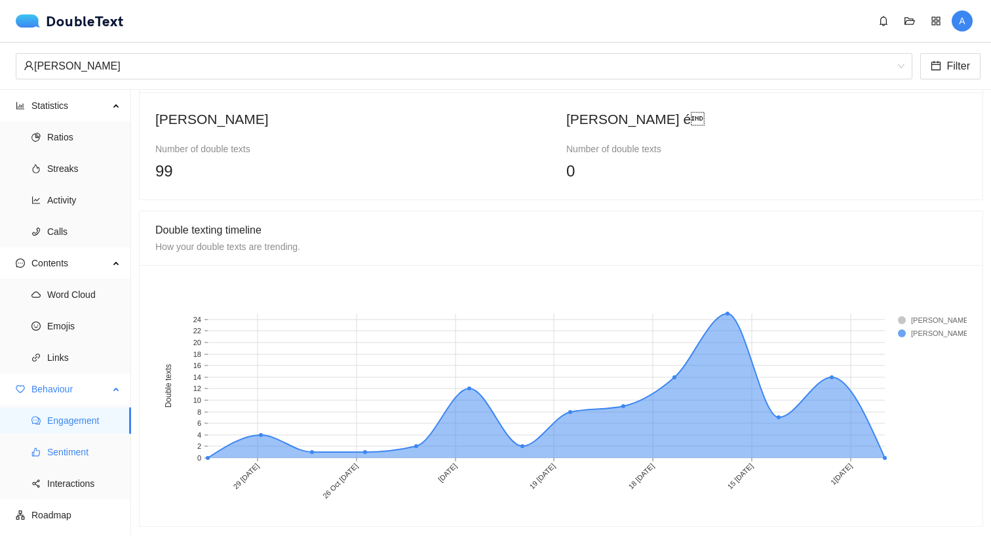
click at [48, 450] on span "Sentiment" at bounding box center [83, 452] width 73 height 26
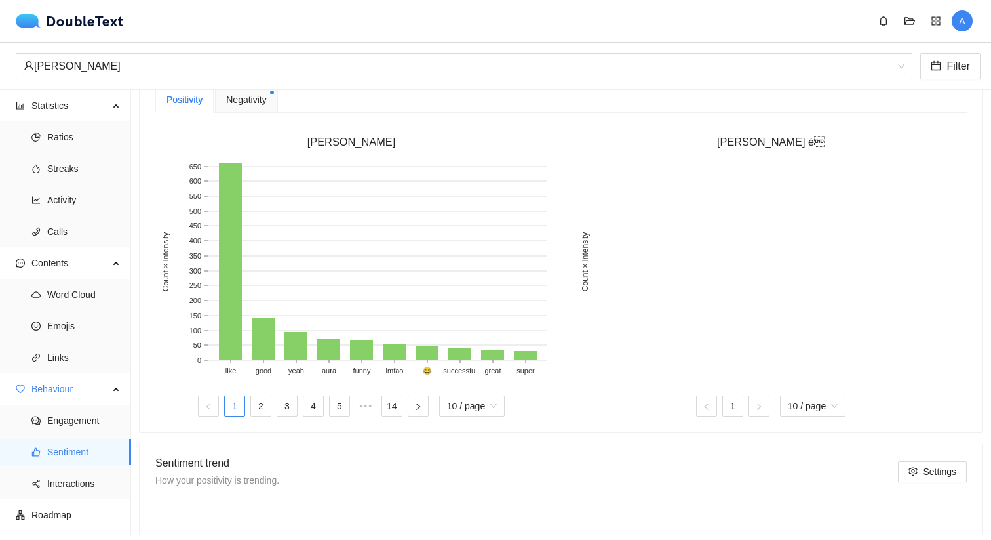
scroll to position [239, 0]
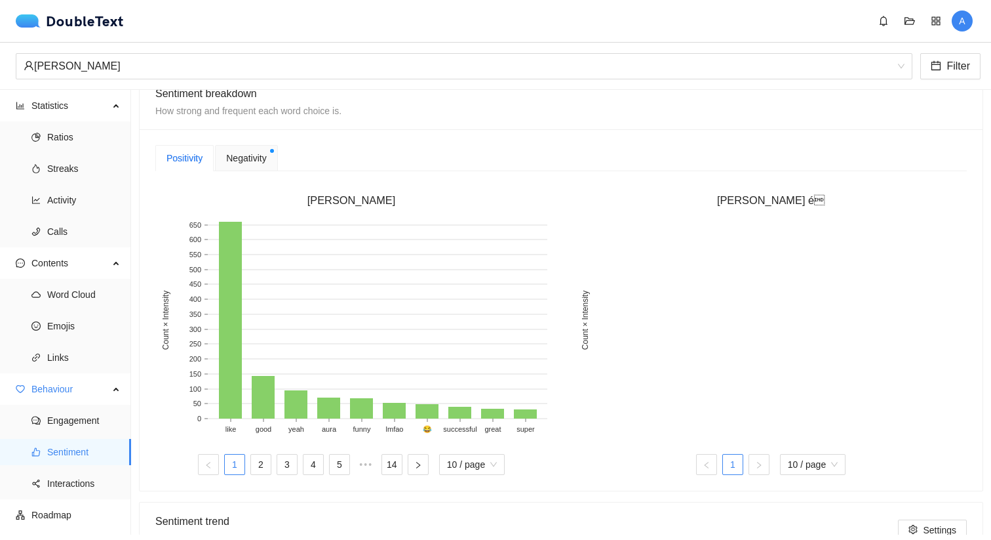
click at [733, 465] on link "1" at bounding box center [733, 464] width 20 height 20
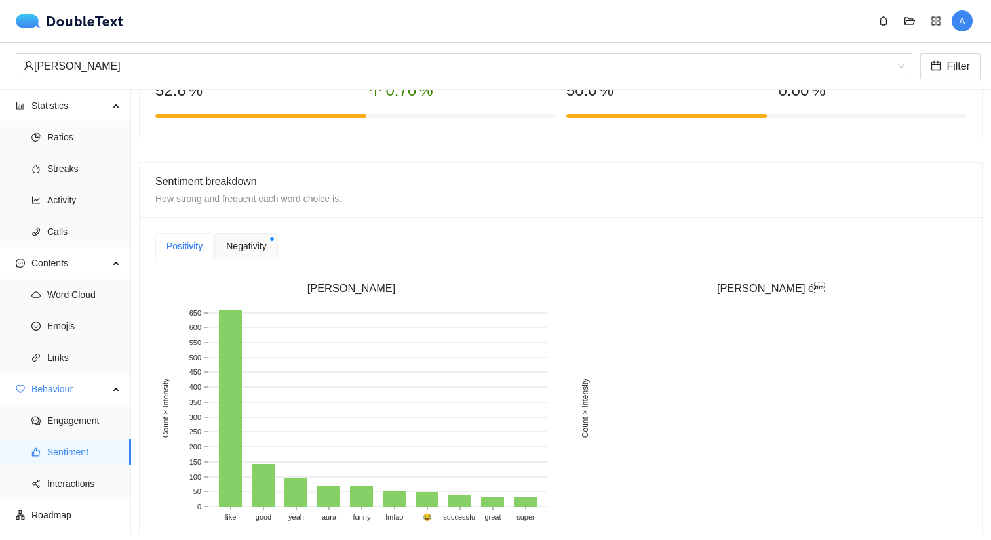
scroll to position [0, 0]
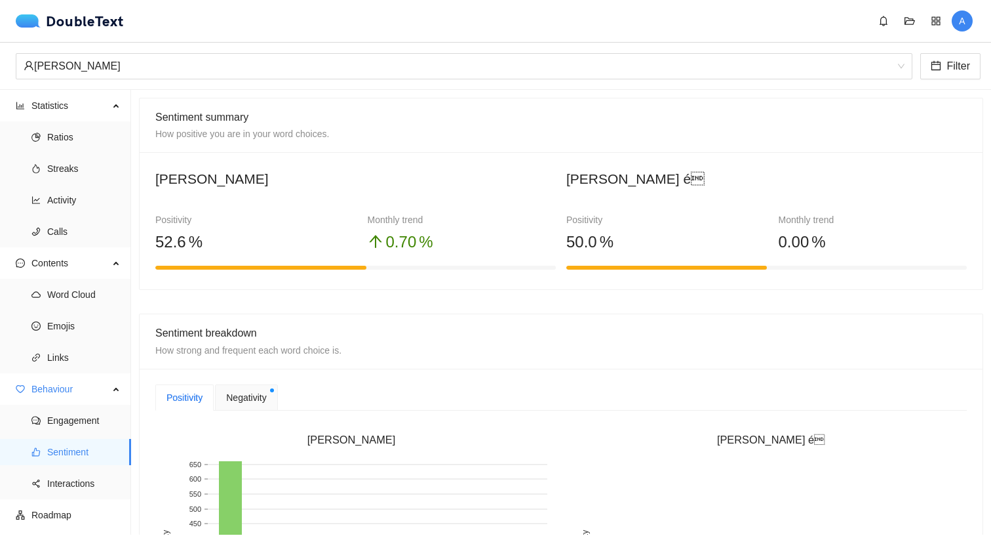
click at [253, 398] on span "Negativity" at bounding box center [246, 397] width 40 height 14
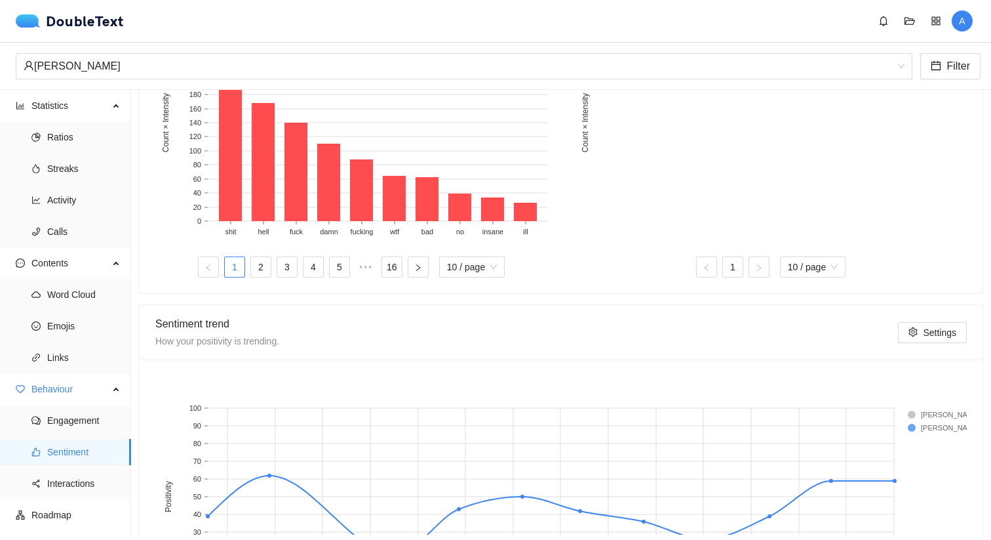
scroll to position [564, 0]
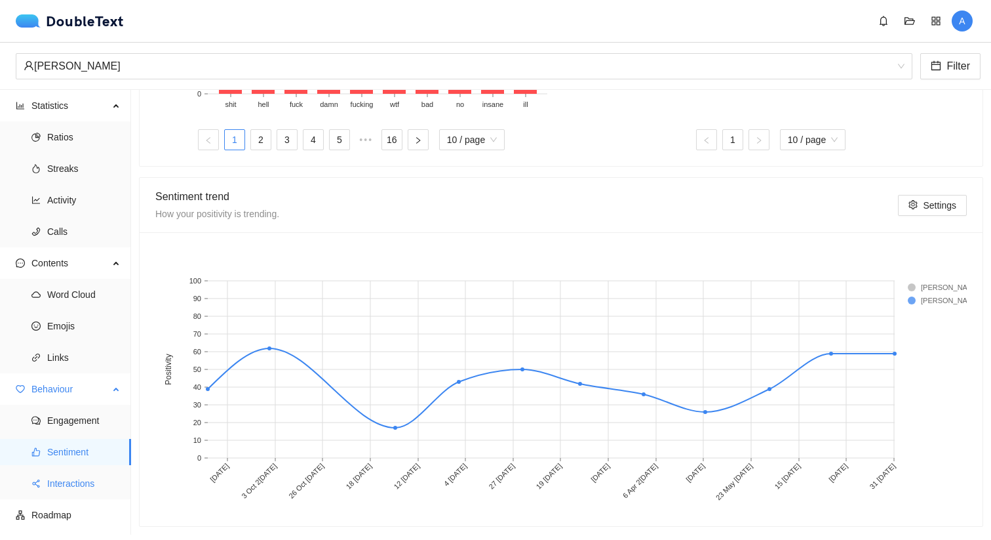
click at [52, 482] on span "Interactions" at bounding box center [83, 483] width 73 height 26
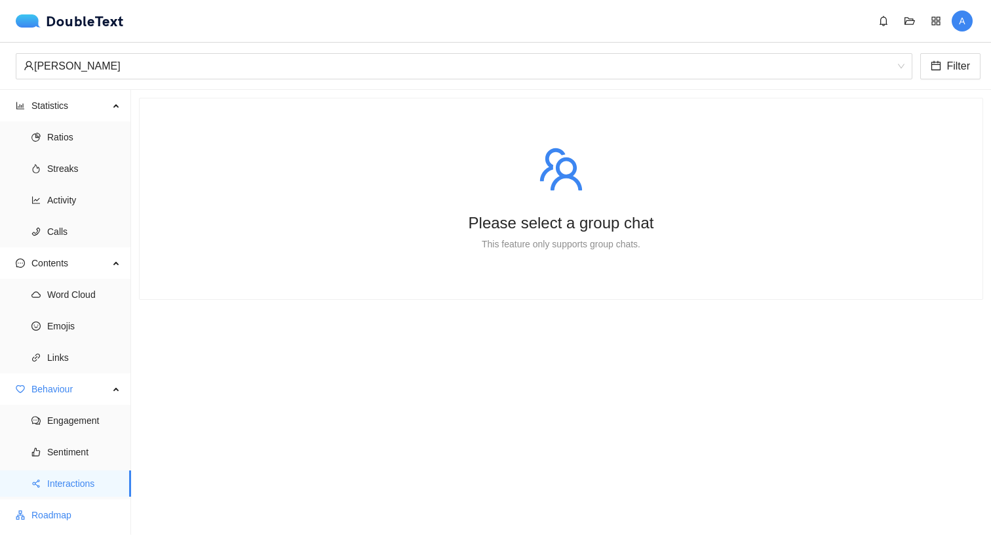
click at [56, 505] on span "Roadmap" at bounding box center [75, 514] width 89 height 26
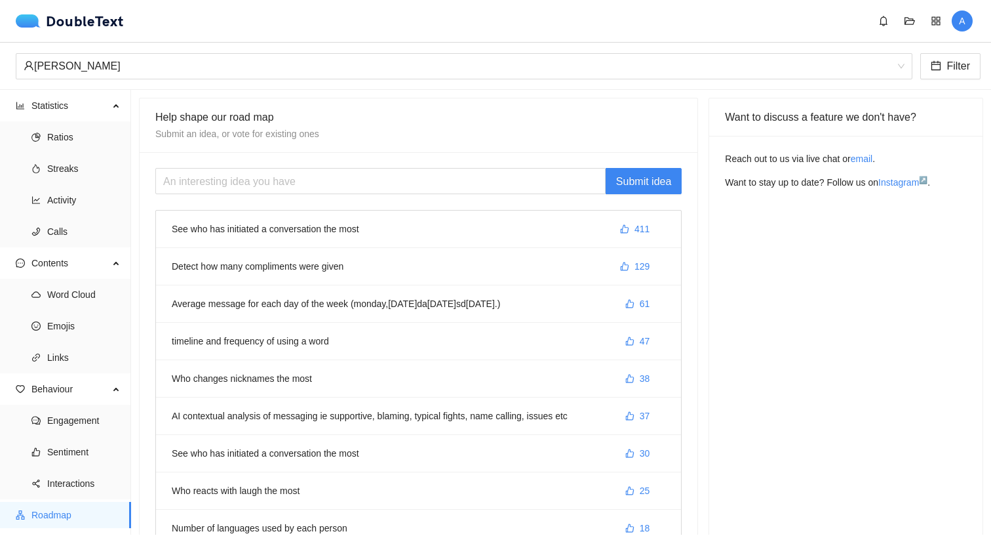
click at [352, 225] on li "See who has initiated a conversation the most 411" at bounding box center [418, 228] width 525 height 37
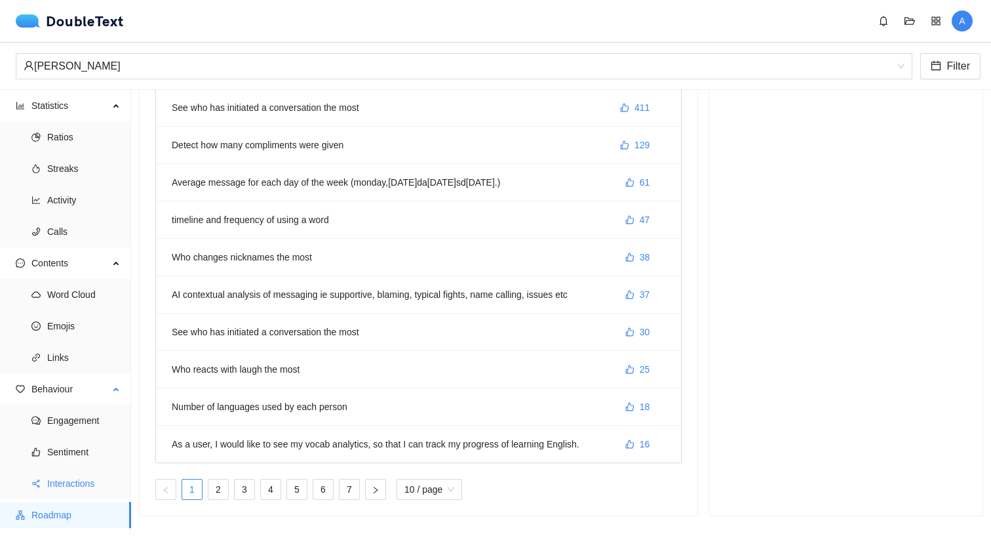
click at [81, 486] on span "Interactions" at bounding box center [83, 483] width 73 height 26
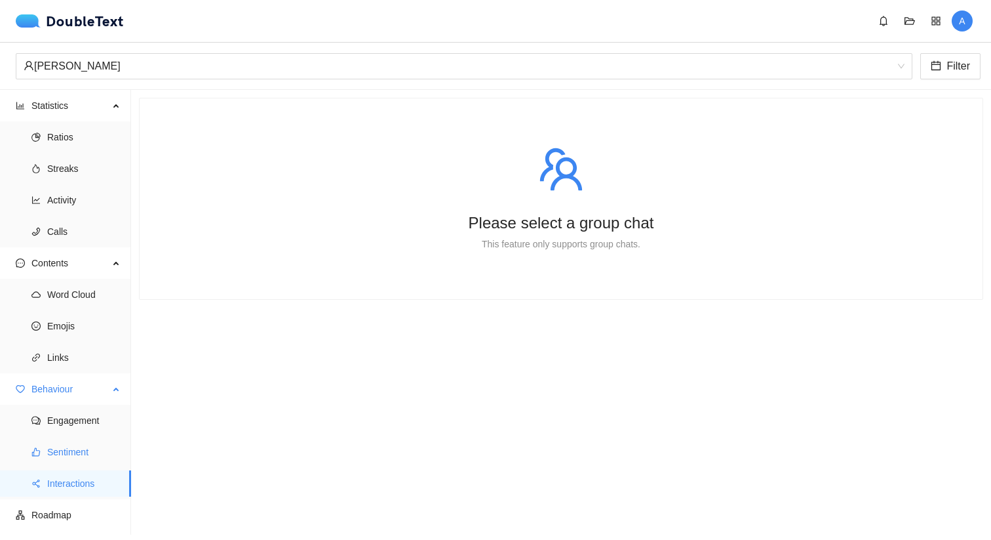
click at [81, 450] on span "Sentiment" at bounding box center [83, 452] width 73 height 26
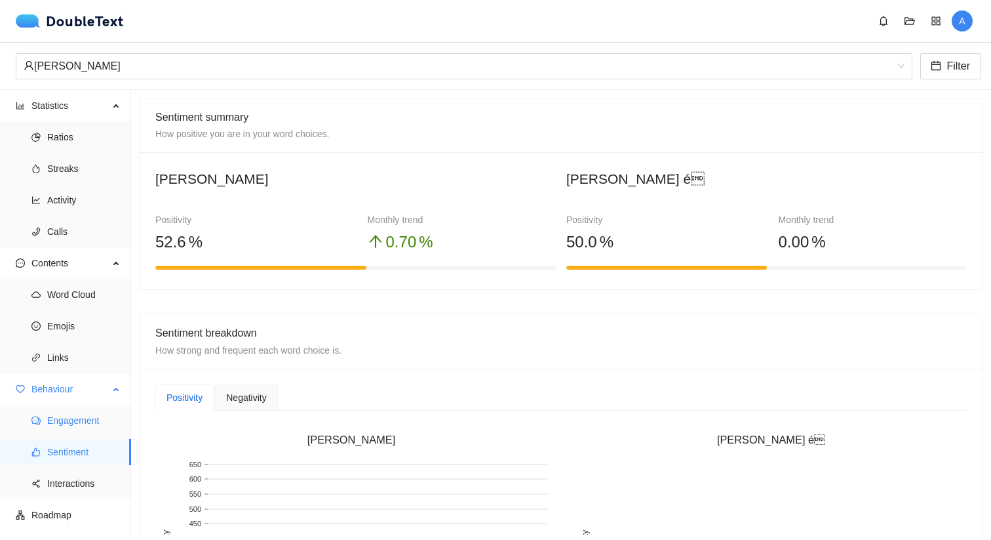
click at [82, 425] on span "Engagement" at bounding box center [83, 420] width 73 height 26
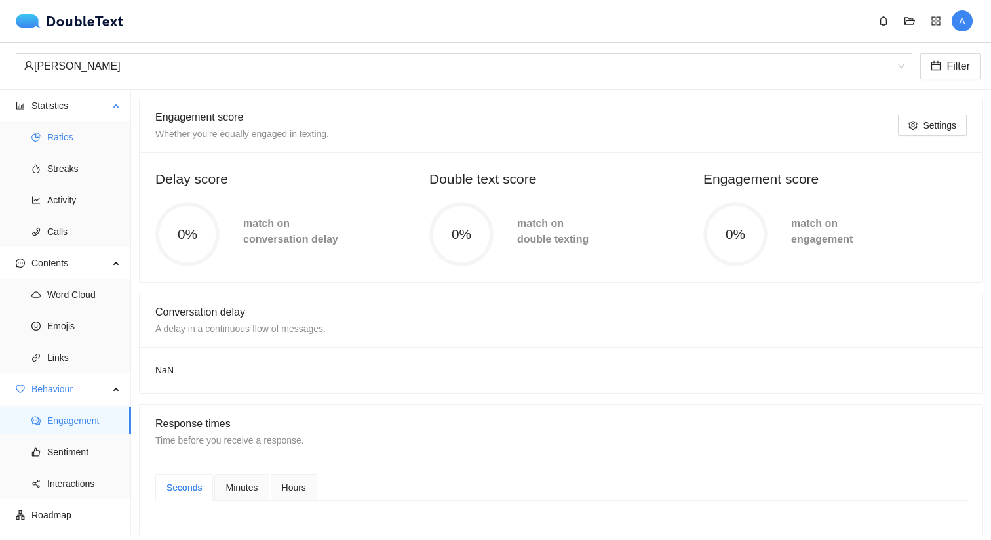
click at [61, 124] on span "Ratios" at bounding box center [83, 137] width 73 height 26
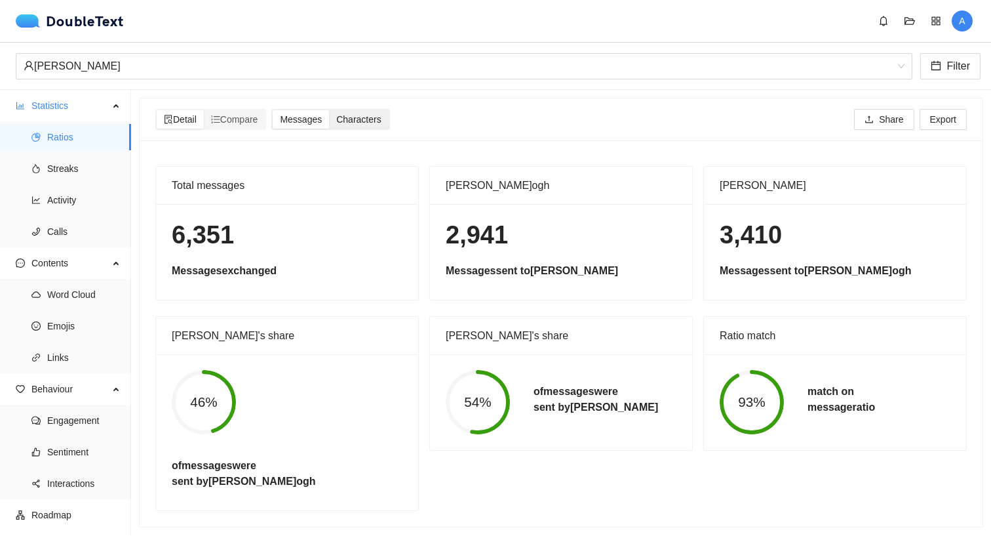
click at [360, 119] on span "Characters" at bounding box center [358, 119] width 45 height 10
click at [329, 110] on input "Characters" at bounding box center [329, 110] width 0 height 0
click at [230, 73] on div "[PERSON_NAME]" at bounding box center [458, 66] width 869 height 25
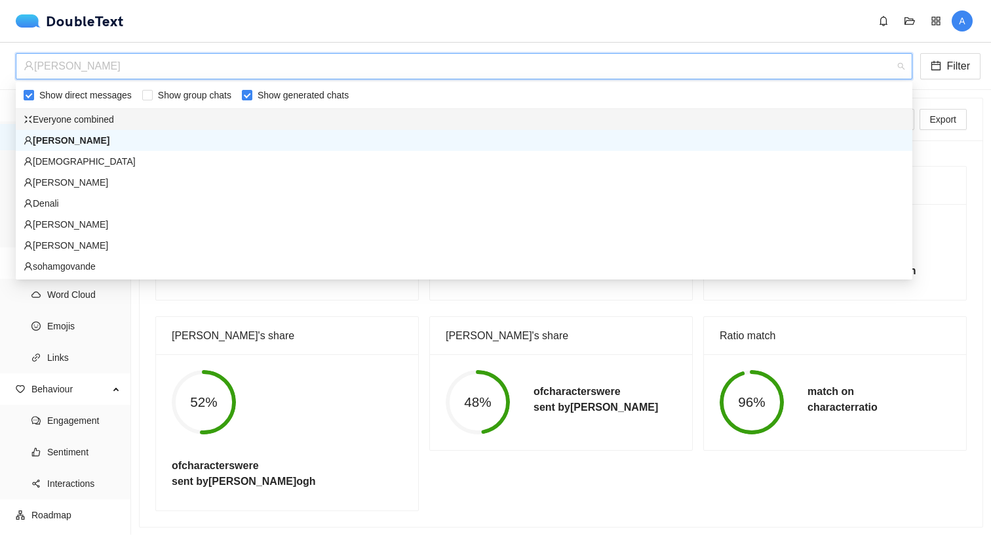
click at [132, 123] on div "Everyone combined" at bounding box center [464, 119] width 881 height 14
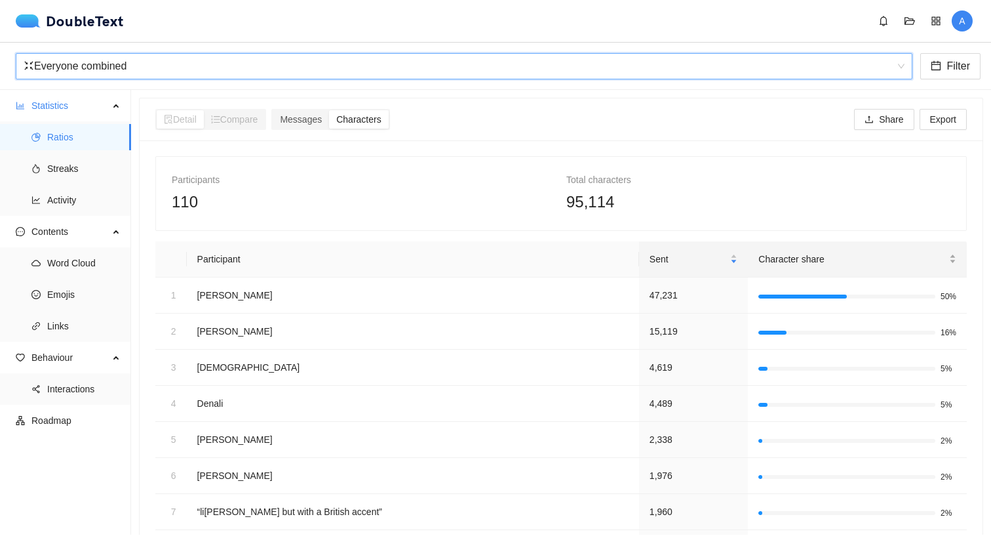
click at [795, 262] on span "Character share" at bounding box center [852, 259] width 188 height 14
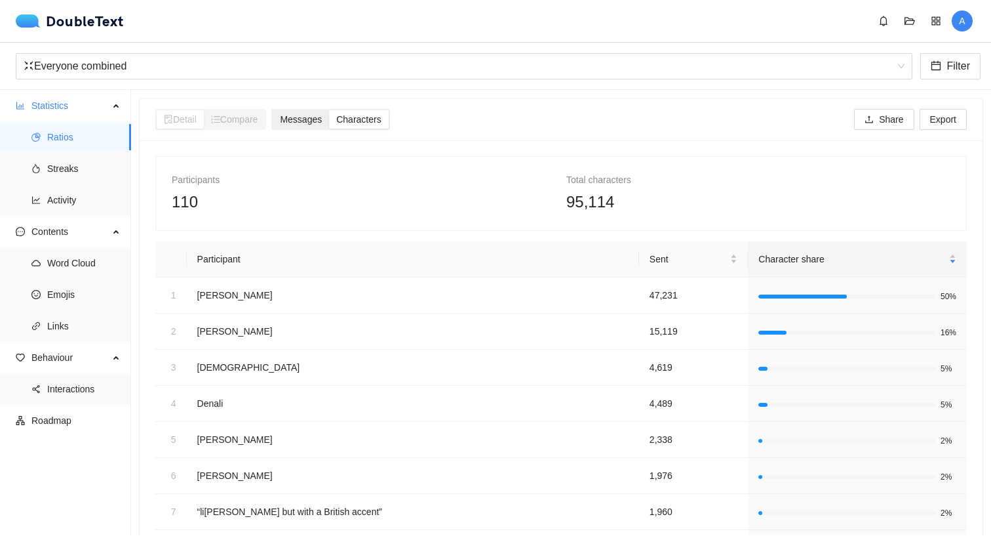
click at [317, 114] on span "Messages" at bounding box center [301, 119] width 42 height 10
click at [273, 110] on input "Messages" at bounding box center [273, 110] width 0 height 0
click at [218, 114] on span "Compare" at bounding box center [234, 119] width 47 height 10
click at [359, 121] on span "Characters" at bounding box center [358, 119] width 45 height 10
click at [329, 110] on input "Characters" at bounding box center [329, 110] width 0 height 0
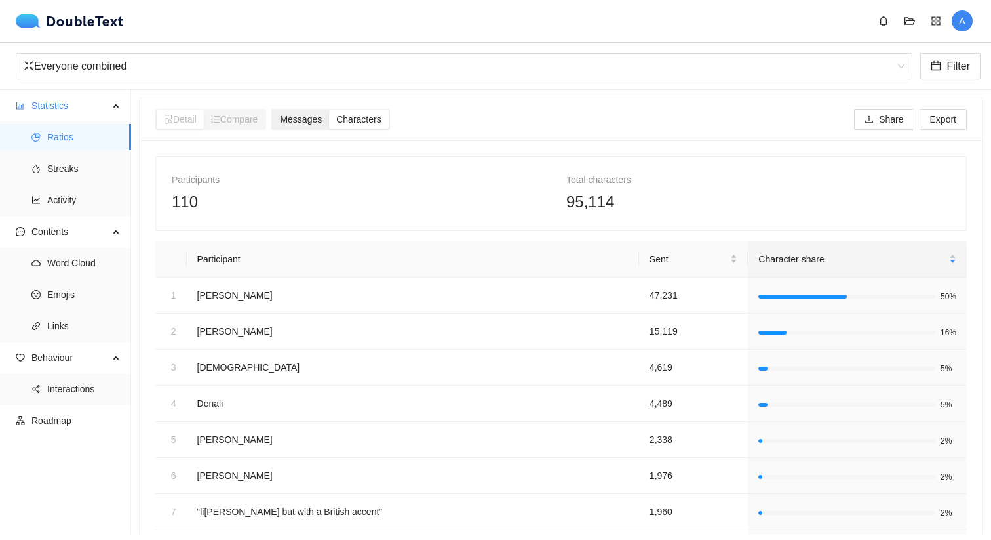
click at [321, 123] on span "Messages" at bounding box center [301, 119] width 42 height 10
click at [273, 110] on input "Messages" at bounding box center [273, 110] width 0 height 0
click at [67, 176] on span "Streaks" at bounding box center [83, 168] width 73 height 26
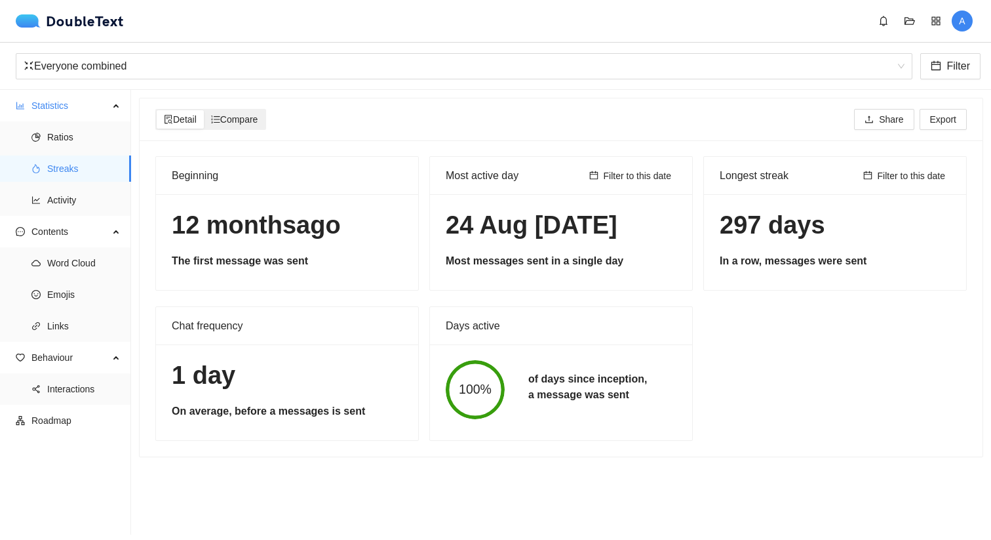
click at [228, 126] on div "Compare" at bounding box center [235, 119] width 62 height 18
click at [204, 110] on input "Compare" at bounding box center [204, 110] width 0 height 0
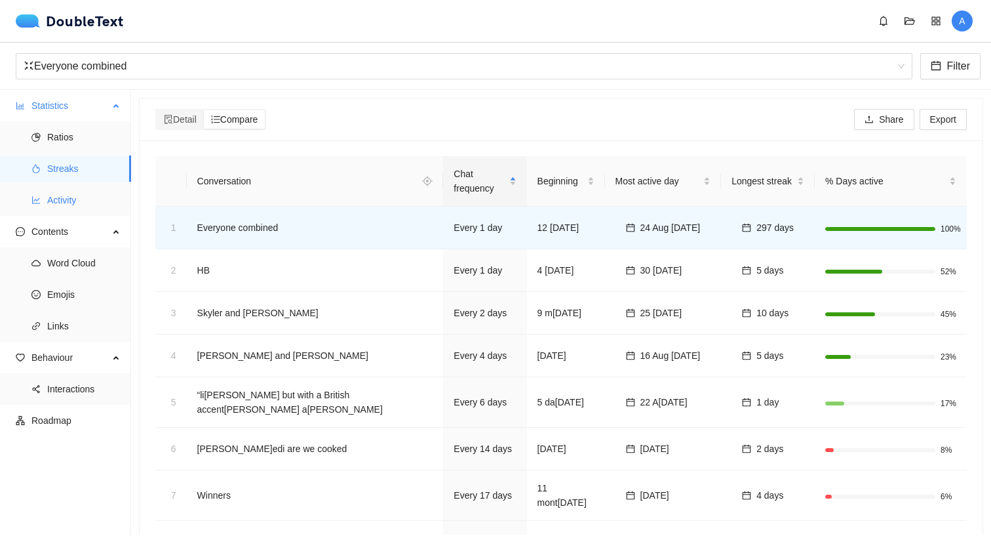
click at [88, 201] on span "Activity" at bounding box center [83, 200] width 73 height 26
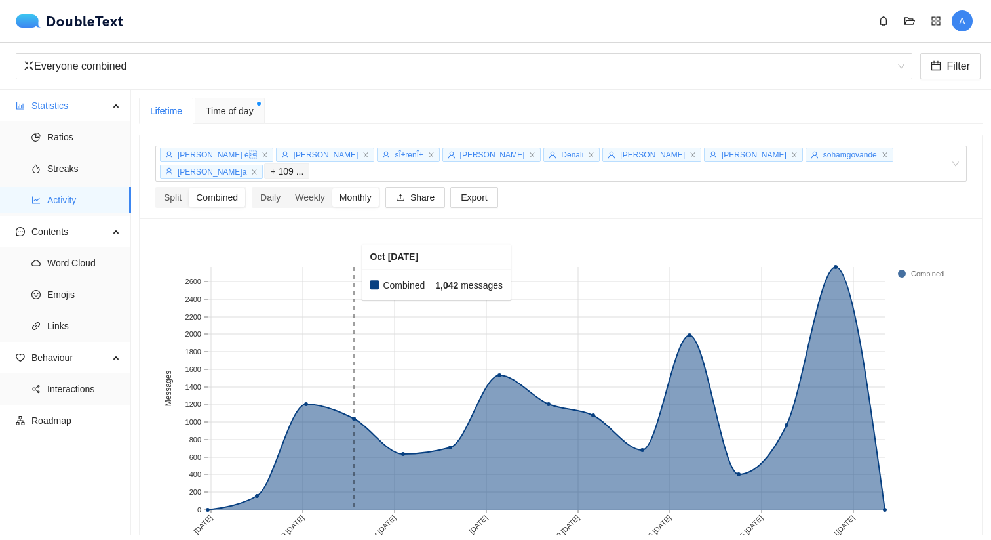
scroll to position [37, 0]
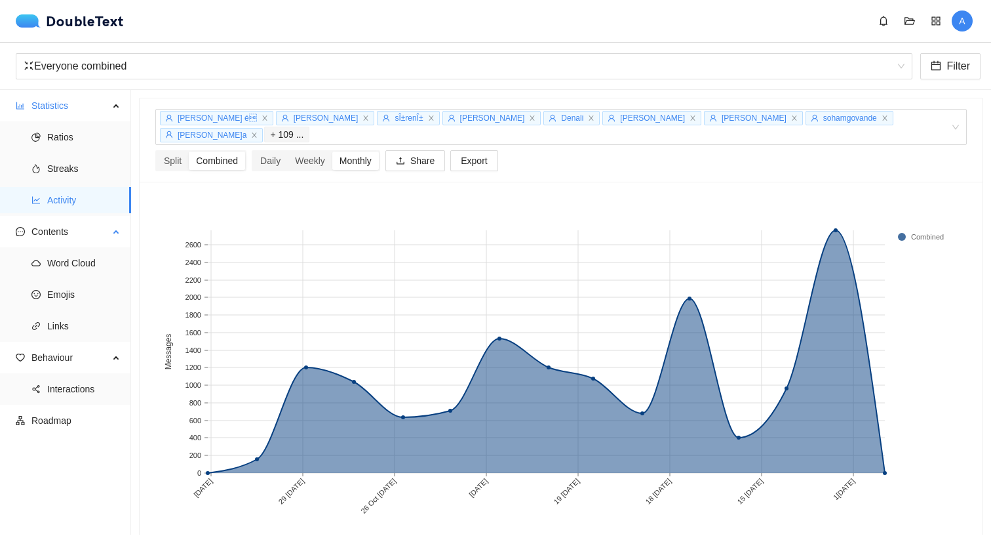
click at [73, 247] on ul "Word Cloud Emojis Links" at bounding box center [65, 294] width 130 height 94
click at [71, 261] on span "Word Cloud" at bounding box center [83, 263] width 73 height 26
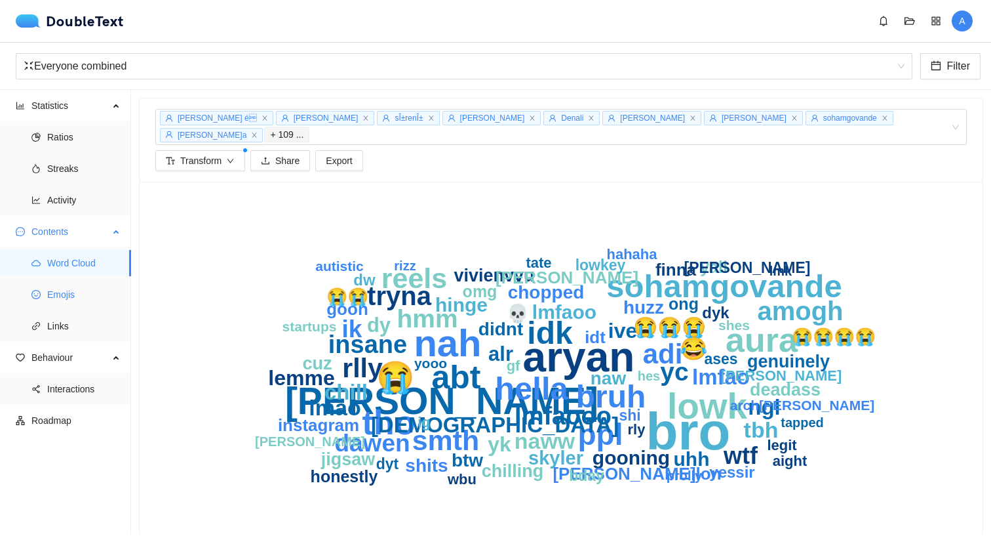
click at [82, 288] on span "Emojis" at bounding box center [83, 294] width 73 height 26
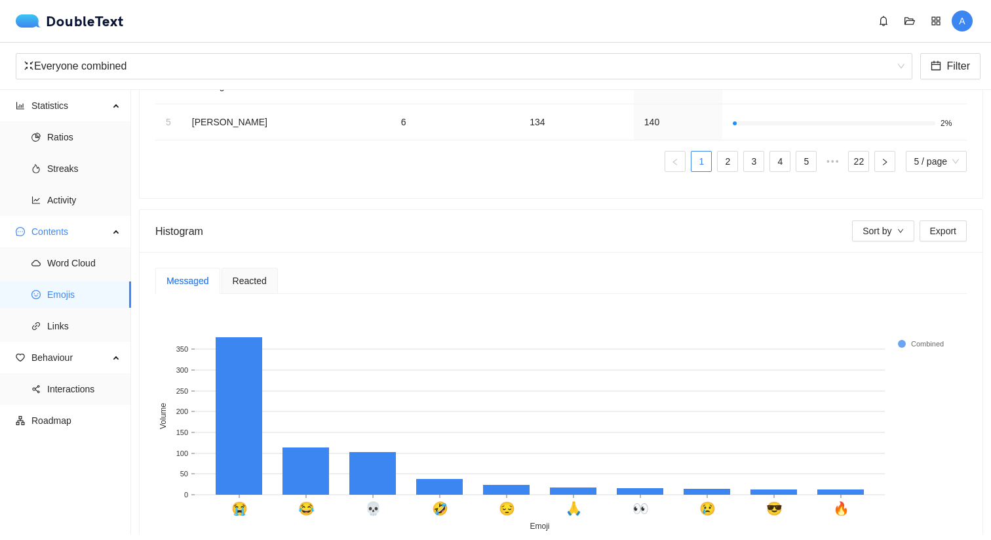
scroll to position [288, 0]
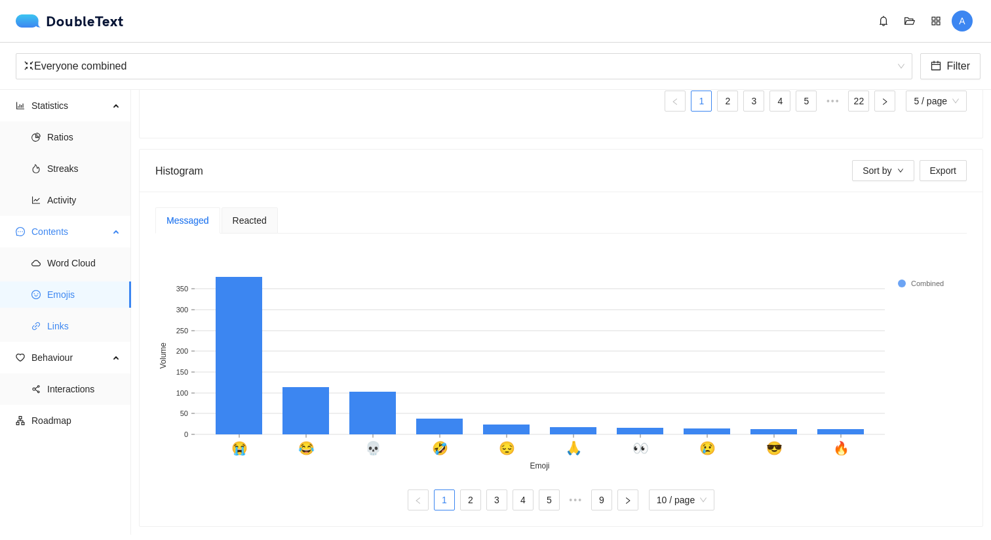
click at [76, 326] on span "Links" at bounding box center [83, 326] width 73 height 26
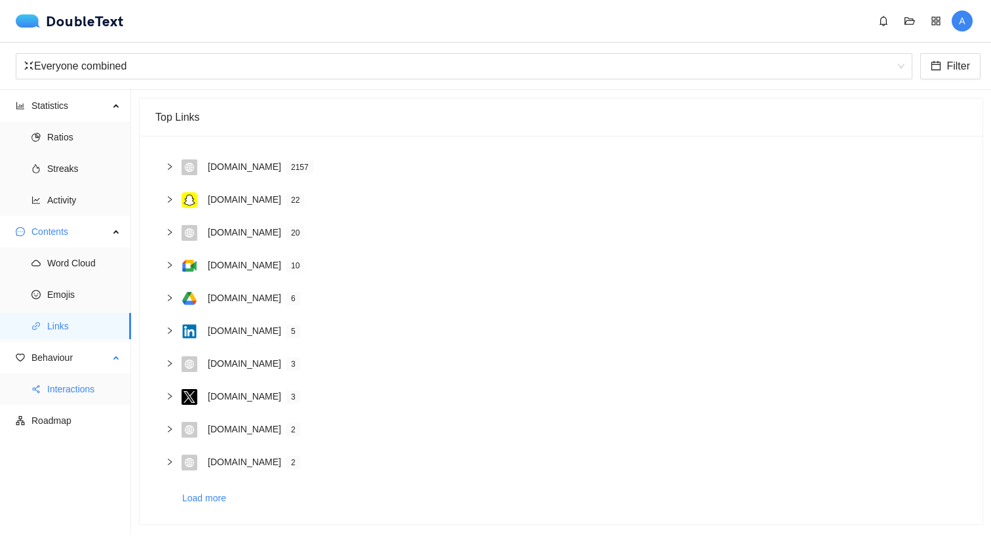
click at [85, 383] on span "Interactions" at bounding box center [83, 389] width 73 height 26
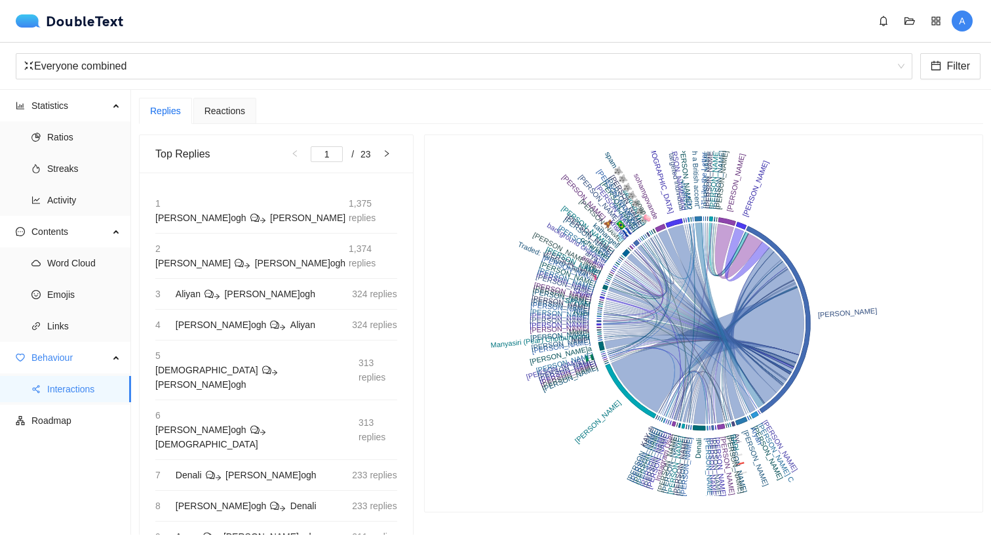
click at [636, 203] on rect at bounding box center [704, 323] width 526 height 345
click at [614, 239] on rect at bounding box center [704, 323] width 526 height 345
click at [67, 211] on span "Activity" at bounding box center [83, 200] width 73 height 26
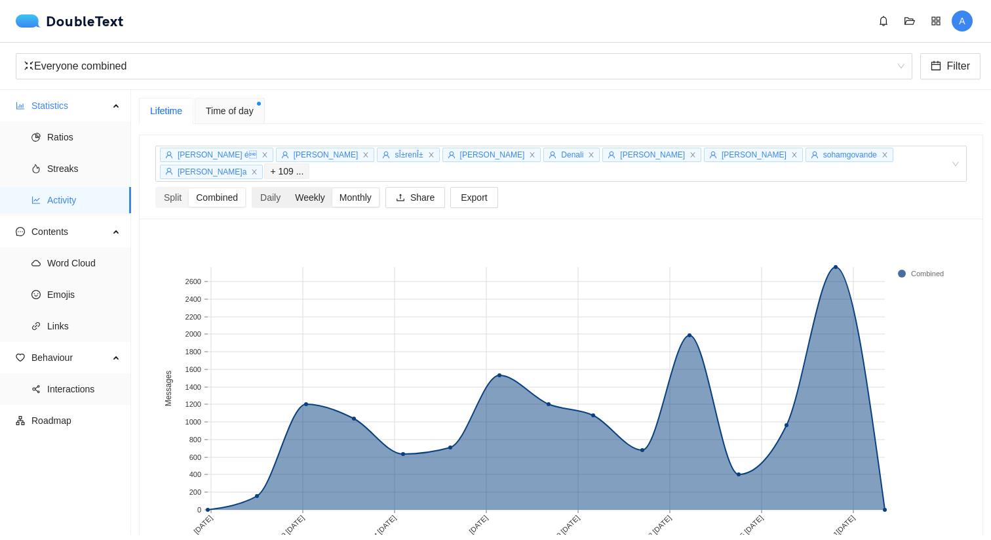
click at [294, 188] on div "Weekly" at bounding box center [310, 197] width 45 height 18
click at [288, 188] on input "Weekly" at bounding box center [288, 188] width 0 height 0
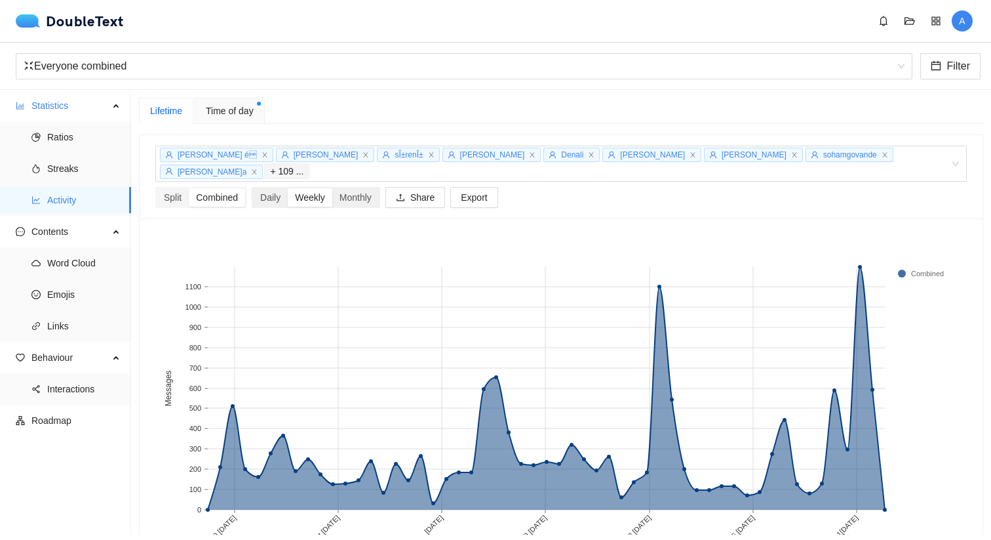
click at [313, 188] on div "Weekly" at bounding box center [310, 197] width 45 height 18
click at [288, 188] on input "Weekly" at bounding box center [288, 188] width 0 height 0
click at [281, 188] on div "Daily" at bounding box center [270, 197] width 35 height 18
click at [253, 188] on input "Daily" at bounding box center [253, 188] width 0 height 0
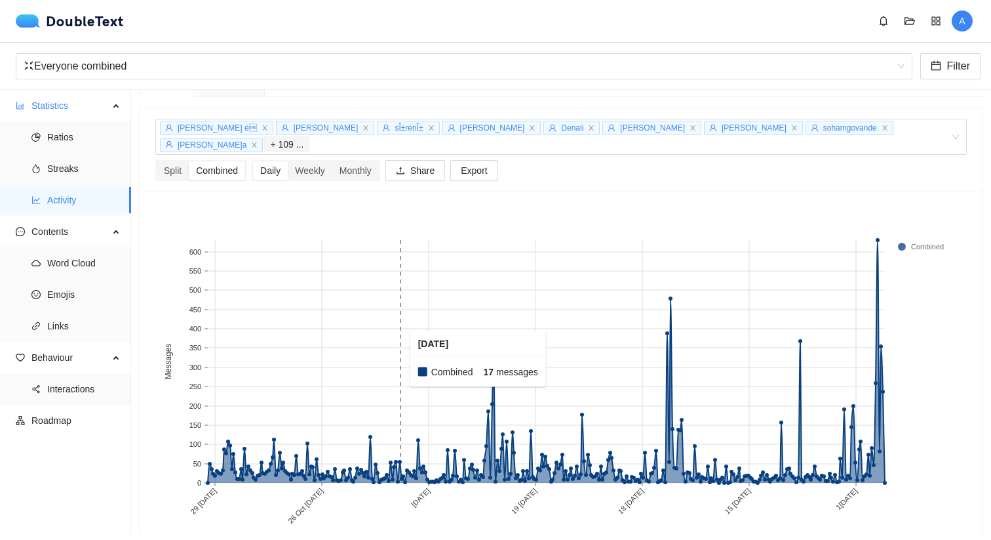
scroll to position [37, 0]
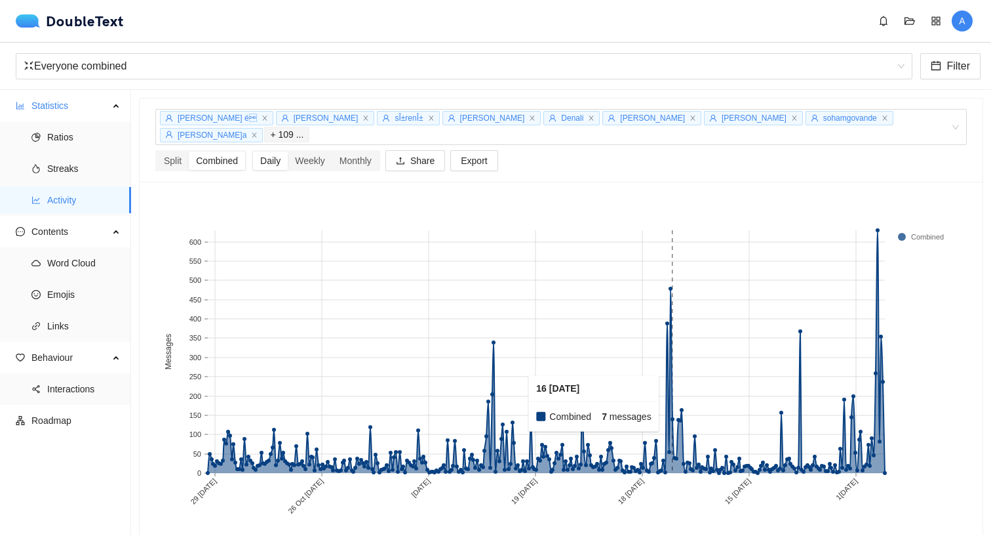
drag, startPoint x: 494, startPoint y: 366, endPoint x: 693, endPoint y: 389, distance: 199.9
click at [693, 389] on g "29 Aug [DATE] [DATE] [DATE] [DATE] [DATE] [DATE] [DATE]00 150 200 250 300 350 4…" at bounding box center [557, 371] width 787 height 286
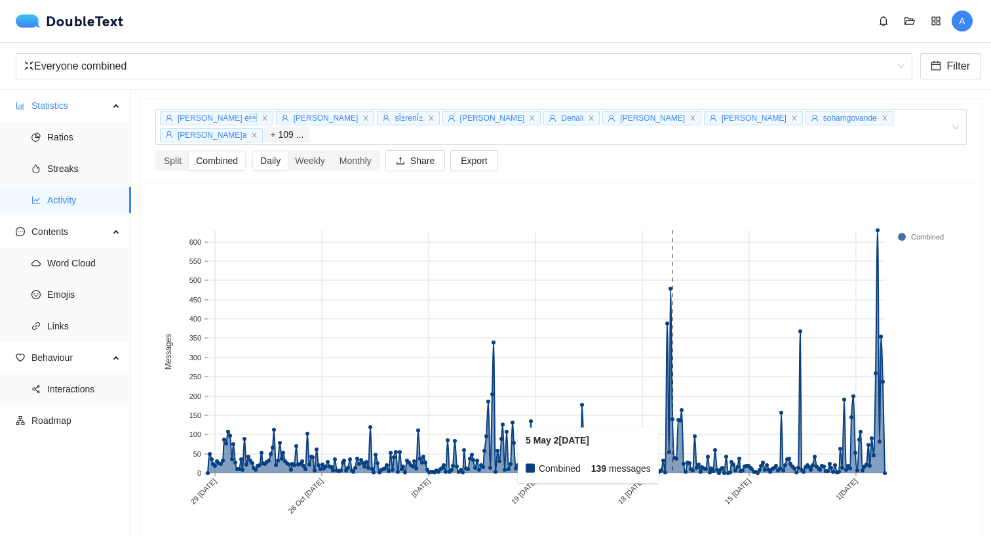
click at [673, 441] on rect at bounding box center [673, 351] width 2 height 243
